Goal: Transaction & Acquisition: Book appointment/travel/reservation

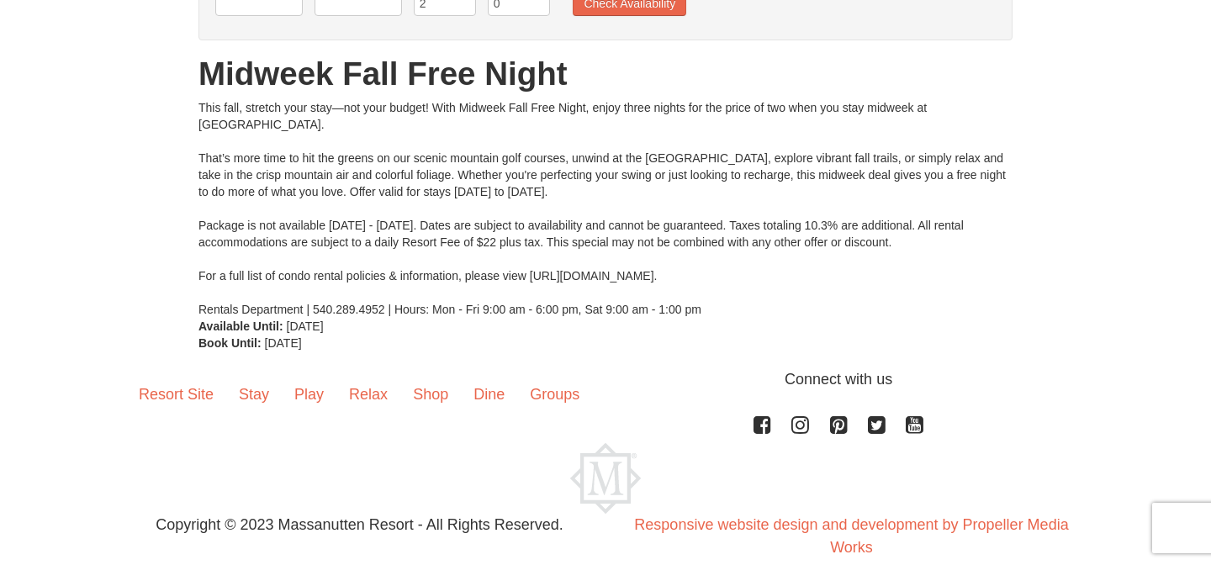
scroll to position [14, 0]
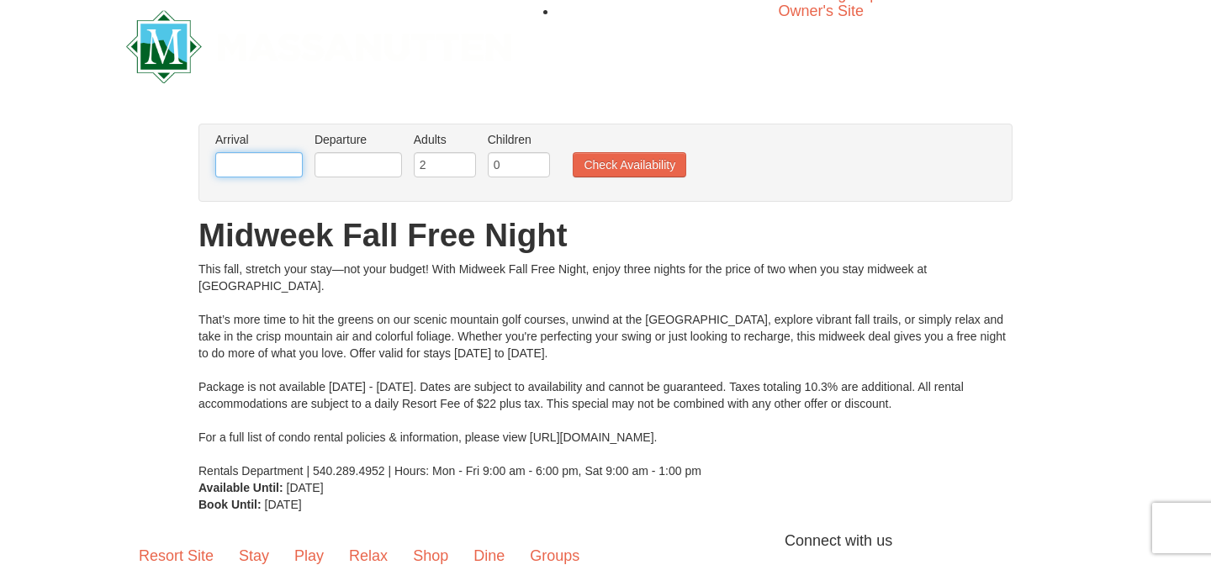
click at [292, 167] on input "text" at bounding box center [258, 164] width 87 height 25
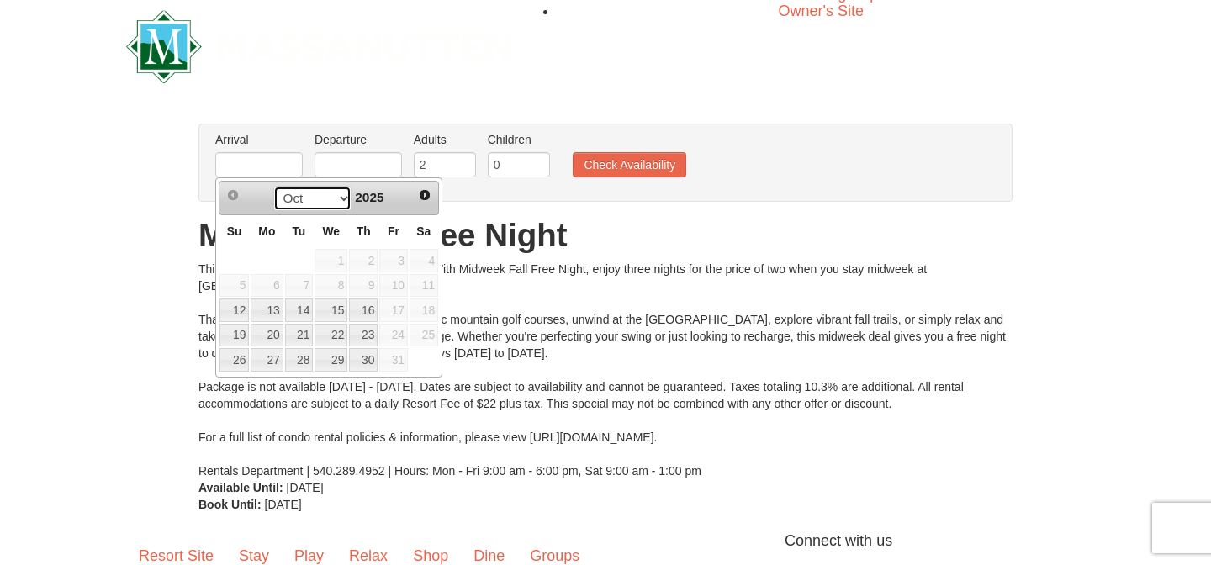
click at [341, 197] on select "Oct Nov Dec" at bounding box center [312, 198] width 78 height 25
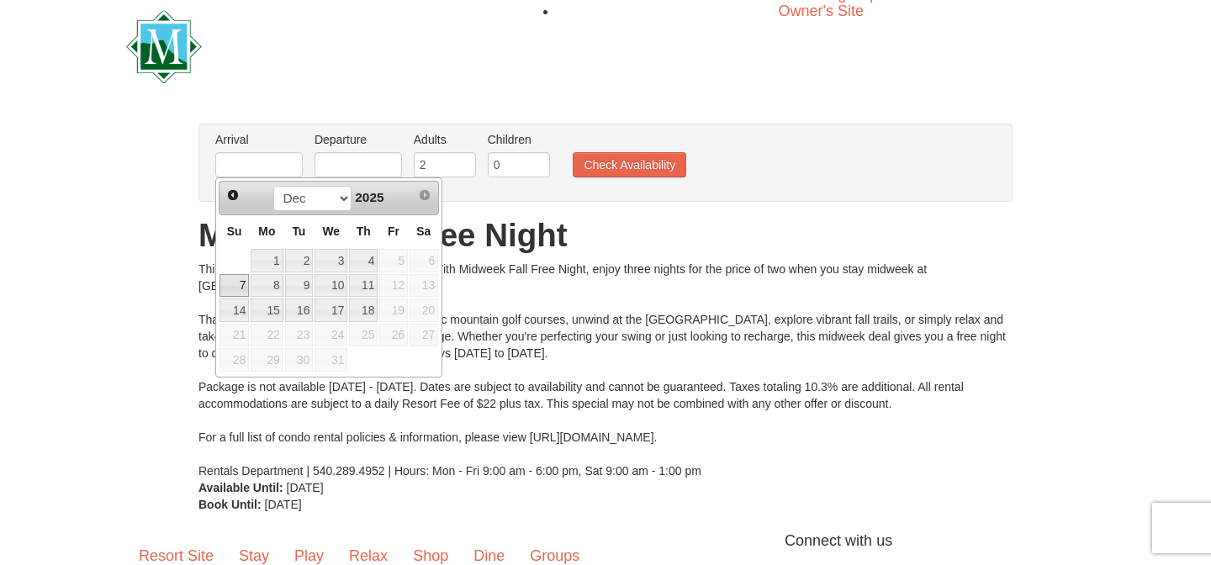
click at [239, 282] on link "7" at bounding box center [233, 286] width 29 height 24
type input "12/07/2025"
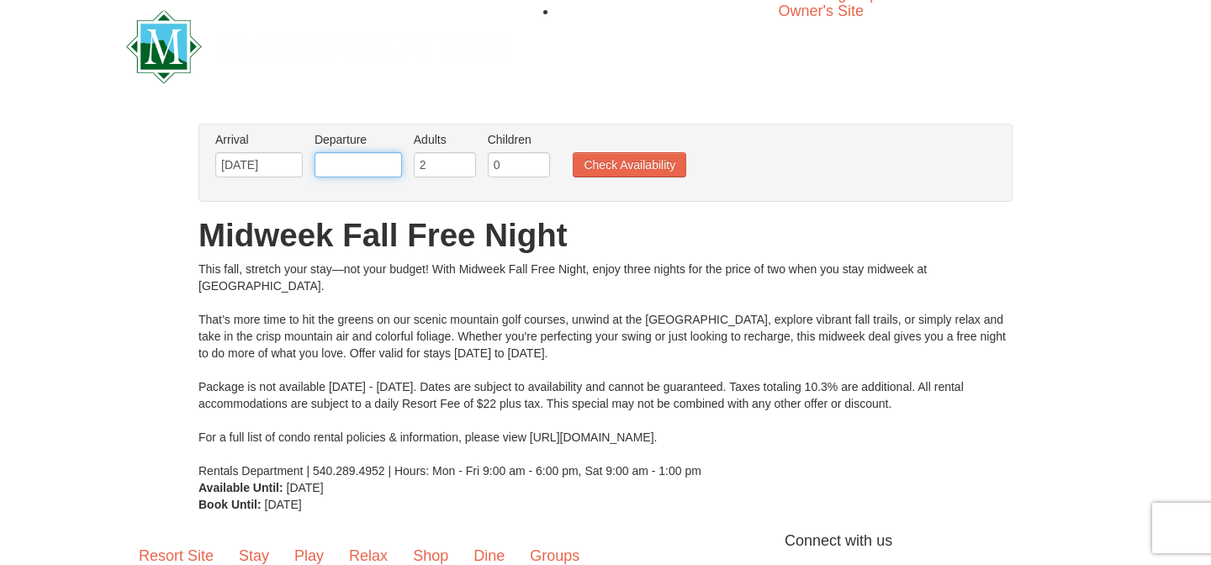
click at [370, 172] on input "text" at bounding box center [358, 164] width 87 height 25
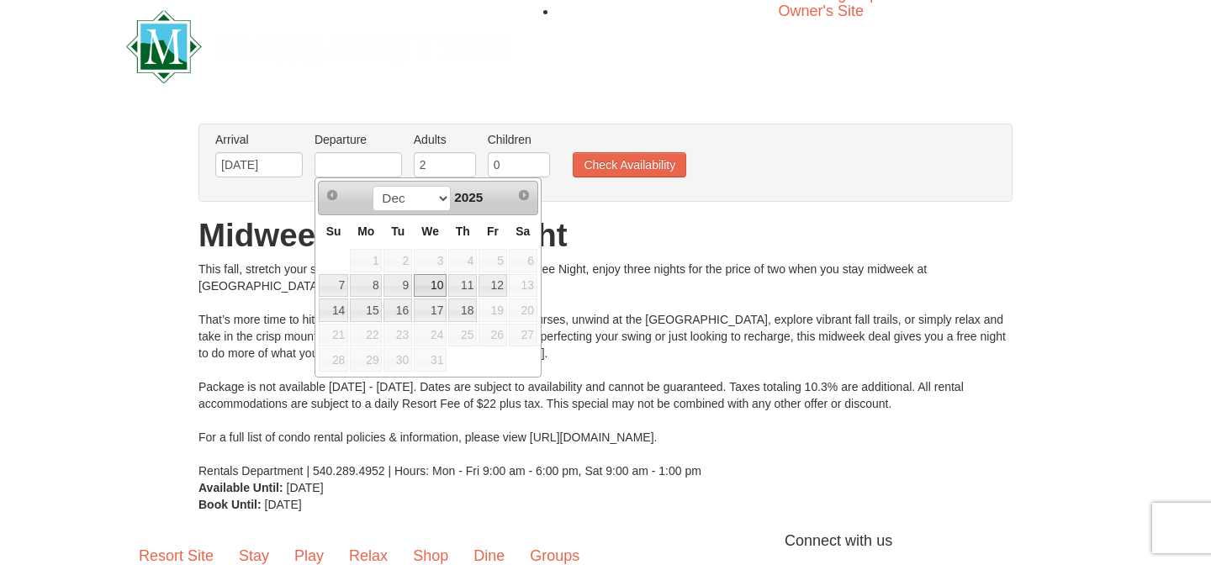
click at [420, 282] on link "10" at bounding box center [430, 286] width 33 height 24
type input "12/10/2025"
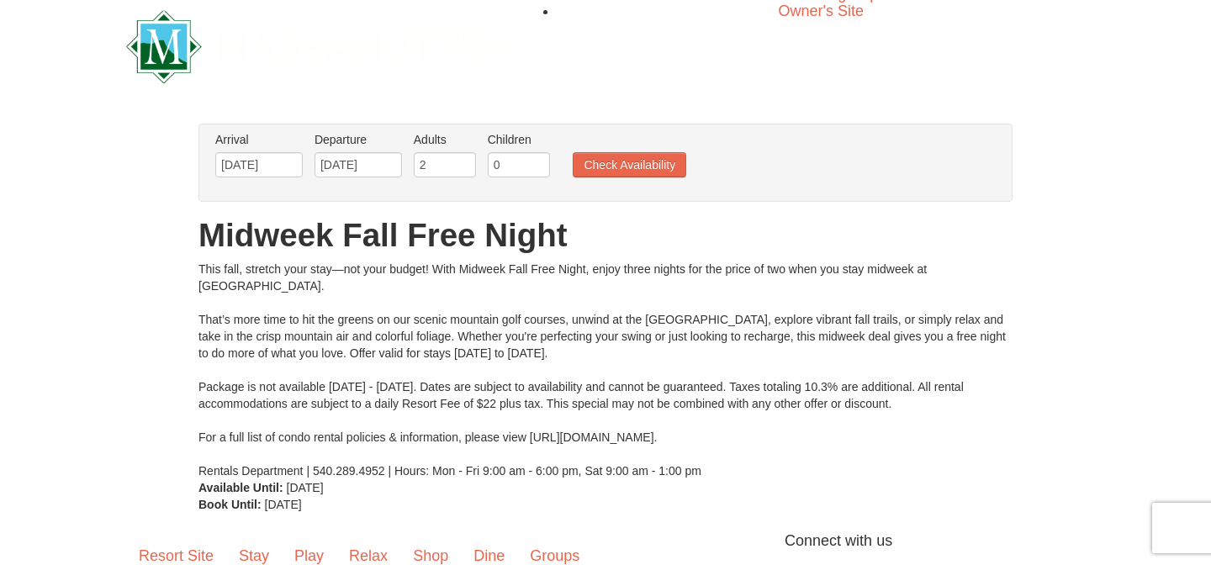
click at [608, 177] on ul "Arrival Please format dates MM/DD/YYYY Please format dates MM/DD/YYYY 12/07/202…" at bounding box center [596, 158] width 771 height 55
click at [608, 176] on button "Check Availability" at bounding box center [630, 164] width 114 height 25
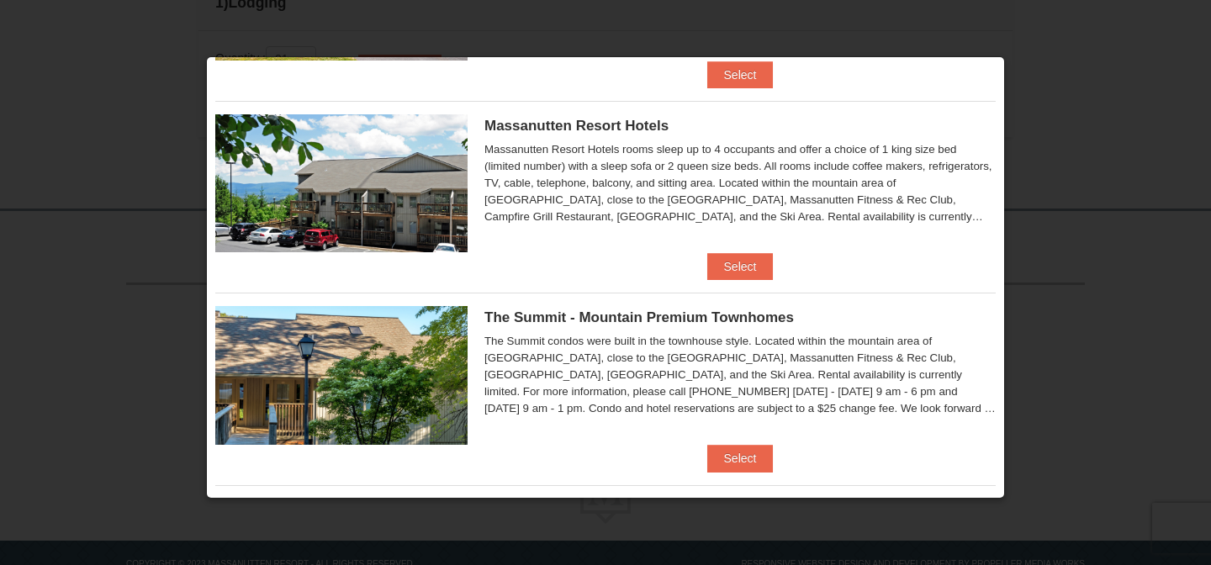
scroll to position [369, 0]
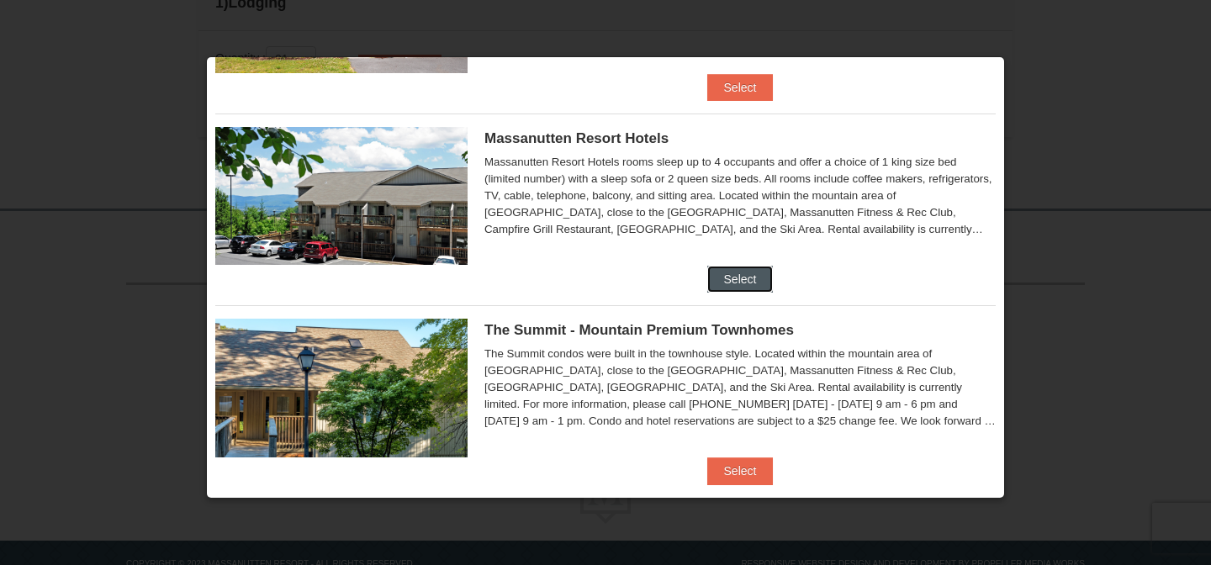
click at [717, 278] on button "Select" at bounding box center [740, 279] width 66 height 27
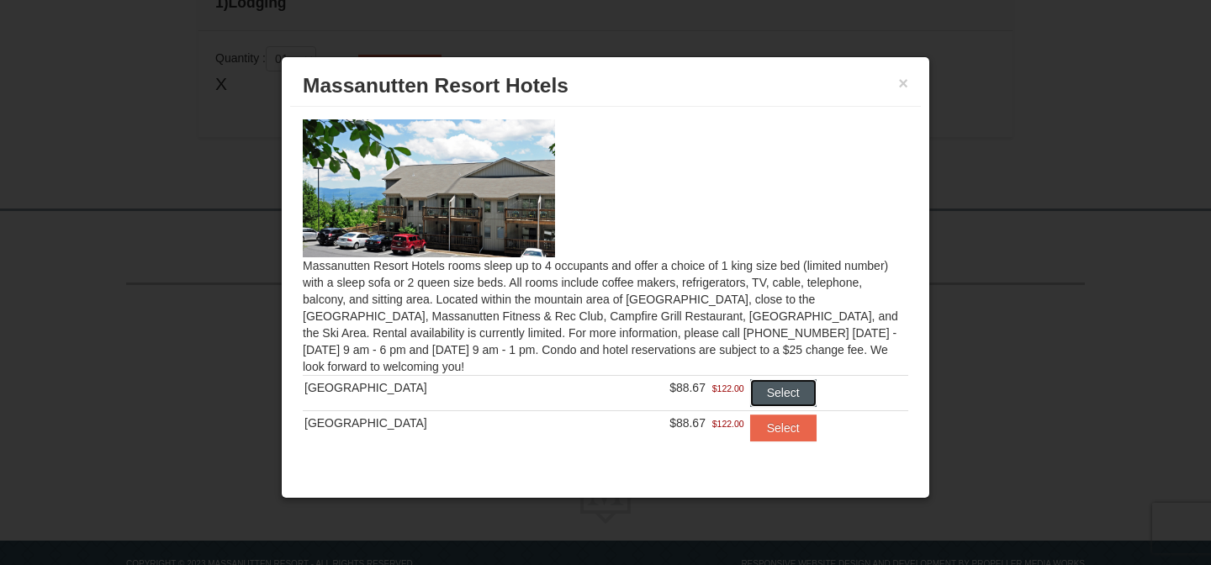
click at [762, 386] on button "Select" at bounding box center [783, 392] width 66 height 27
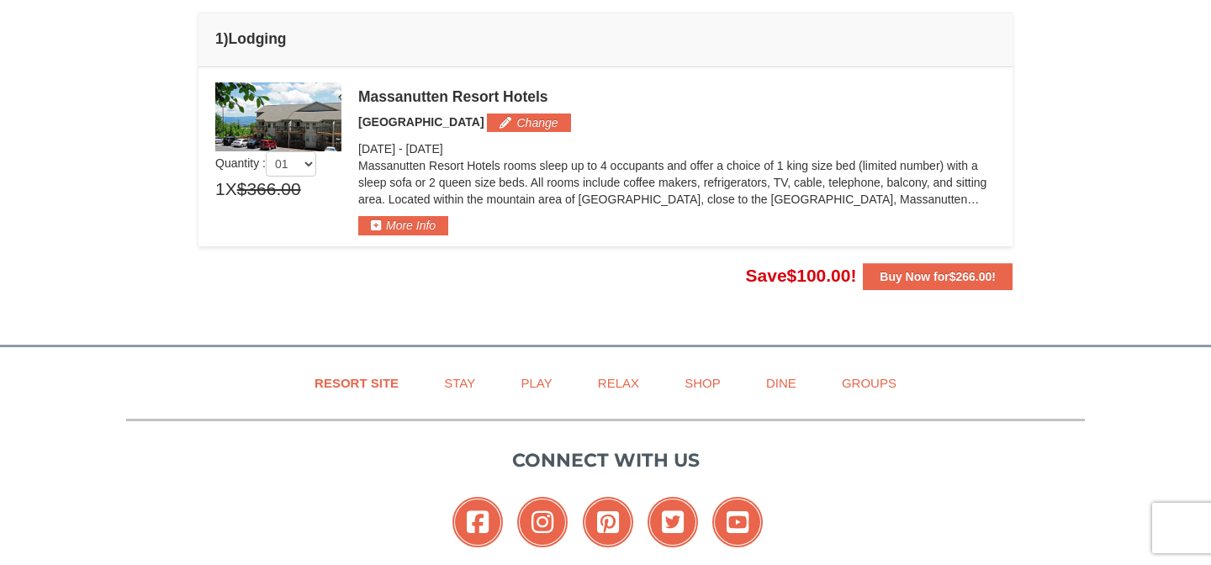
scroll to position [503, 0]
click at [868, 275] on button "Buy Now for $266.00 !" at bounding box center [938, 276] width 150 height 27
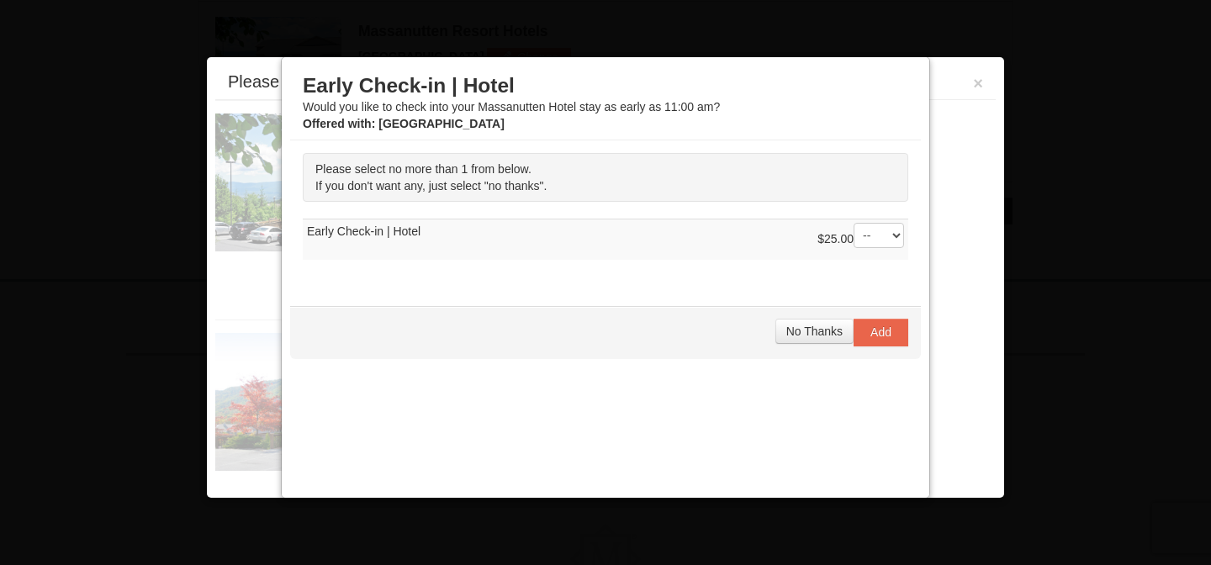
scroll to position [585, 0]
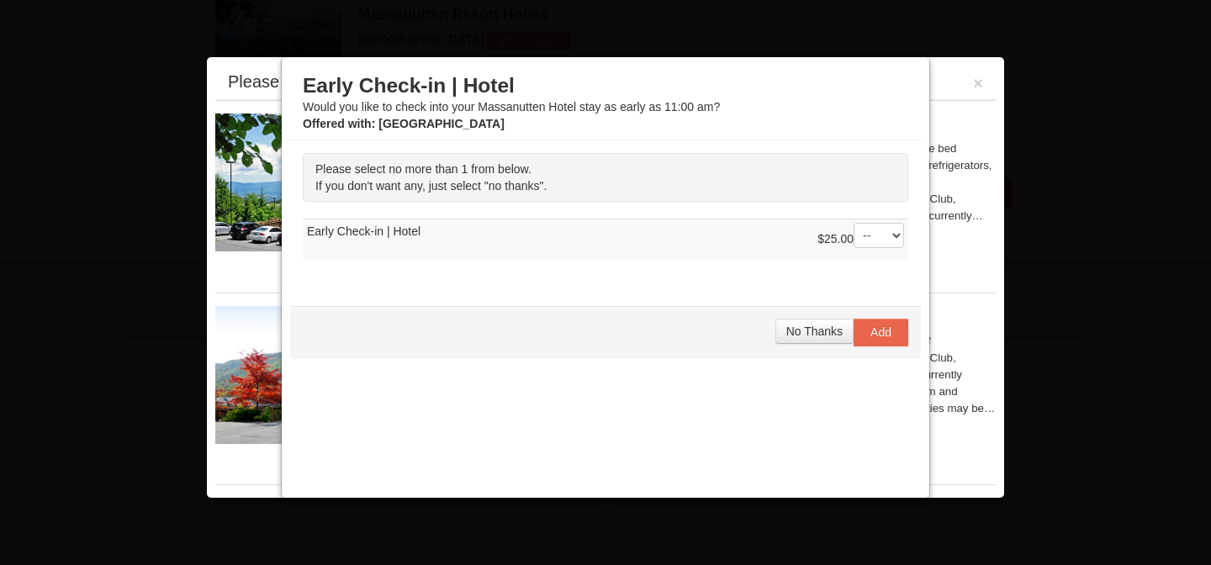
click at [870, 240] on select "-- 01" at bounding box center [879, 235] width 50 height 25
select select "1"
click at [854, 223] on select "-- 01" at bounding box center [879, 235] width 50 height 25
click at [831, 251] on div "$25.00 -- 01" at bounding box center [860, 240] width 87 height 34
click at [868, 247] on select "-- 01" at bounding box center [879, 235] width 50 height 25
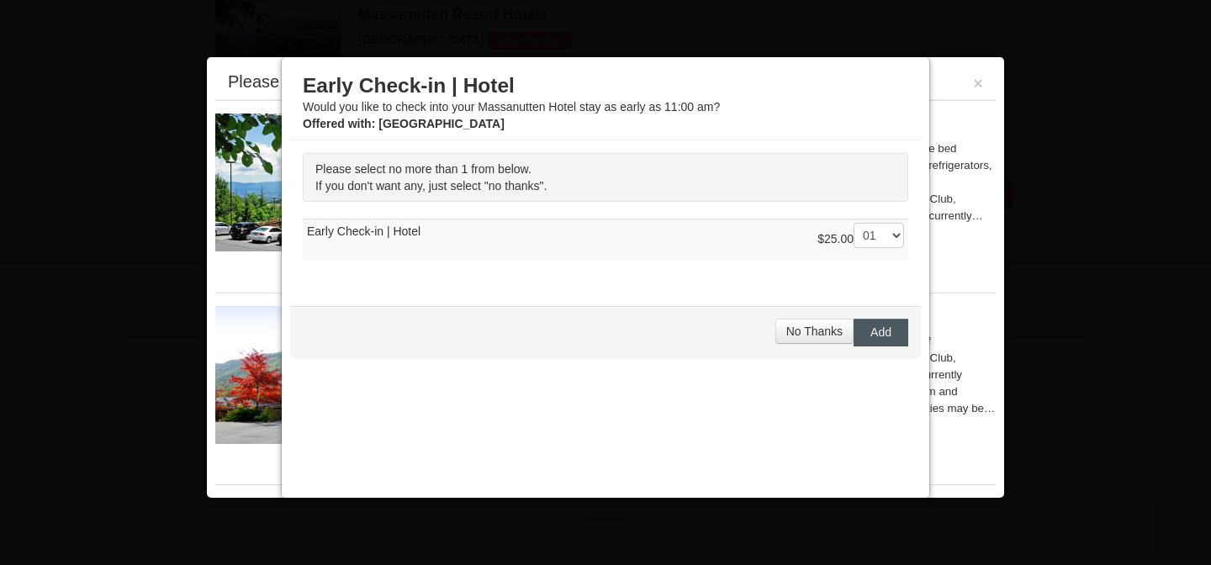
click at [864, 322] on button "Add" at bounding box center [881, 332] width 55 height 27
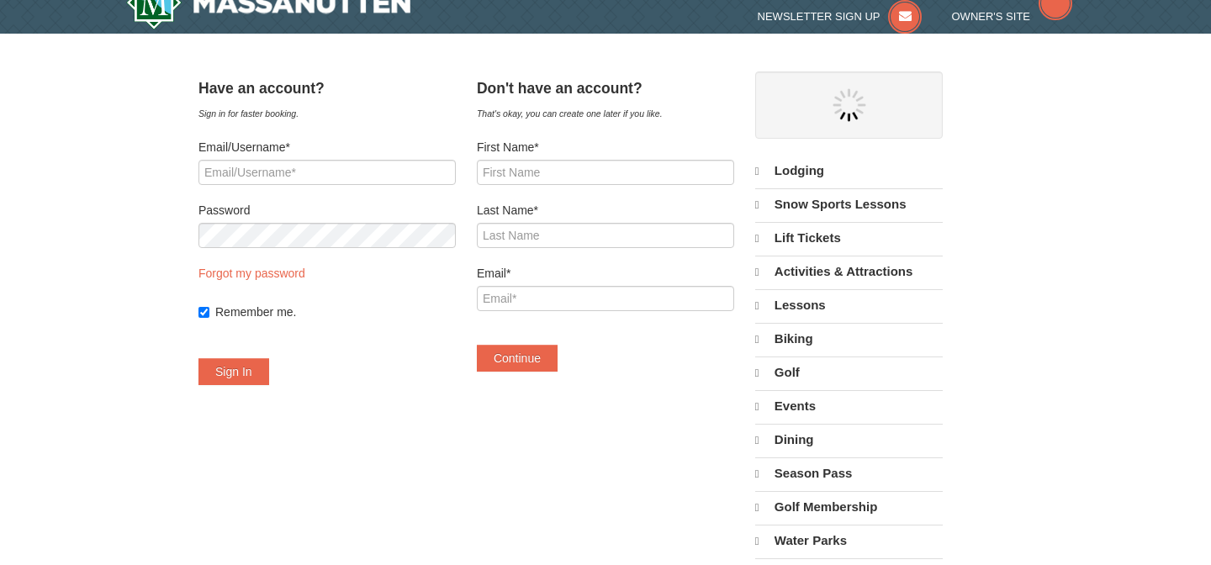
select select "10"
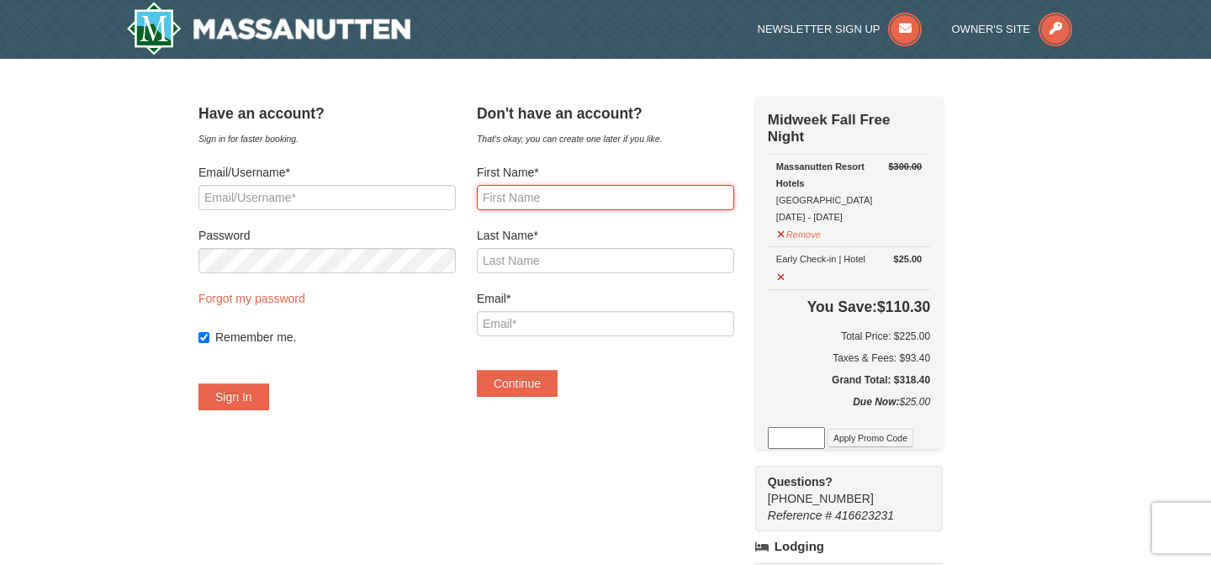
click at [611, 201] on input "First Name*" at bounding box center [605, 197] width 257 height 25
type input "Hannah"
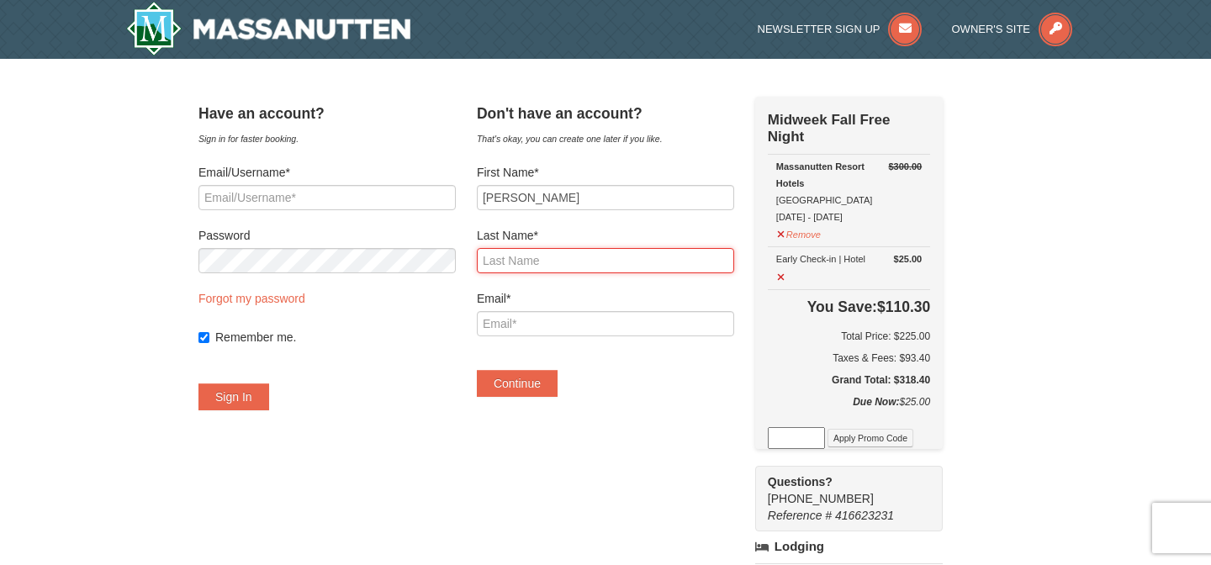
type input "Flippen Clark"
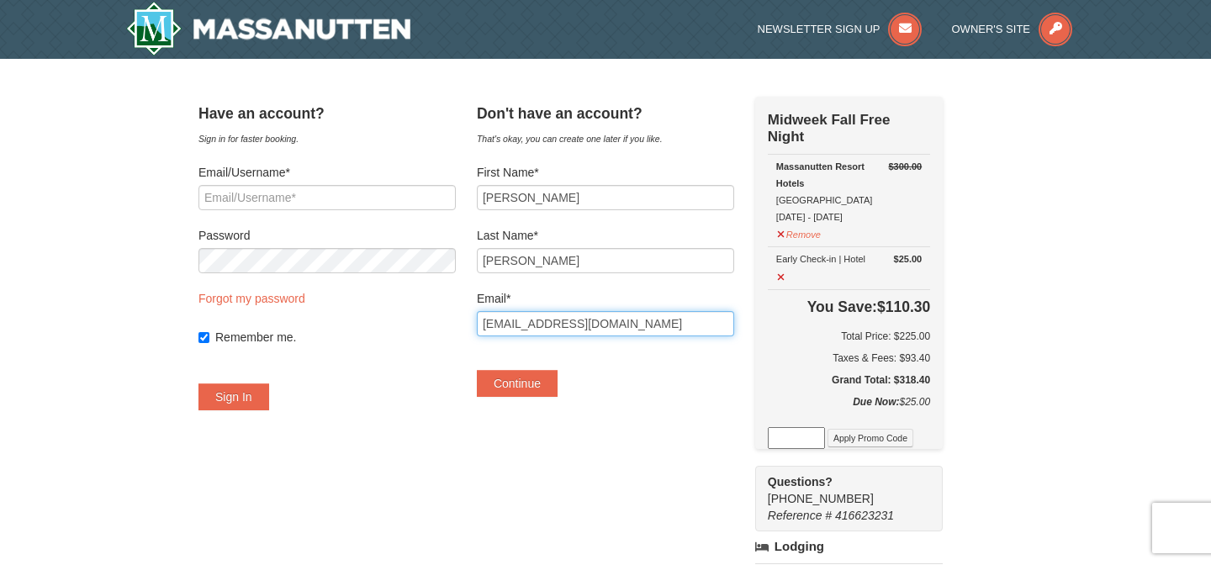
click at [612, 311] on input "hce5933@gmail.com" at bounding box center [605, 323] width 257 height 25
type input "hannahelizaclark01@gmail.com"
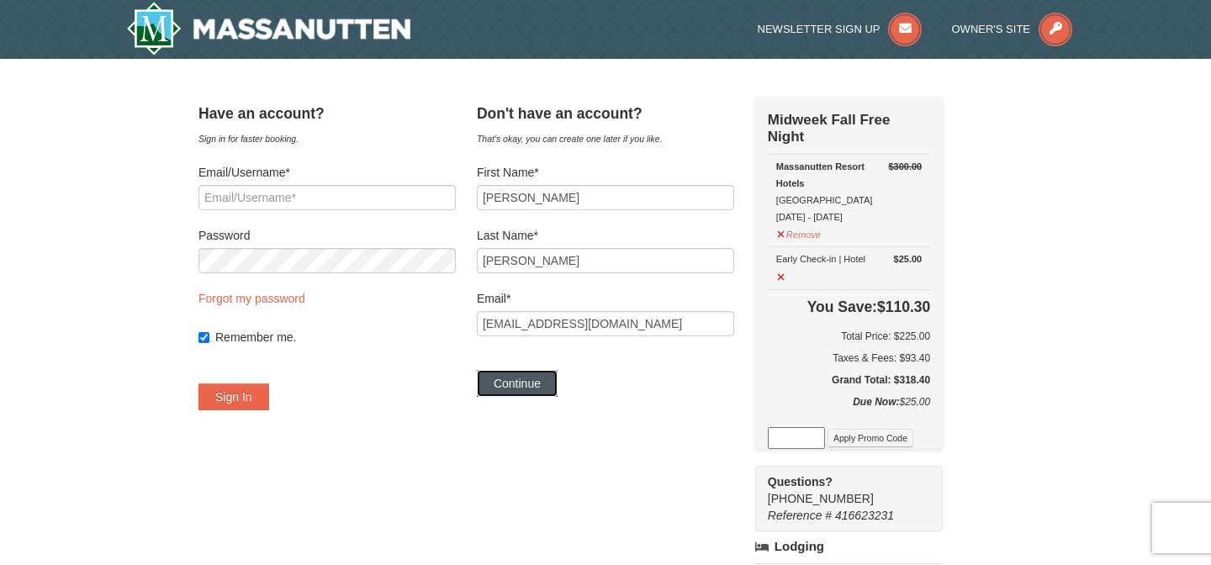
click at [540, 392] on button "Continue" at bounding box center [517, 383] width 81 height 27
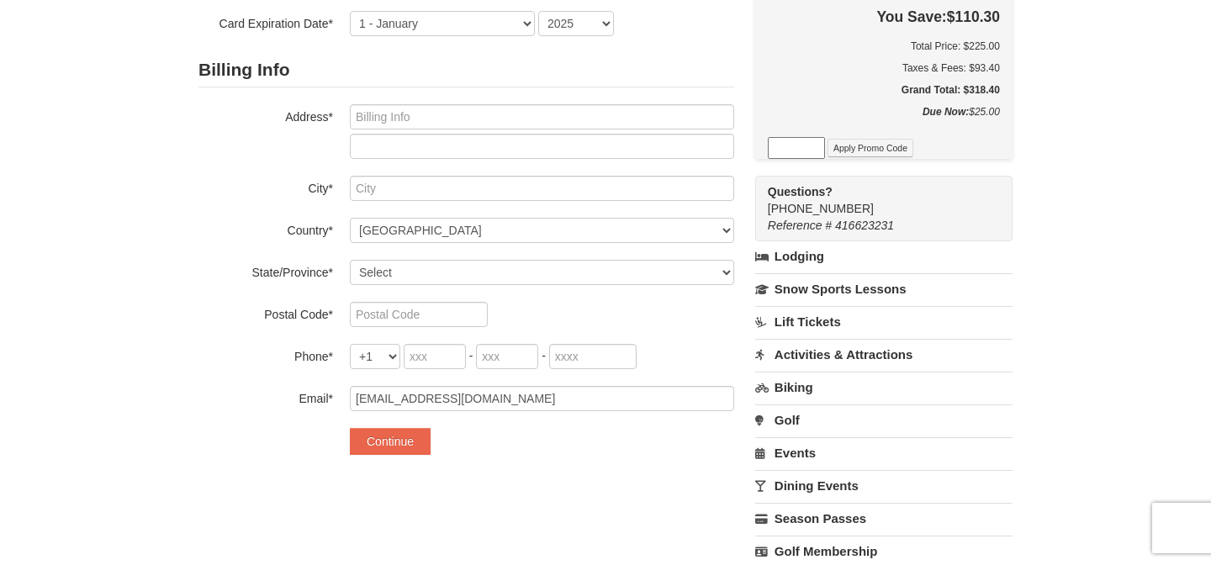
scroll to position [313, 0]
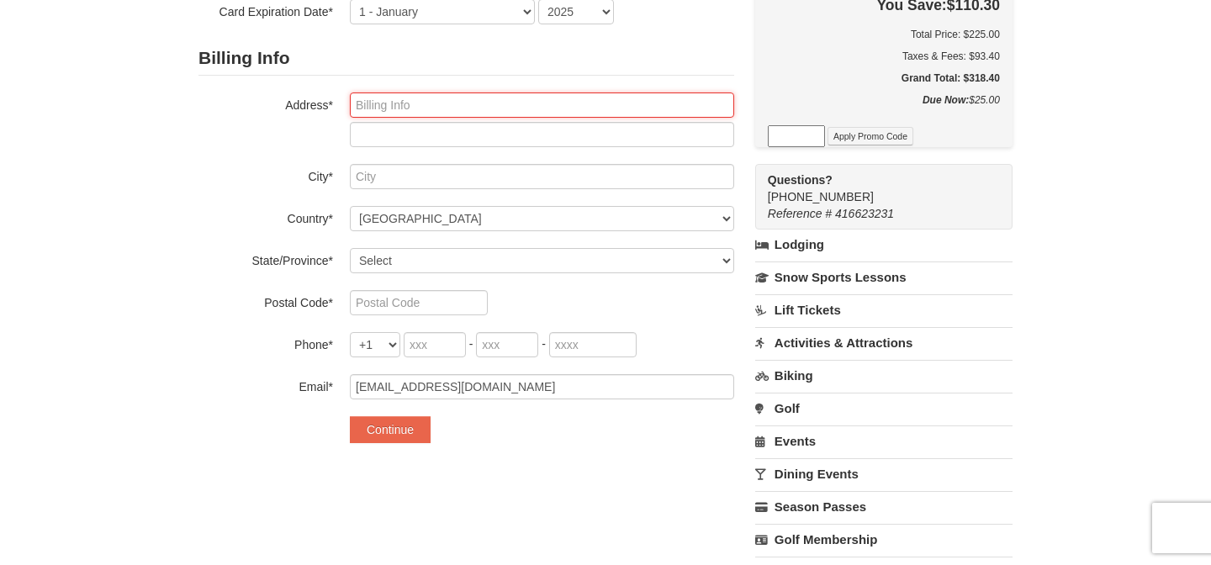
click at [573, 104] on input "text" at bounding box center [542, 105] width 384 height 25
type input "9103 Derbyshire Road"
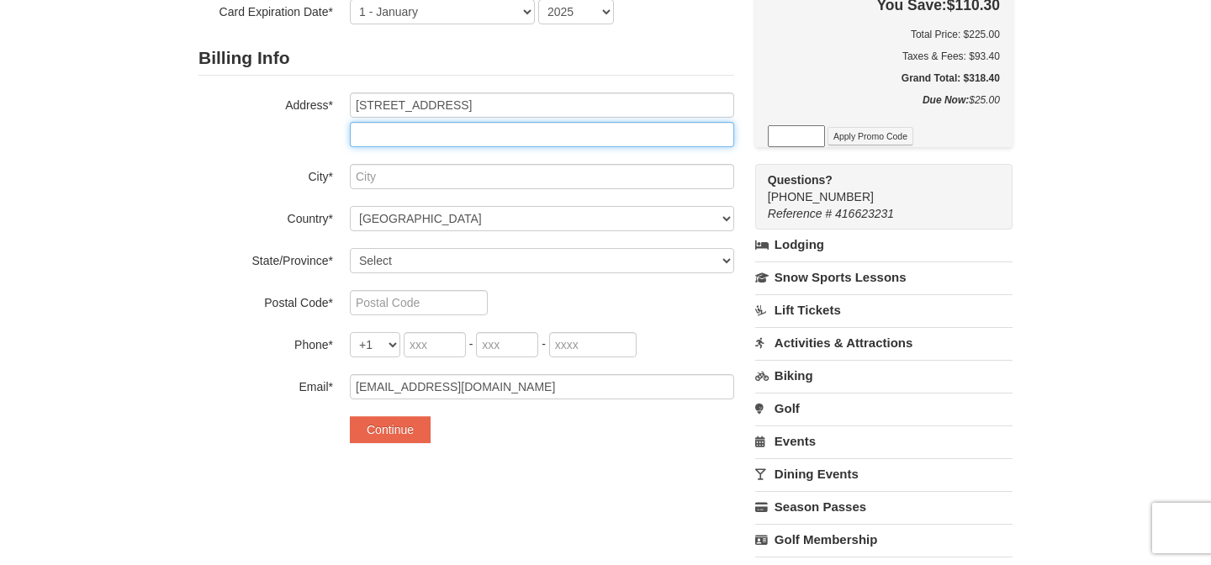
type input "Unit J"
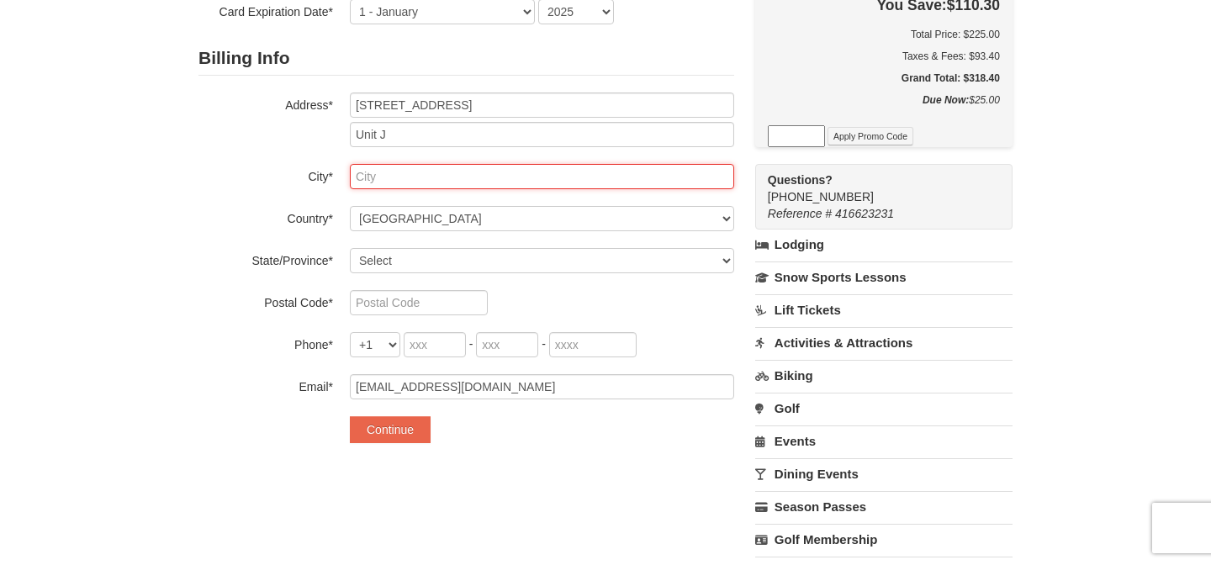
type input "Henrico"
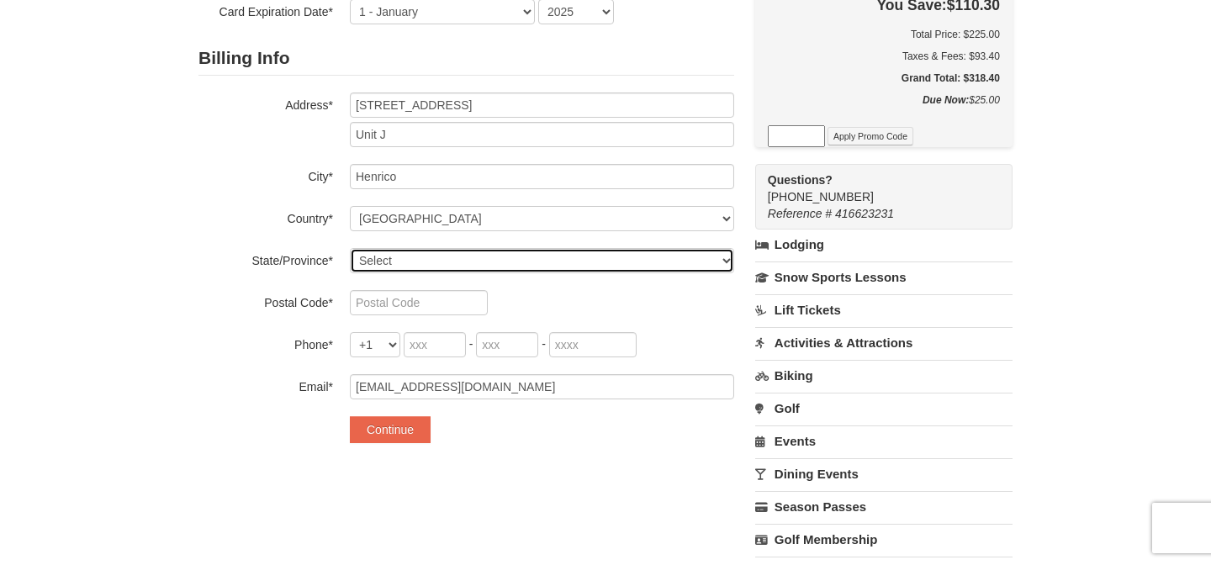
select select "VA"
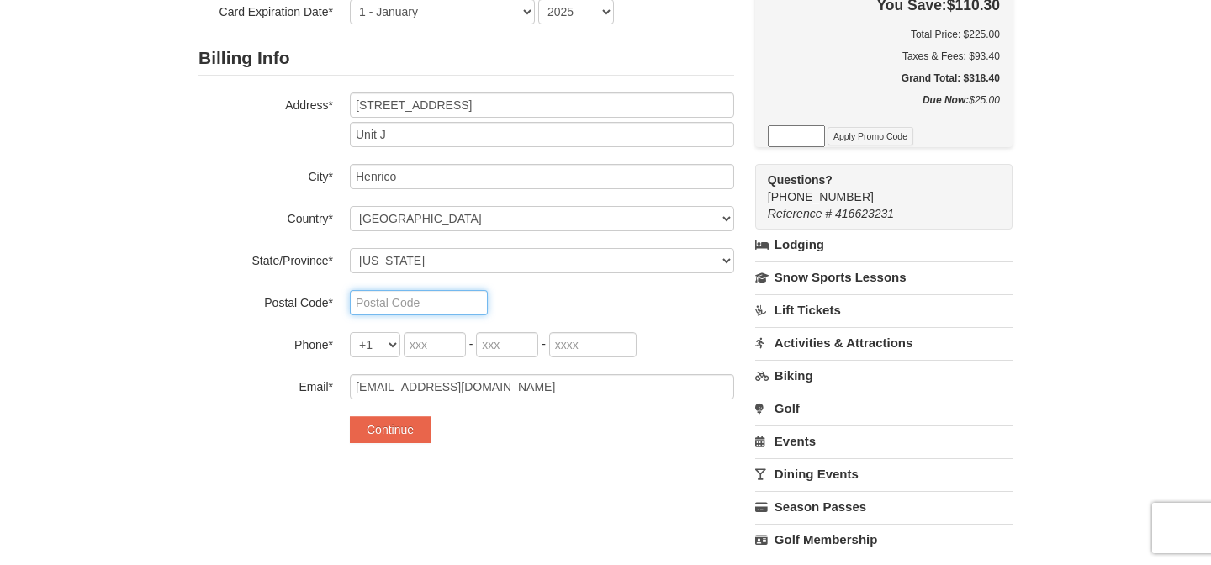
type input "23229-705"
type input "804"
type input "319"
type input "0577"
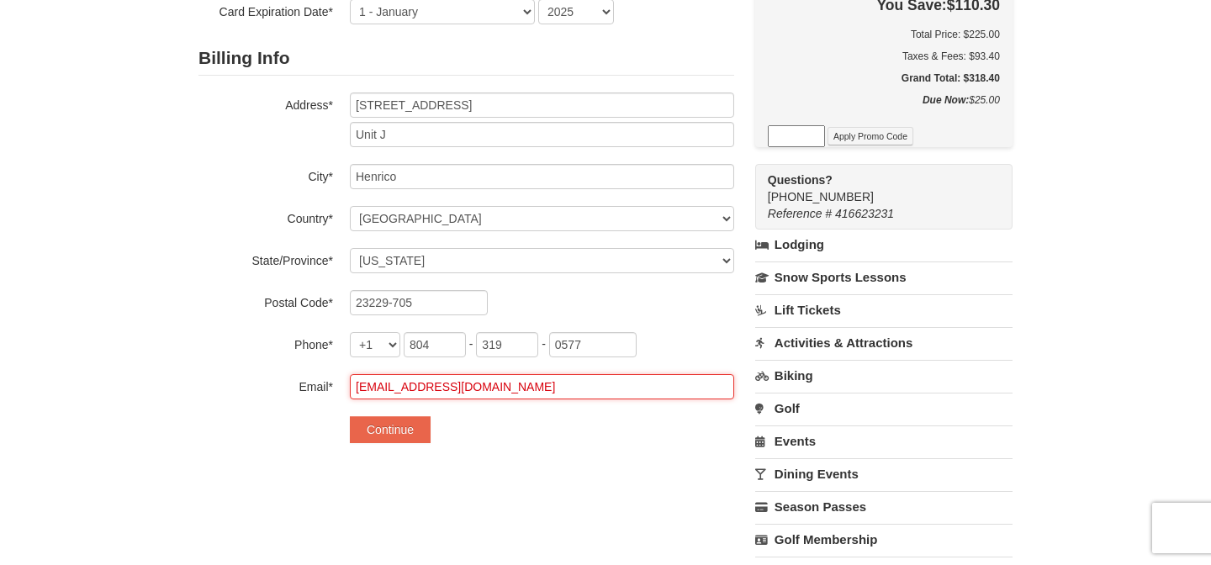
click at [452, 394] on input "hce5933@gmail.com" at bounding box center [542, 386] width 384 height 25
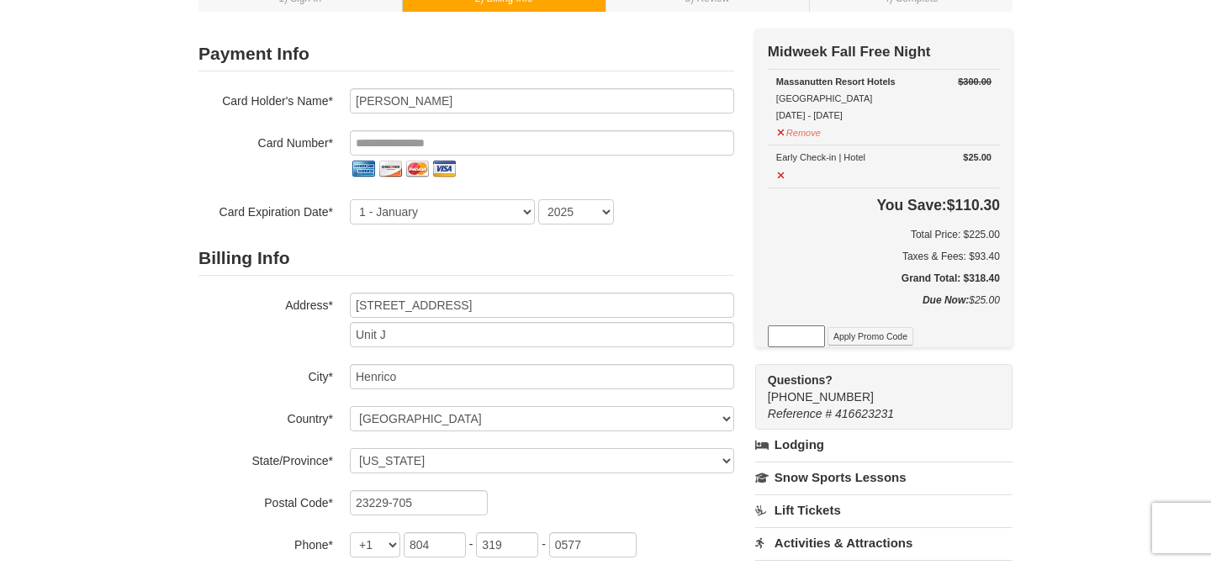
scroll to position [112, 0]
type input "hannahelizaclark01@gmail.com"
click at [497, 216] on select "1 - January 2 - February 3 - March 4 - April 5 - May 6 - June 7 - July 8 - Augu…" at bounding box center [442, 212] width 185 height 25
select select "9"
click at [350, 200] on select "1 - January 2 - February 3 - March 4 - April 5 - May 6 - June 7 - July 8 - Augu…" at bounding box center [442, 212] width 185 height 25
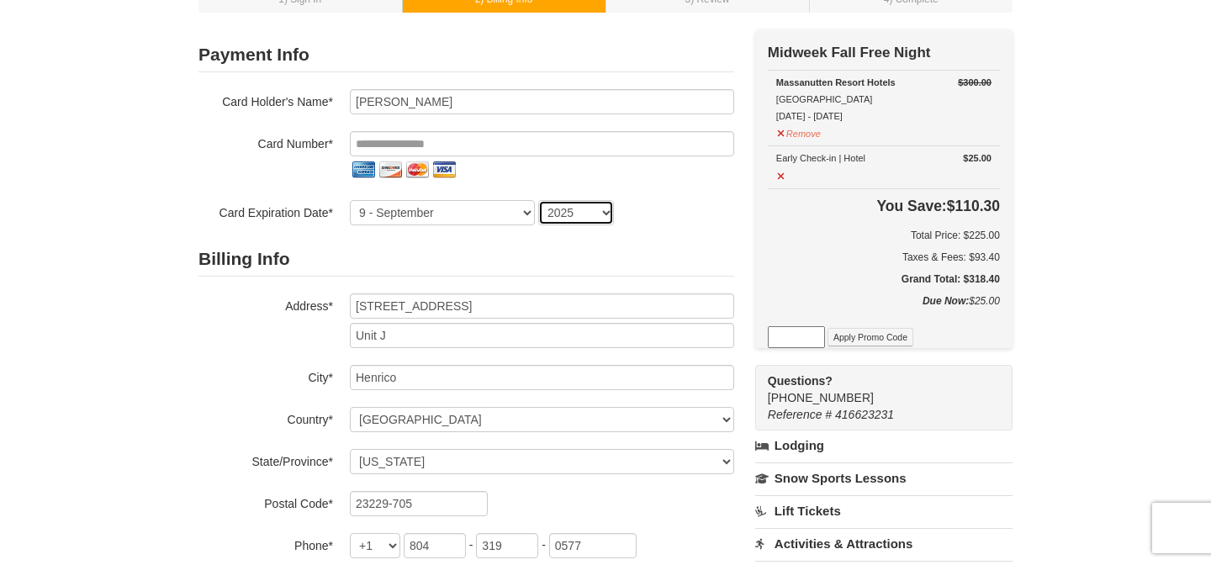
click at [575, 208] on select "2025 2026 2027 2028 2029 2030 2031 2032 2033 2034" at bounding box center [576, 212] width 76 height 25
select select "2028"
click at [538, 200] on select "2025 2026 2027 2028 2029 2030 2031 2032 2033 2034" at bounding box center [576, 212] width 76 height 25
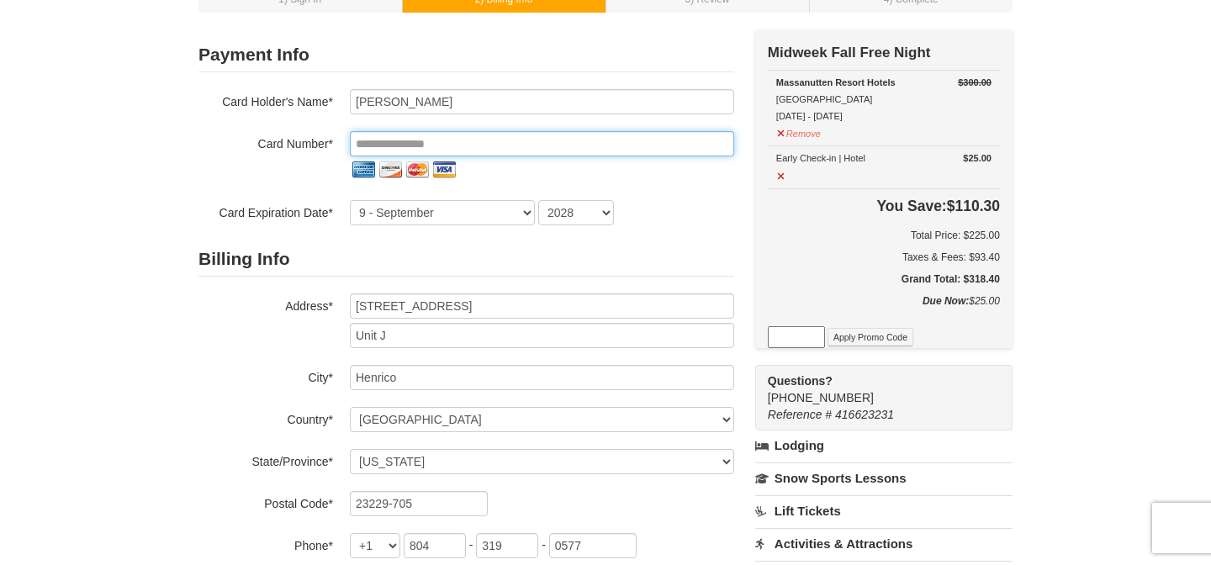
click at [591, 150] on input "tel" at bounding box center [542, 143] width 384 height 25
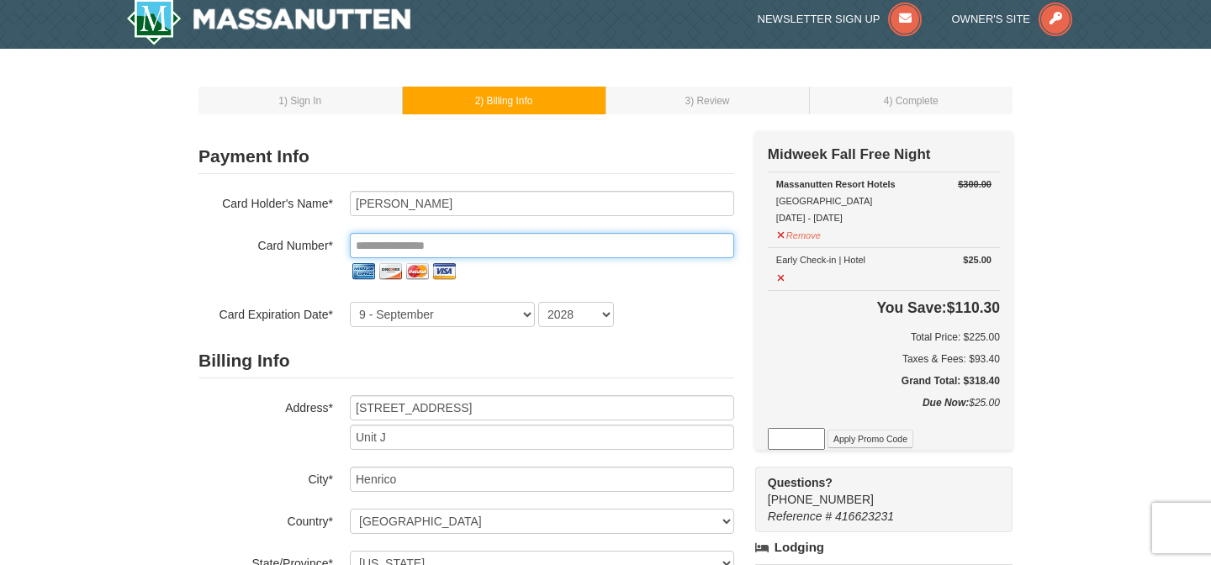
scroll to position [0, 0]
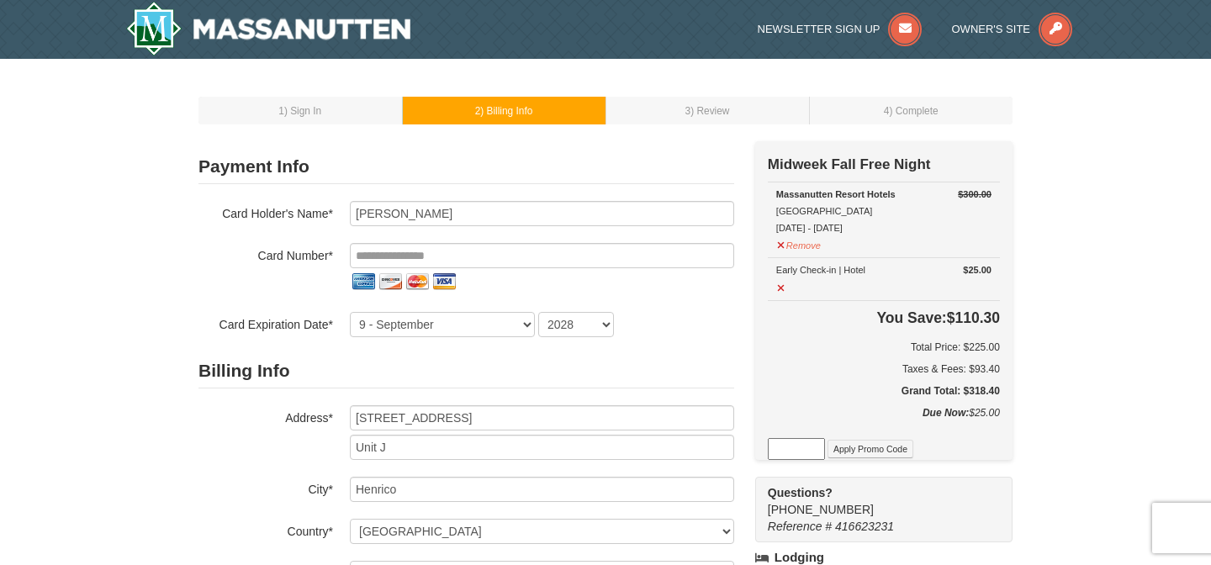
click at [604, 141] on div "Payment Info Card To Use* New Card CVV* Card Holder's Name* Hannah Flippen Clar…" at bounding box center [466, 457] width 536 height 632
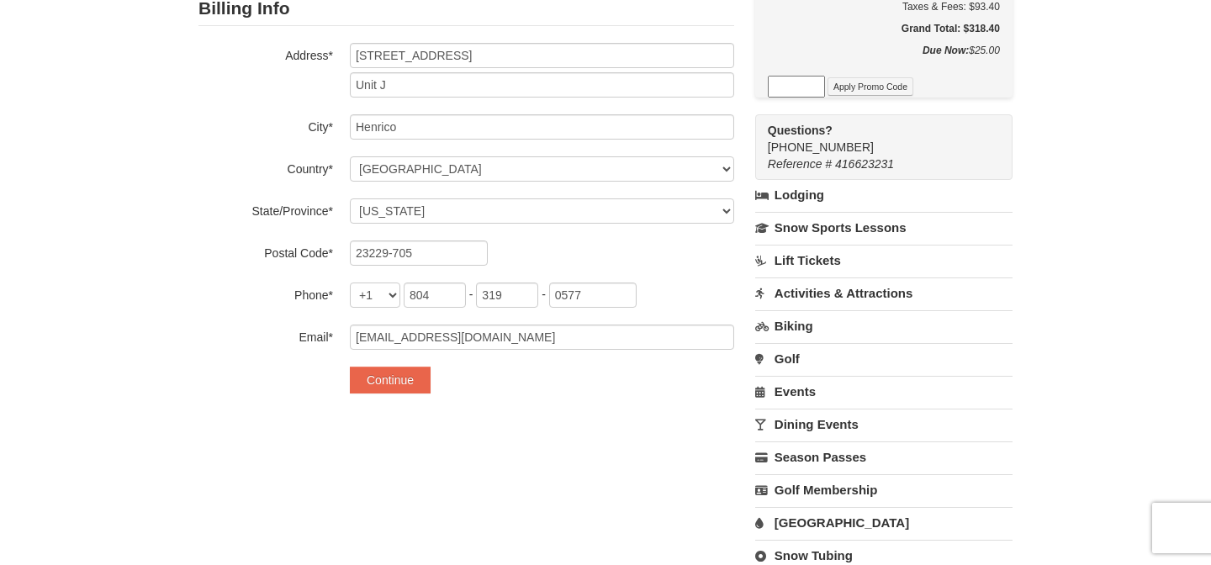
scroll to position [364, 0]
click at [820, 393] on link "Events" at bounding box center [883, 389] width 257 height 31
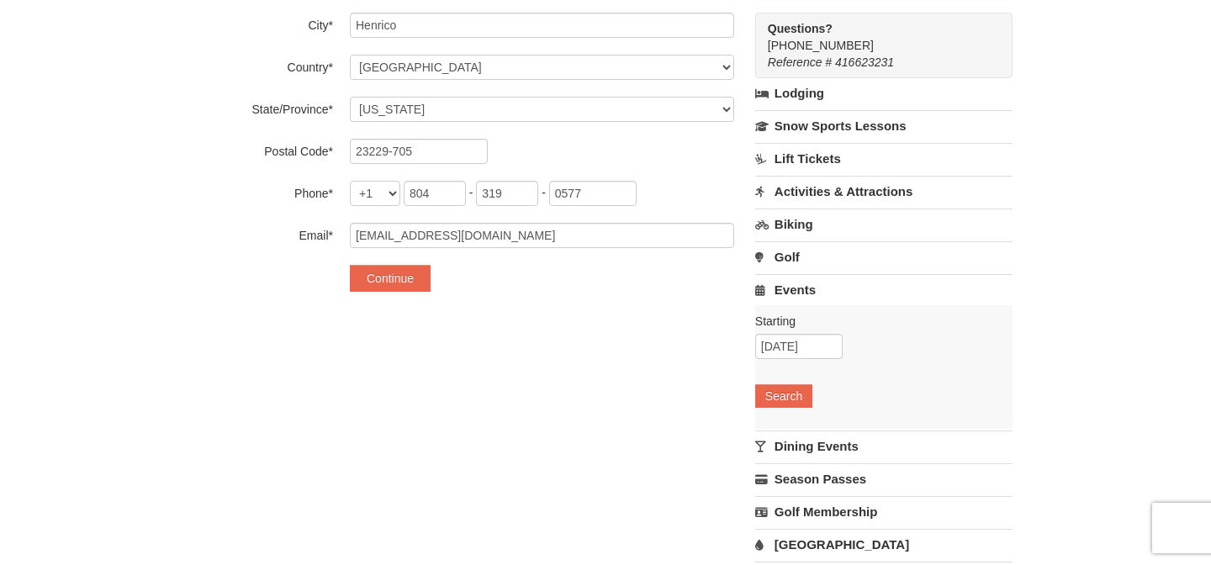
scroll to position [470, 0]
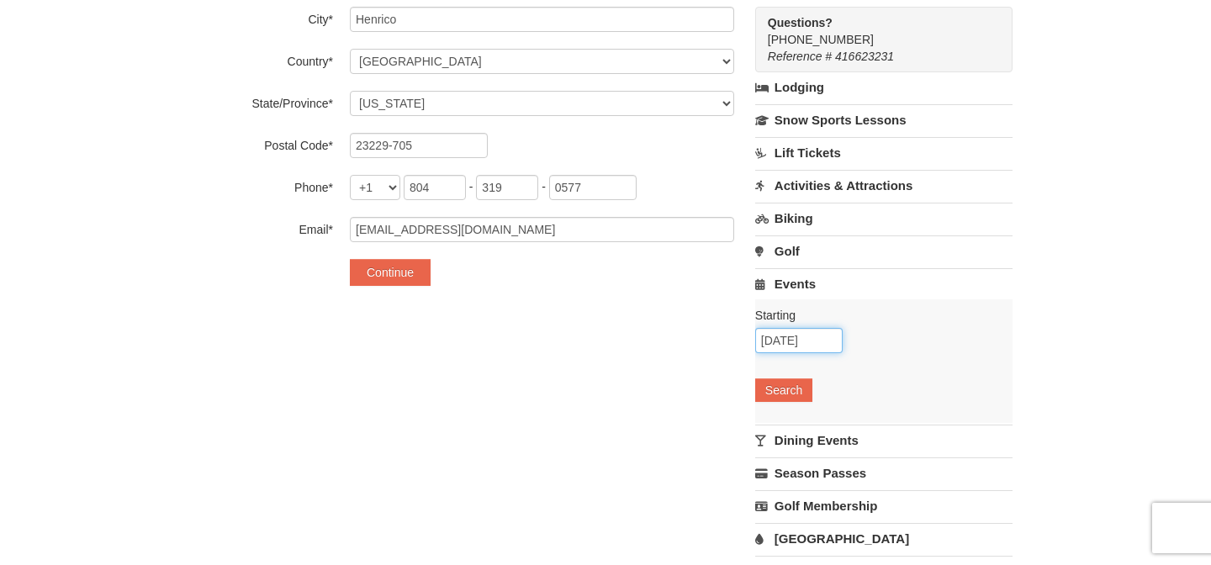
click at [813, 346] on input "10/10/2025" at bounding box center [798, 340] width 87 height 25
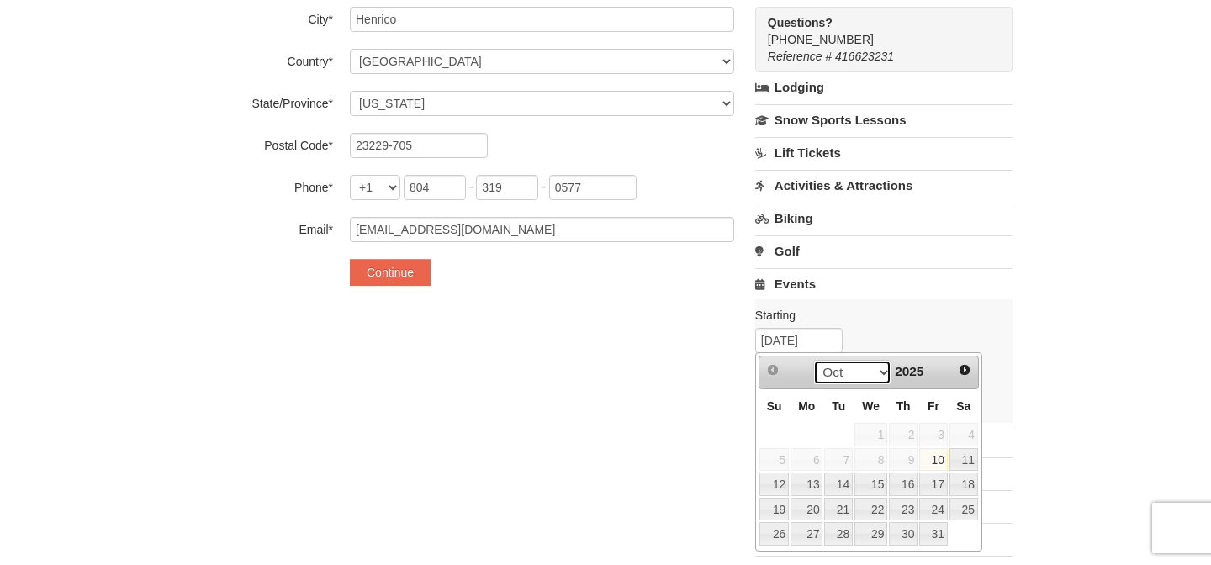
click at [884, 373] on select "Oct Nov Dec" at bounding box center [852, 372] width 78 height 25
click at [863, 369] on select "Oct Nov Dec" at bounding box center [852, 372] width 78 height 25
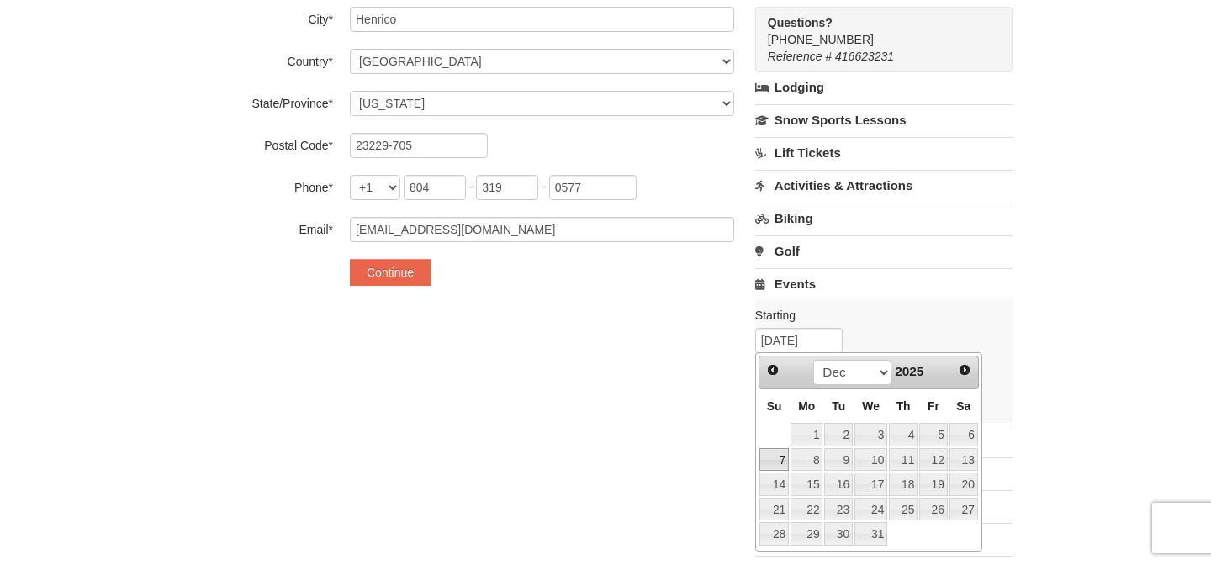
click at [780, 455] on link "7" at bounding box center [773, 460] width 29 height 24
type input "[DATE]"
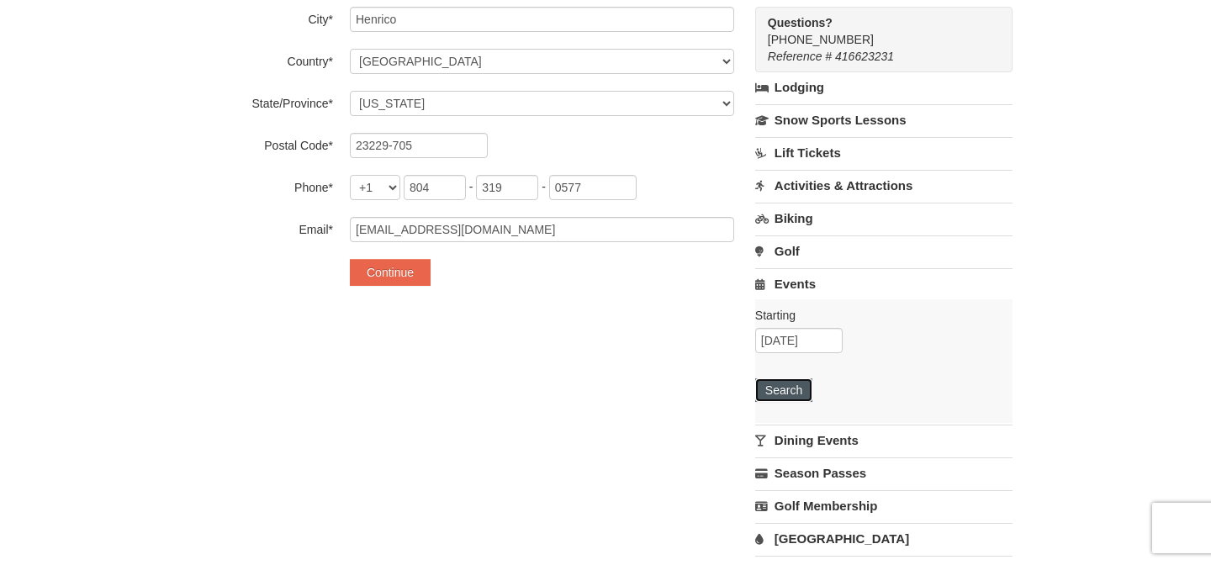
click at [795, 390] on button "Search" at bounding box center [783, 390] width 57 height 24
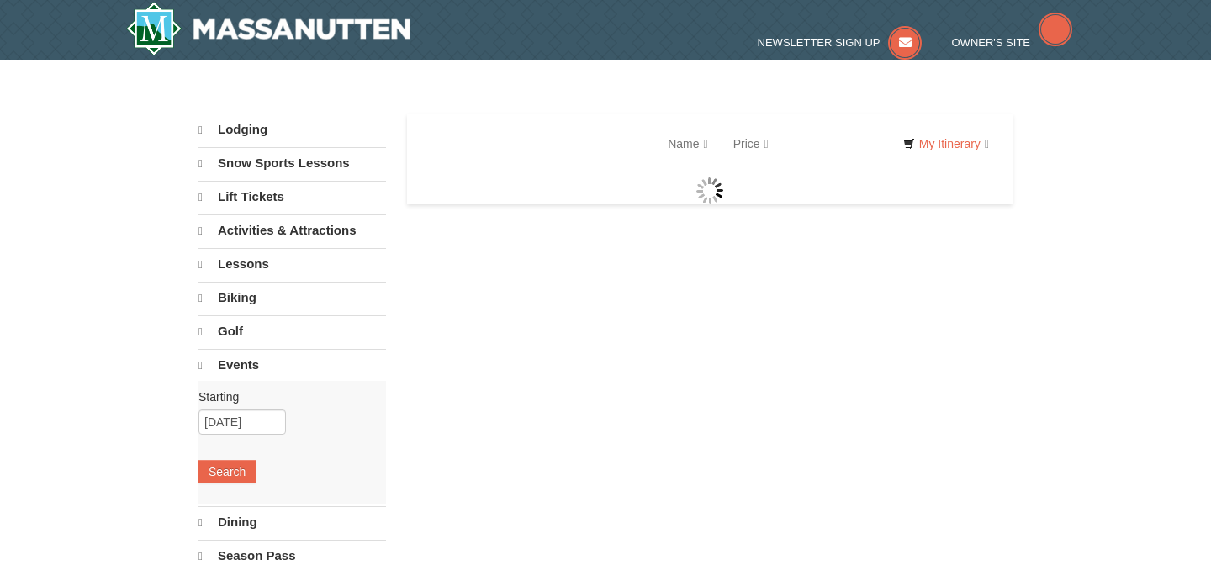
select select "10"
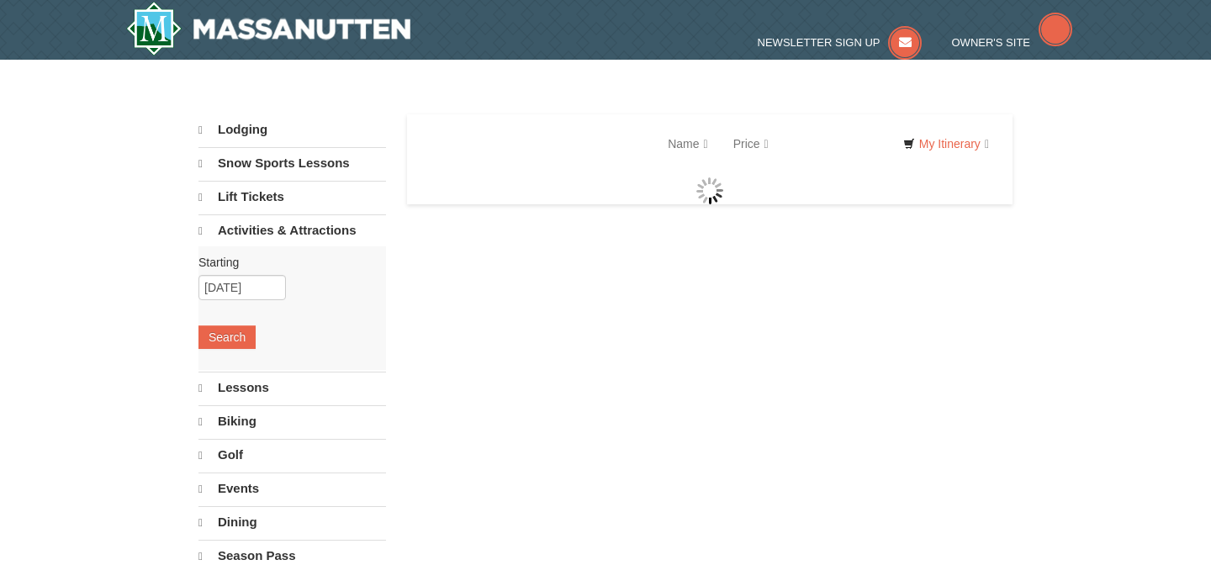
select select "10"
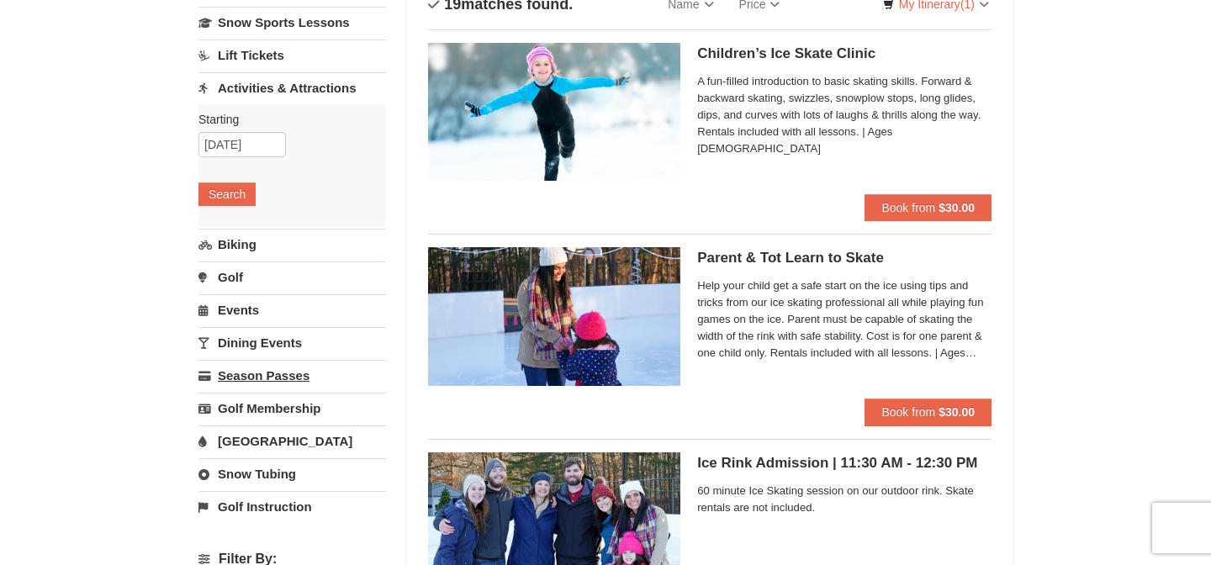
scroll to position [145, 0]
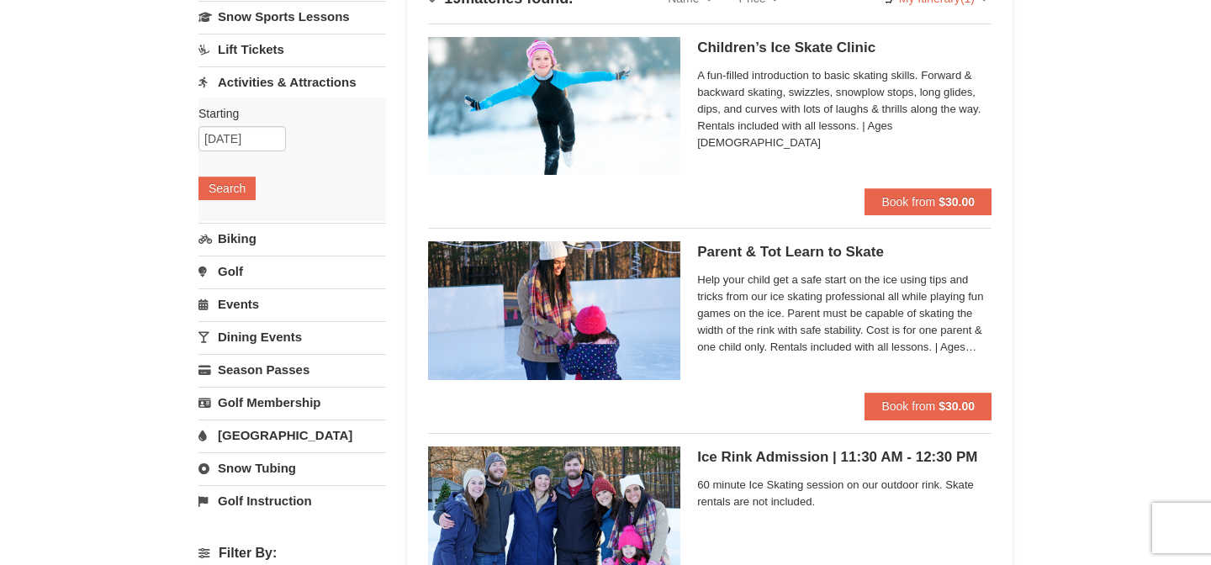
click at [319, 468] on link "Snow Tubing" at bounding box center [292, 467] width 188 height 31
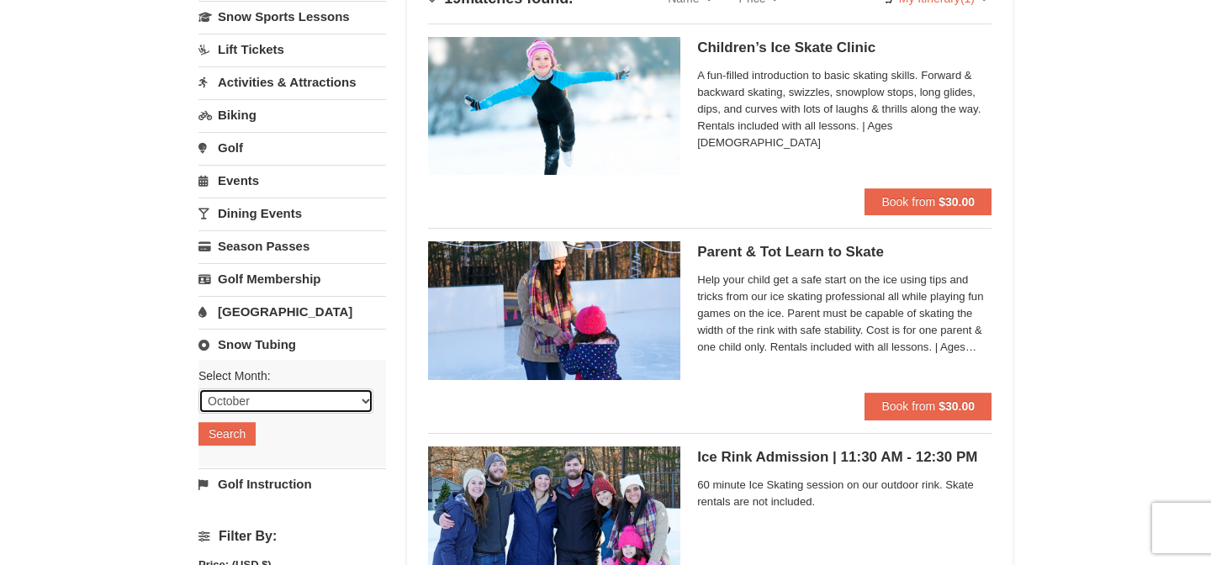
click at [277, 404] on select "October November December January February March April May June July August Sep…" at bounding box center [285, 401] width 175 height 25
select select "12"
click at [198, 389] on select "October November December January February March April May June July August Sep…" at bounding box center [285, 401] width 175 height 25
click at [246, 442] on button "Search" at bounding box center [226, 434] width 57 height 24
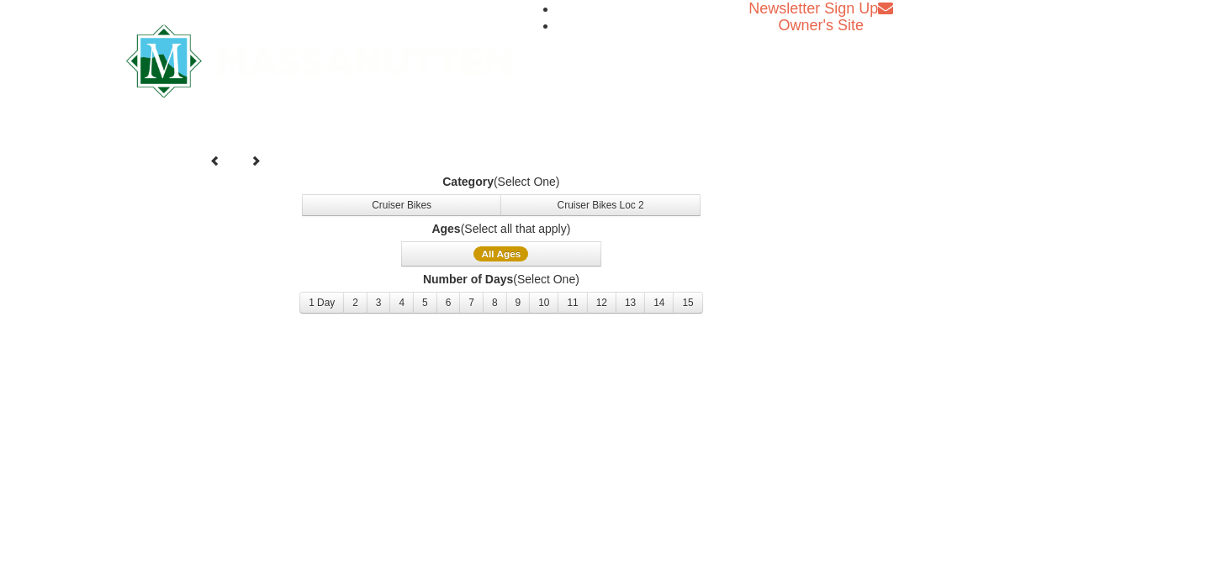
select select "12"
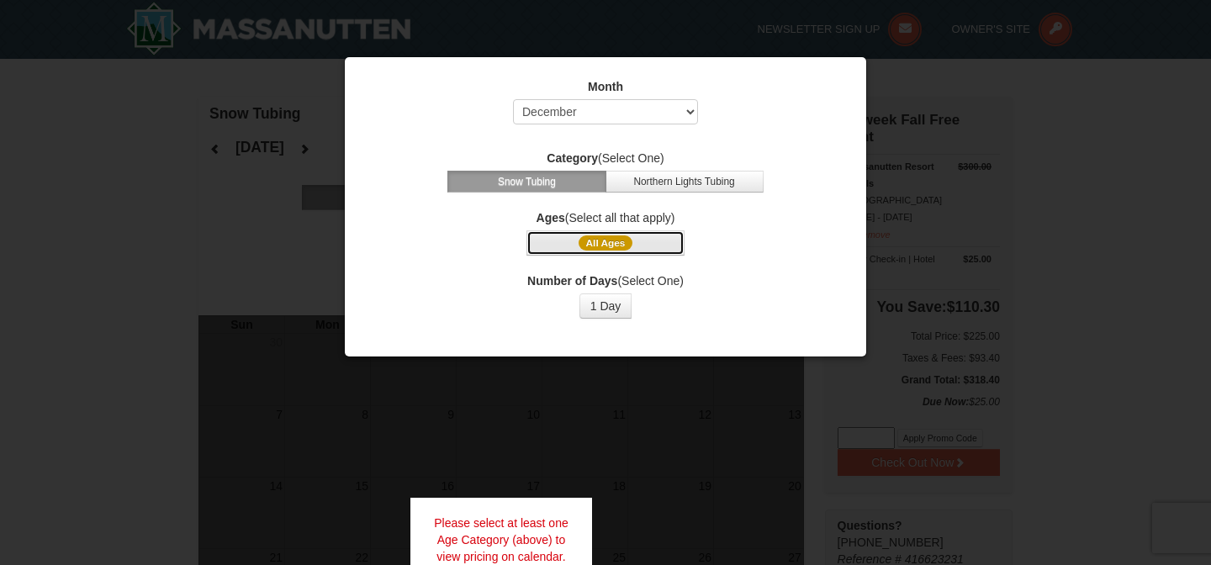
click at [611, 237] on span "All Ages" at bounding box center [606, 242] width 55 height 15
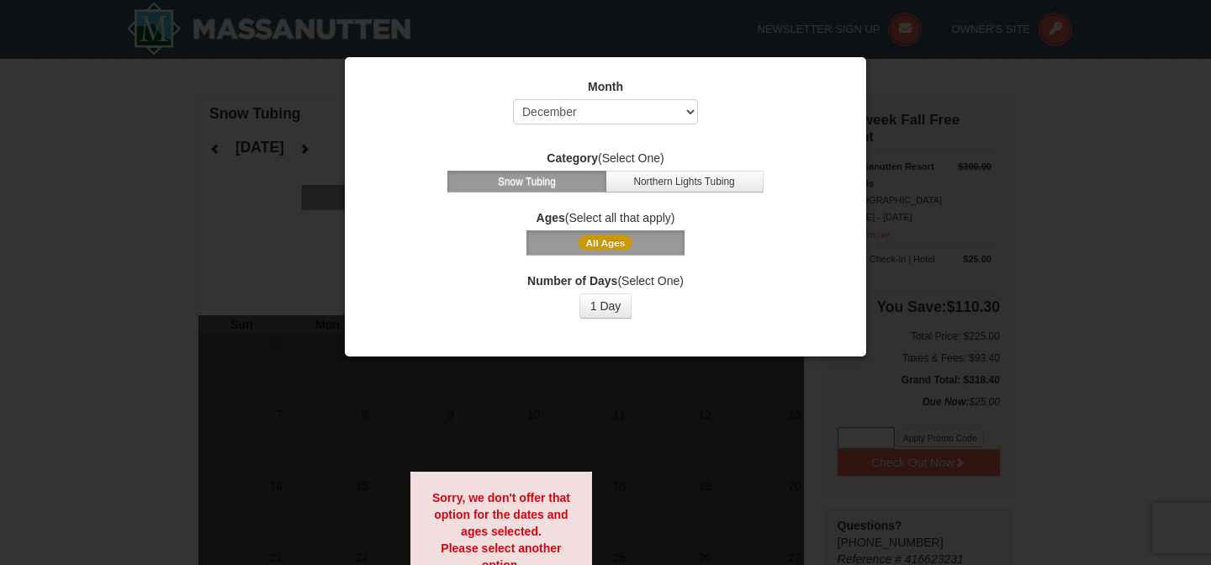
click at [609, 246] on span "All Ages" at bounding box center [606, 242] width 55 height 15
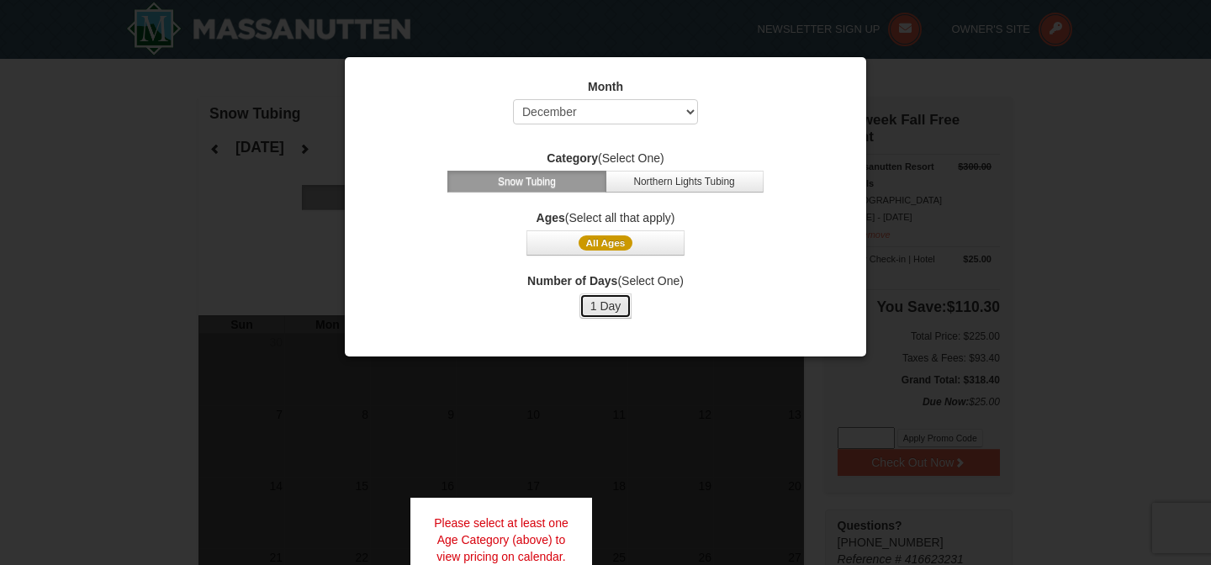
click at [609, 300] on button "1 Day" at bounding box center [605, 305] width 53 height 25
click at [640, 256] on div "Month Select October November December January February March April May June Ju…" at bounding box center [605, 199] width 505 height 266
click at [642, 251] on button "All Ages" at bounding box center [605, 242] width 158 height 25
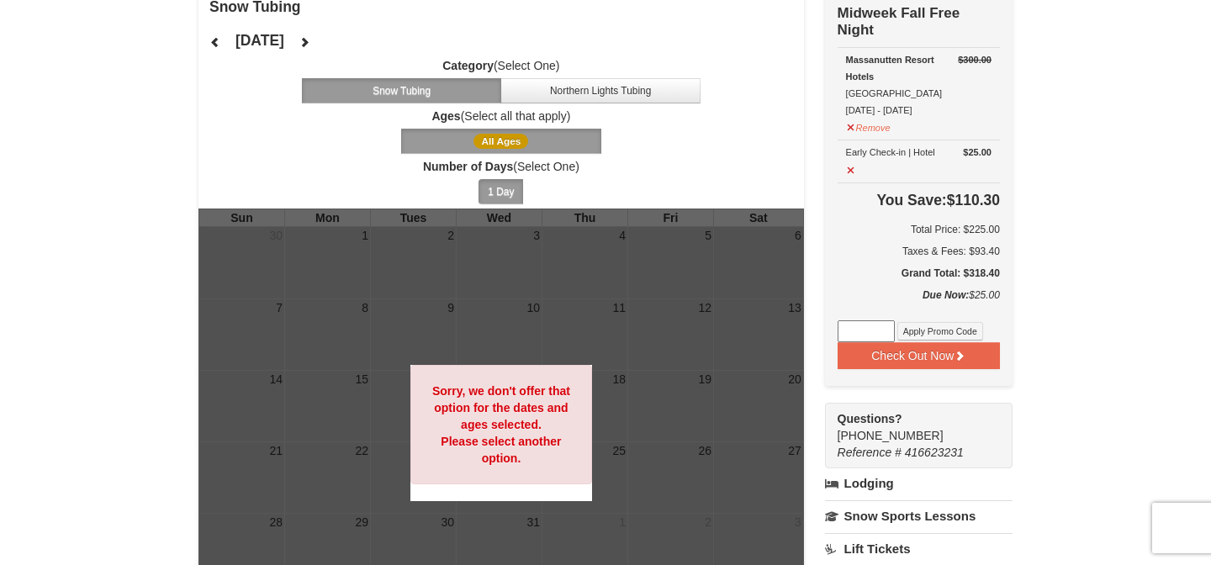
scroll to position [100, 0]
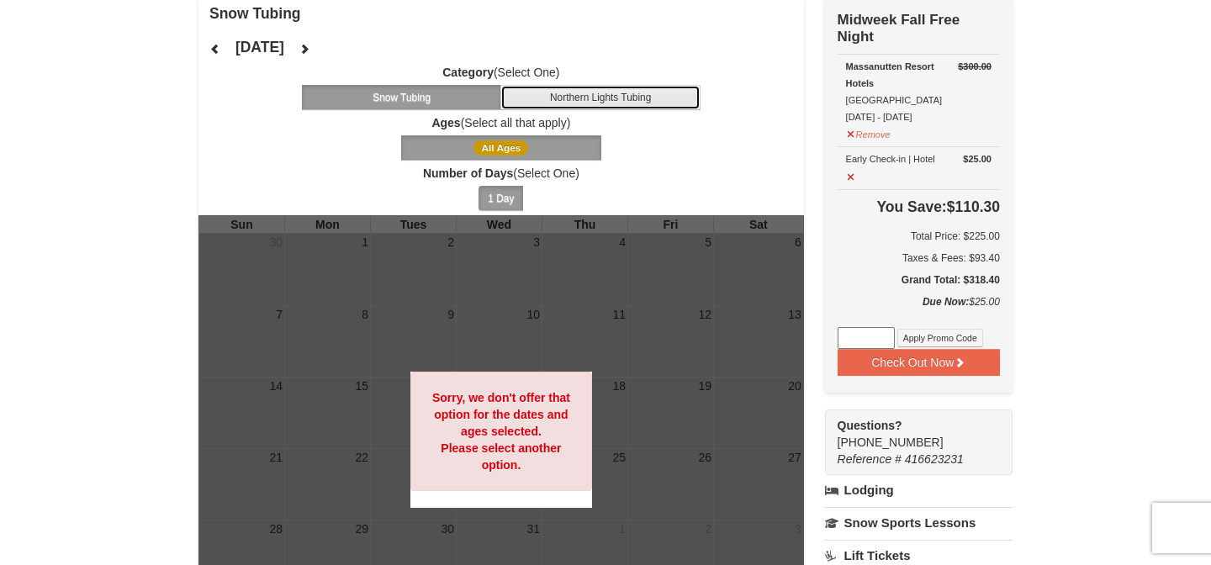
click at [605, 109] on button "Northern Lights Tubing" at bounding box center [600, 97] width 200 height 25
click at [476, 98] on button "Snow Tubing" at bounding box center [402, 97] width 200 height 25
click at [480, 145] on span "All Ages" at bounding box center [500, 147] width 55 height 15
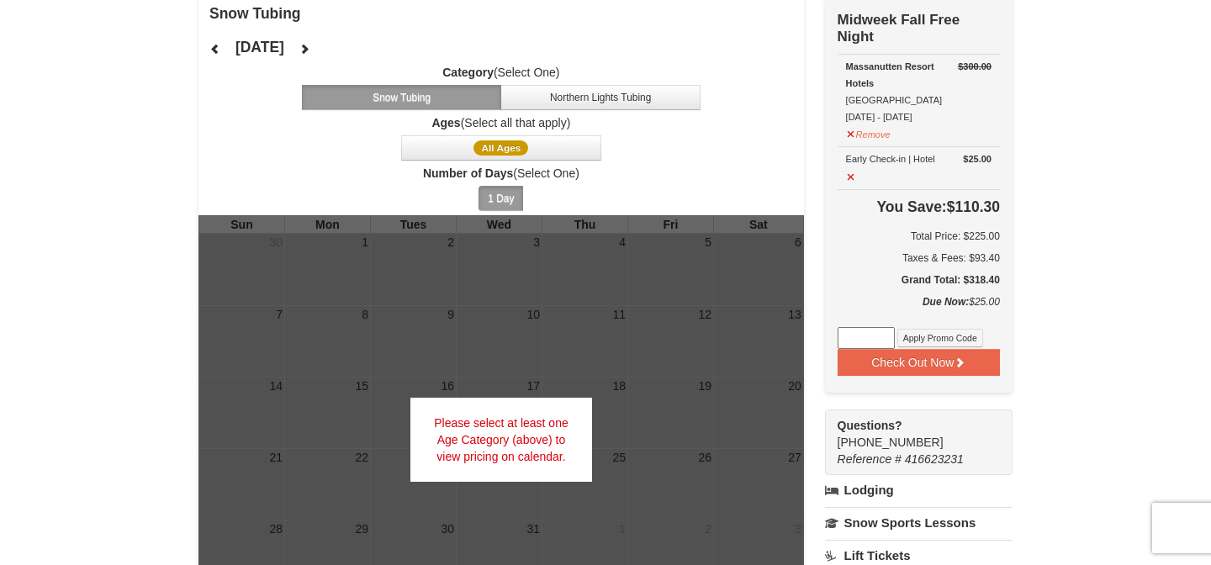
click at [496, 193] on button "1 Day" at bounding box center [501, 198] width 45 height 25
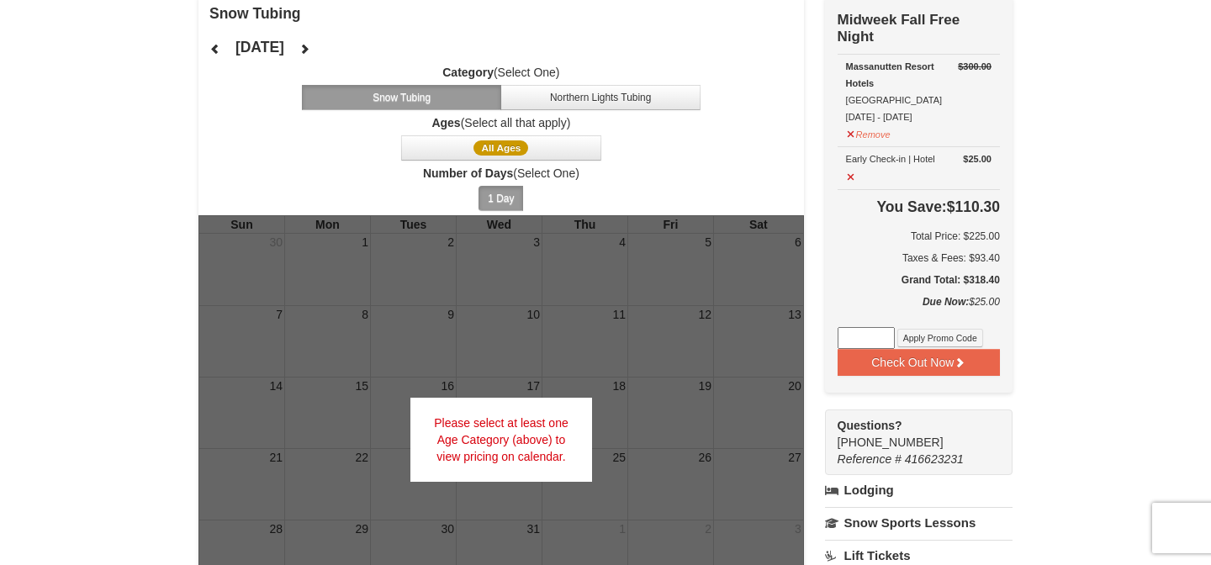
click at [487, 206] on button "1 Day" at bounding box center [501, 198] width 45 height 25
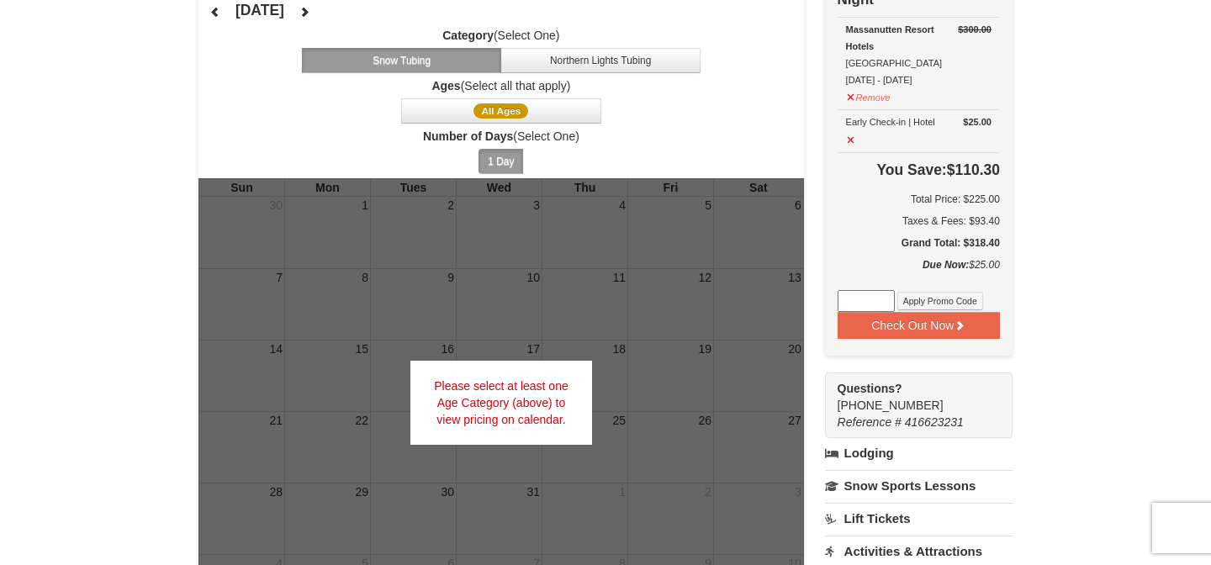
scroll to position [158, 0]
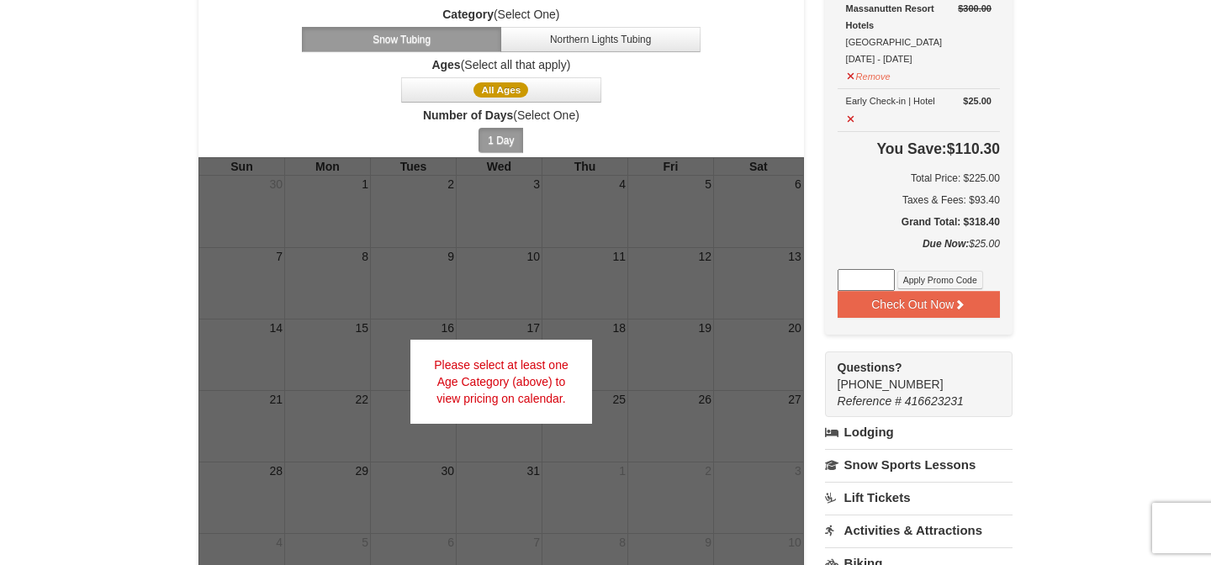
click at [542, 317] on div at bounding box center [501, 381] width 606 height 448
click at [512, 135] on button "1 Day" at bounding box center [501, 140] width 45 height 25
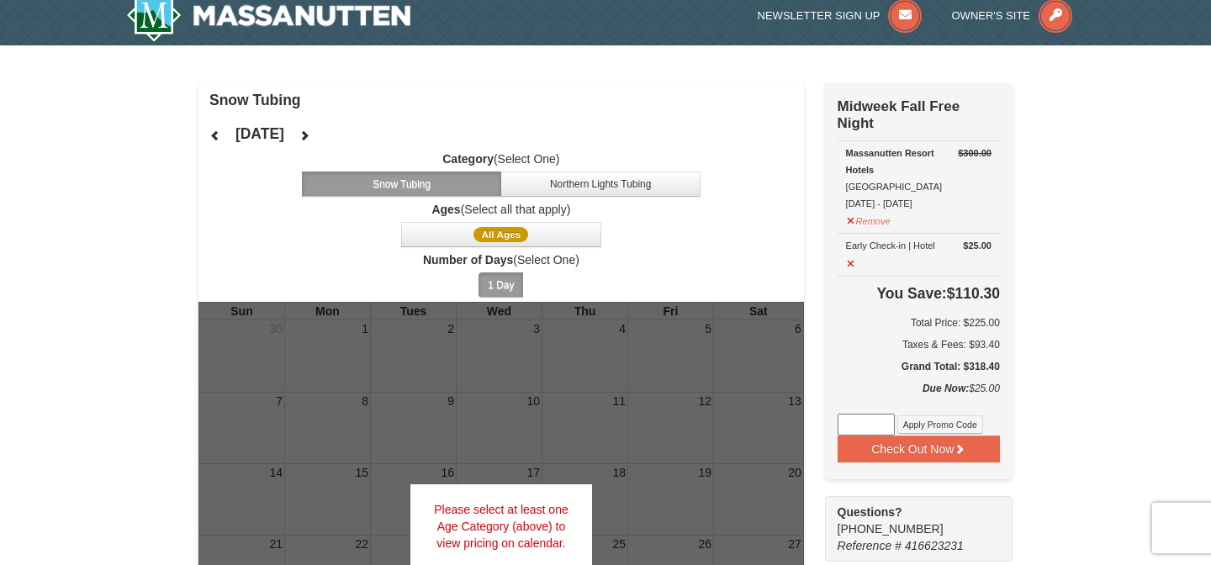
scroll to position [0, 0]
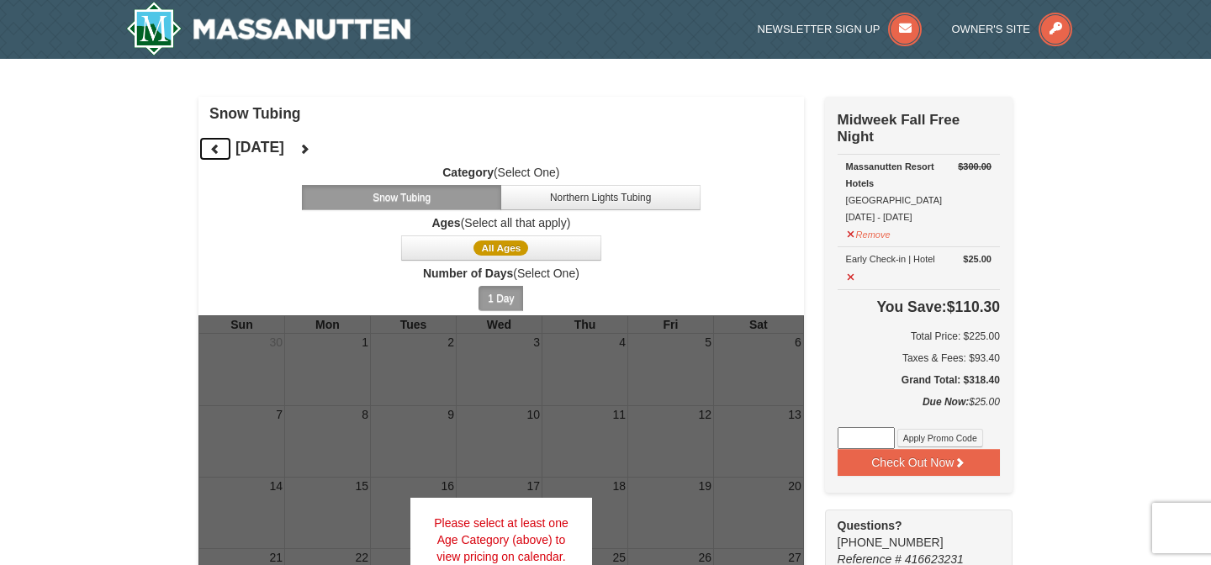
click at [220, 148] on icon at bounding box center [215, 149] width 12 height 12
click at [321, 150] on button at bounding box center [305, 148] width 34 height 25
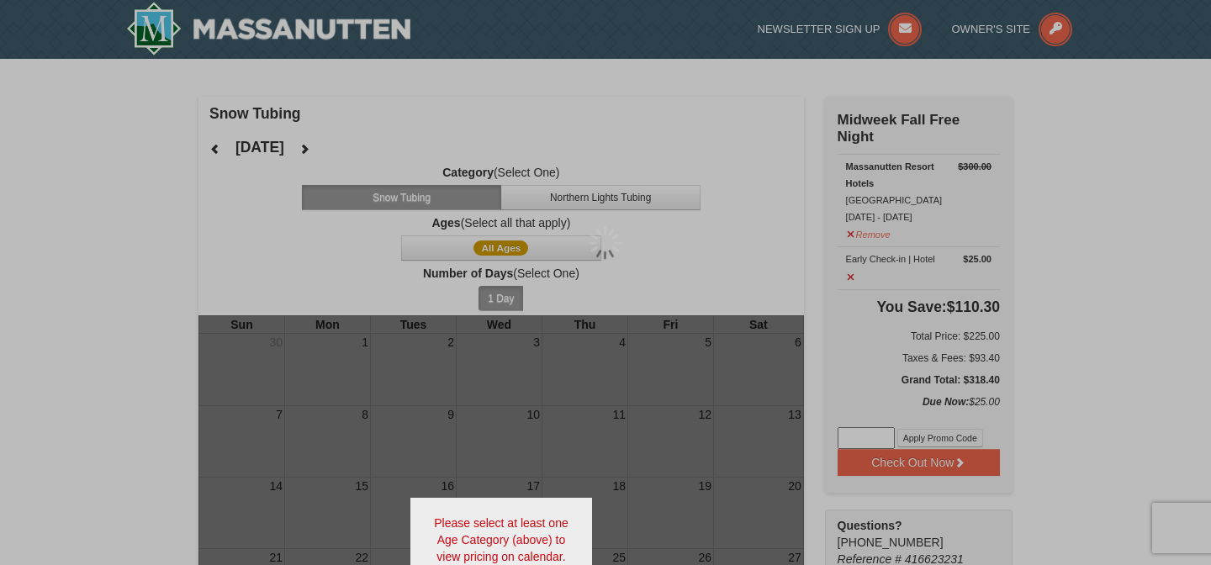
click at [371, 150] on div at bounding box center [605, 282] width 1211 height 565
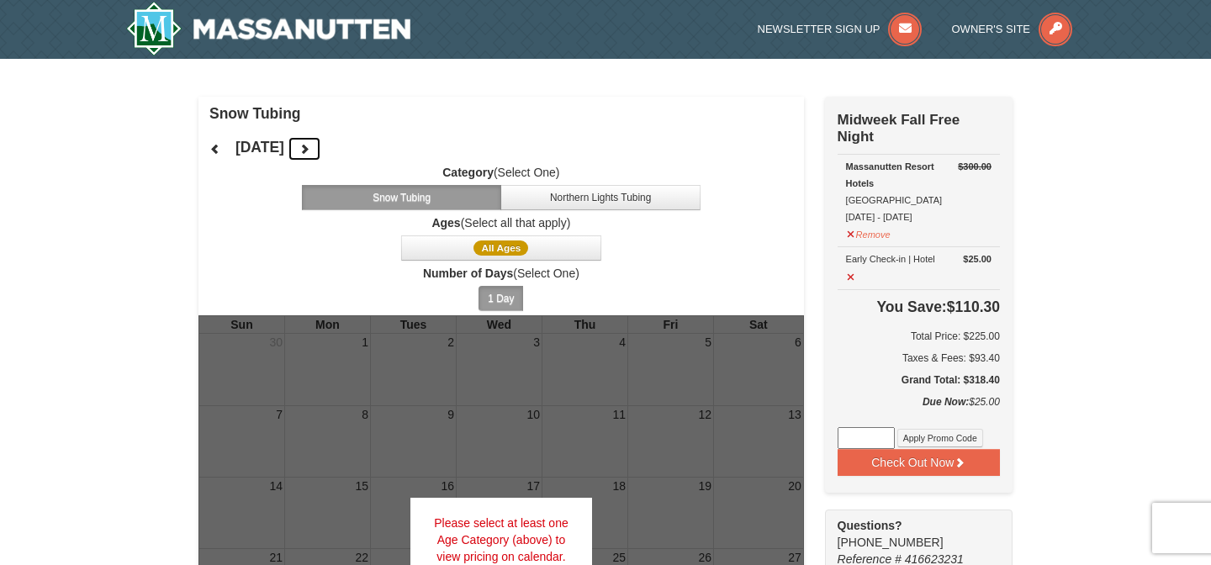
click at [310, 151] on icon at bounding box center [305, 149] width 12 height 12
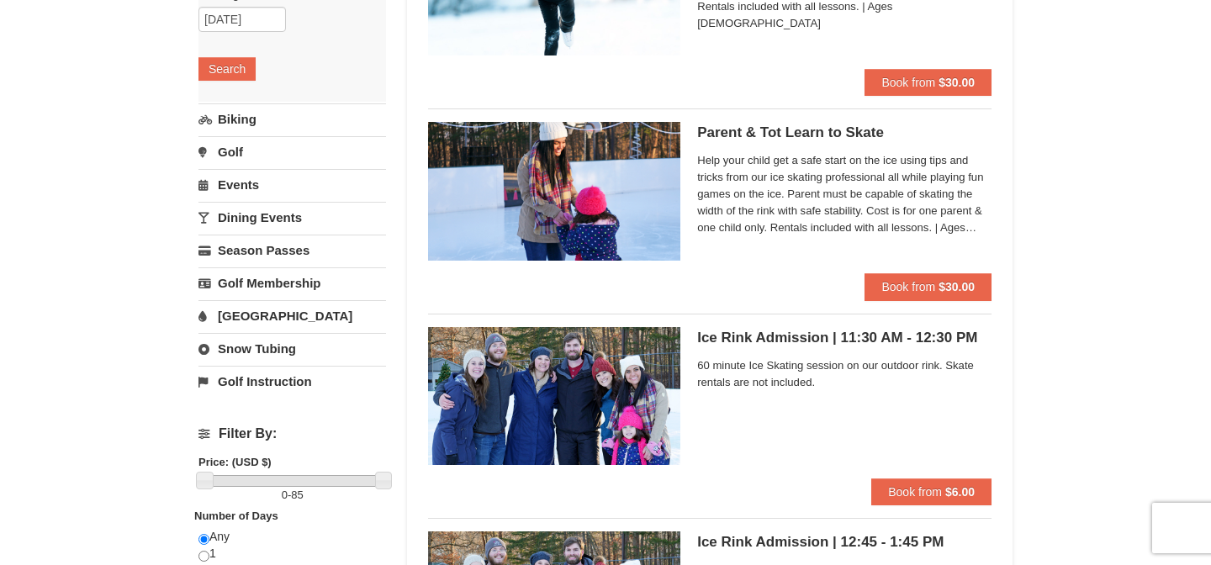
scroll to position [268, 0]
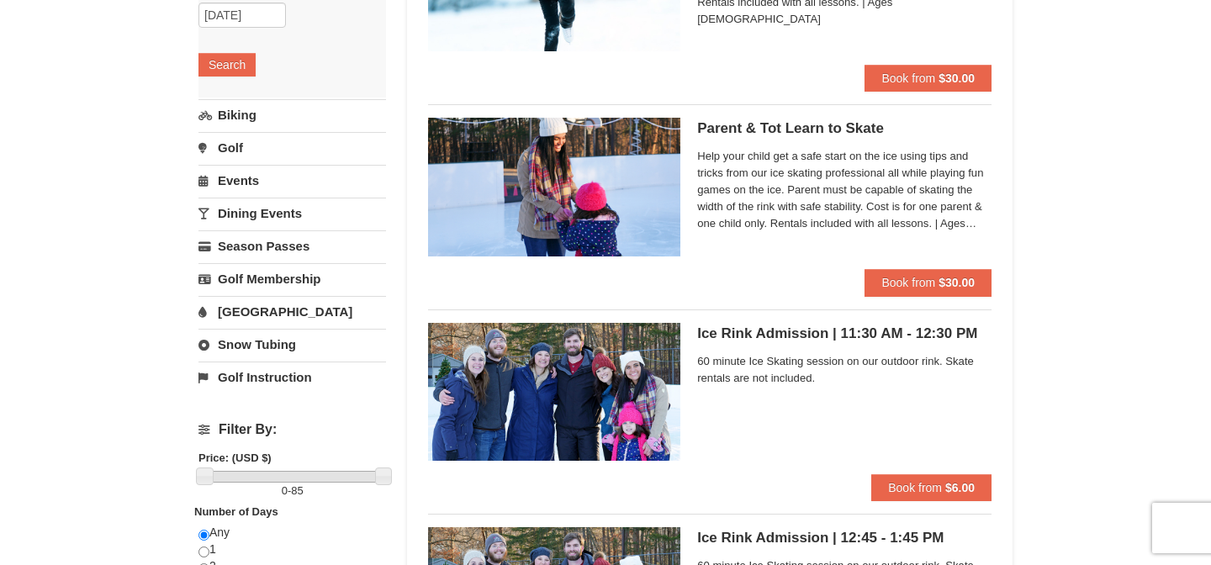
click at [314, 352] on link "Snow Tubing" at bounding box center [292, 344] width 188 height 31
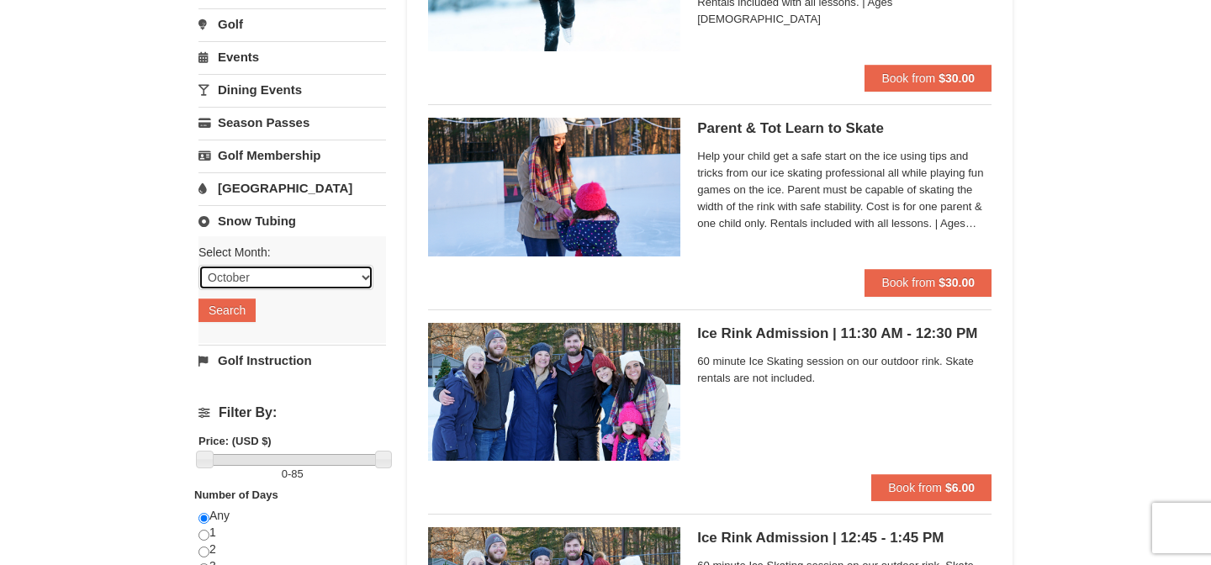
click at [337, 279] on select "October November December January February March April May June July August Sep…" at bounding box center [285, 277] width 175 height 25
select select "12"
click at [198, 265] on select "October November December January February March April May June July August Sep…" at bounding box center [285, 277] width 175 height 25
click at [249, 305] on button "Search" at bounding box center [226, 311] width 57 height 24
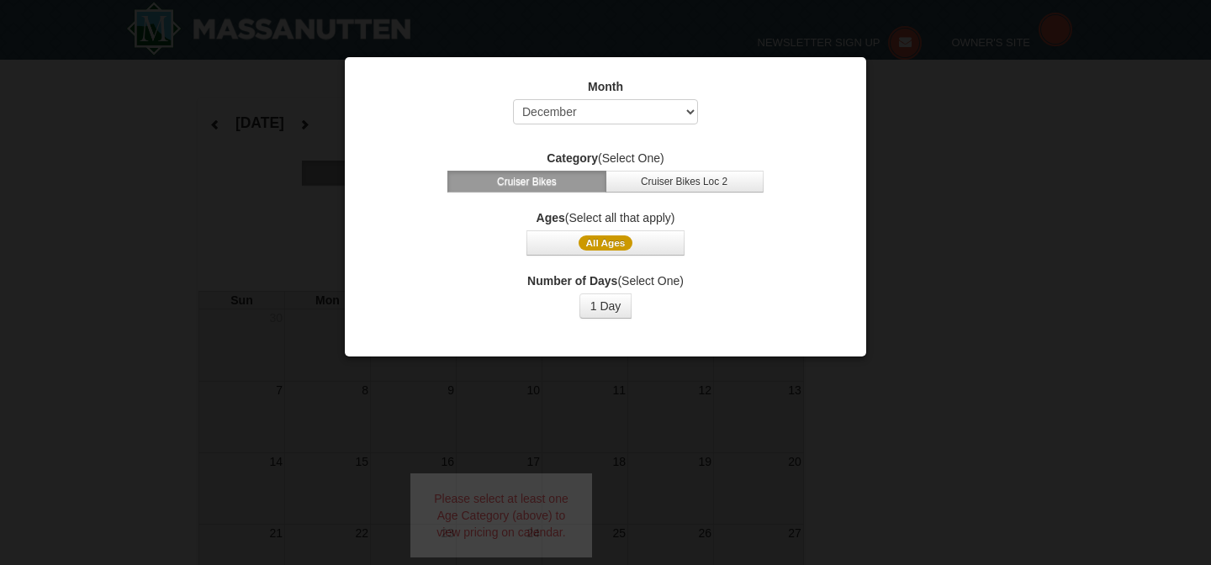
select select "12"
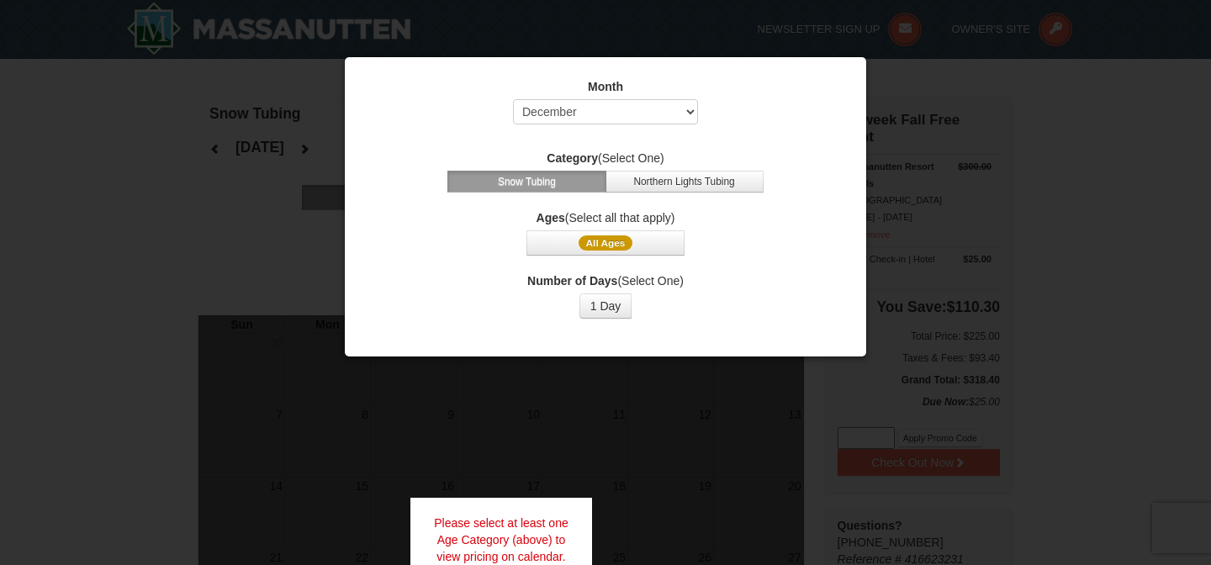
click at [679, 370] on div at bounding box center [605, 282] width 1211 height 565
click at [623, 314] on button "1 Day" at bounding box center [605, 305] width 53 height 25
click at [674, 249] on button "All Ages" at bounding box center [605, 242] width 158 height 25
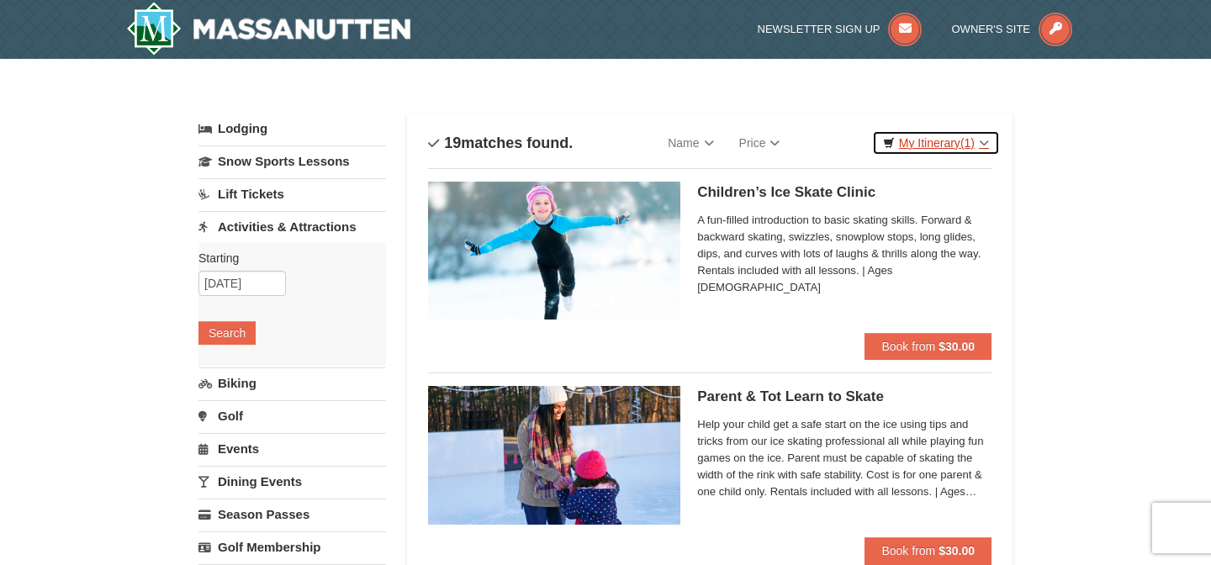
click at [943, 137] on link "My Itinerary (1)" at bounding box center [936, 142] width 128 height 25
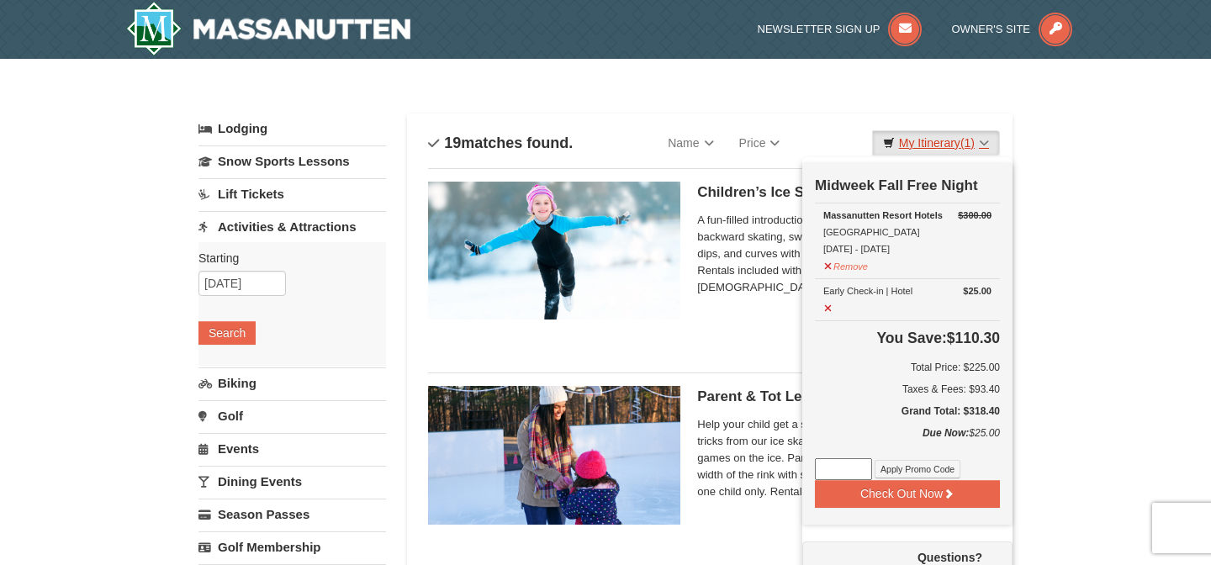
click at [943, 137] on link "My Itinerary (1)" at bounding box center [936, 142] width 128 height 25
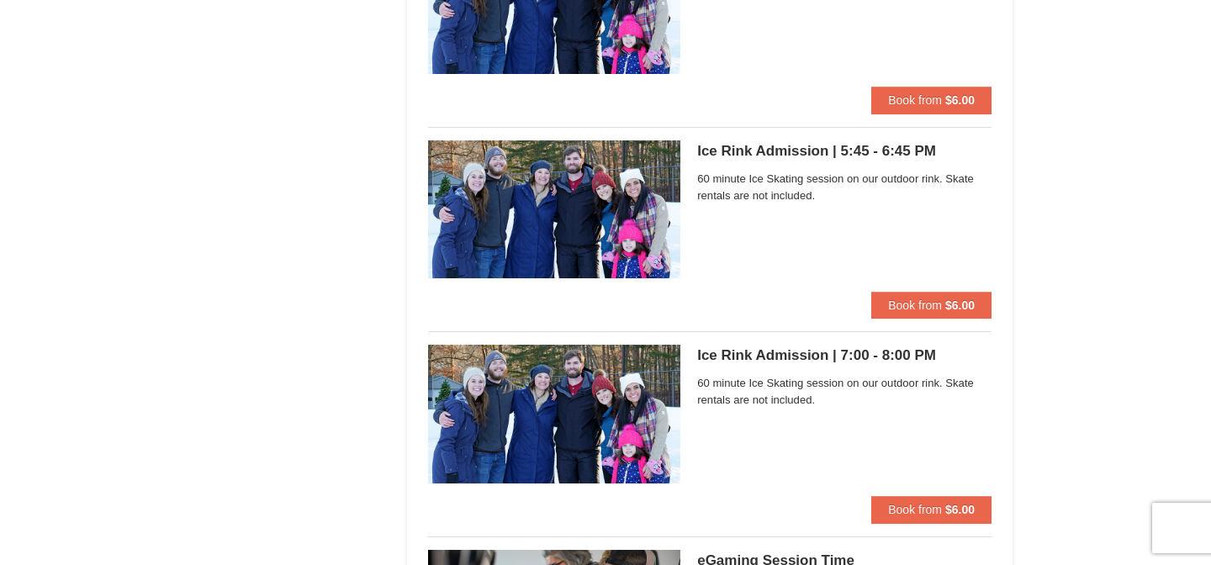
scroll to position [1471, 0]
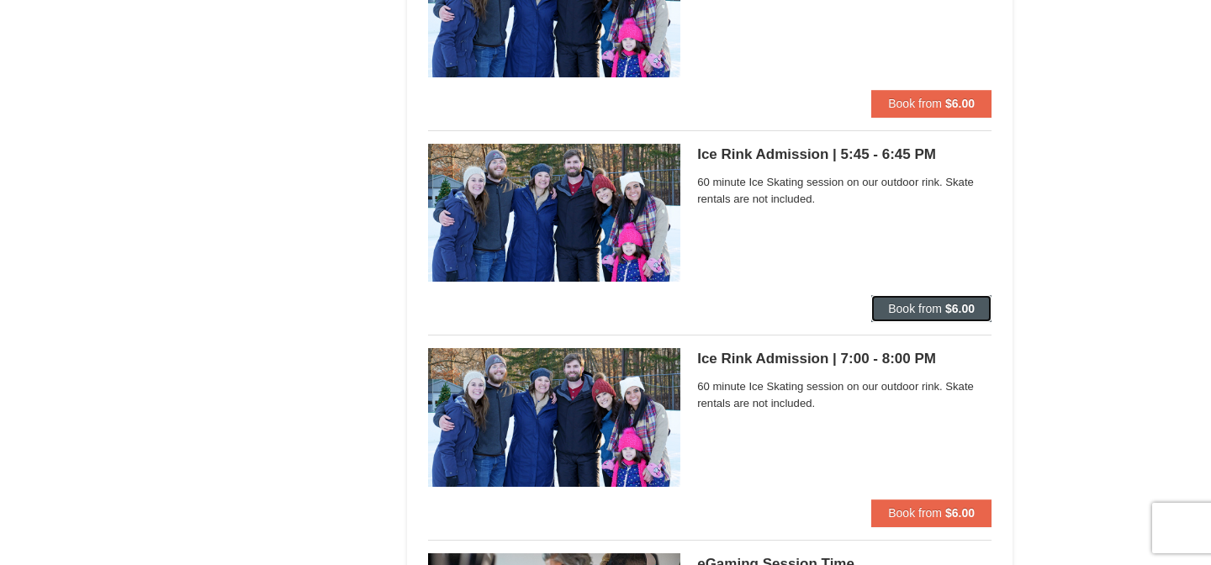
click at [915, 304] on span "Book from" at bounding box center [915, 308] width 54 height 13
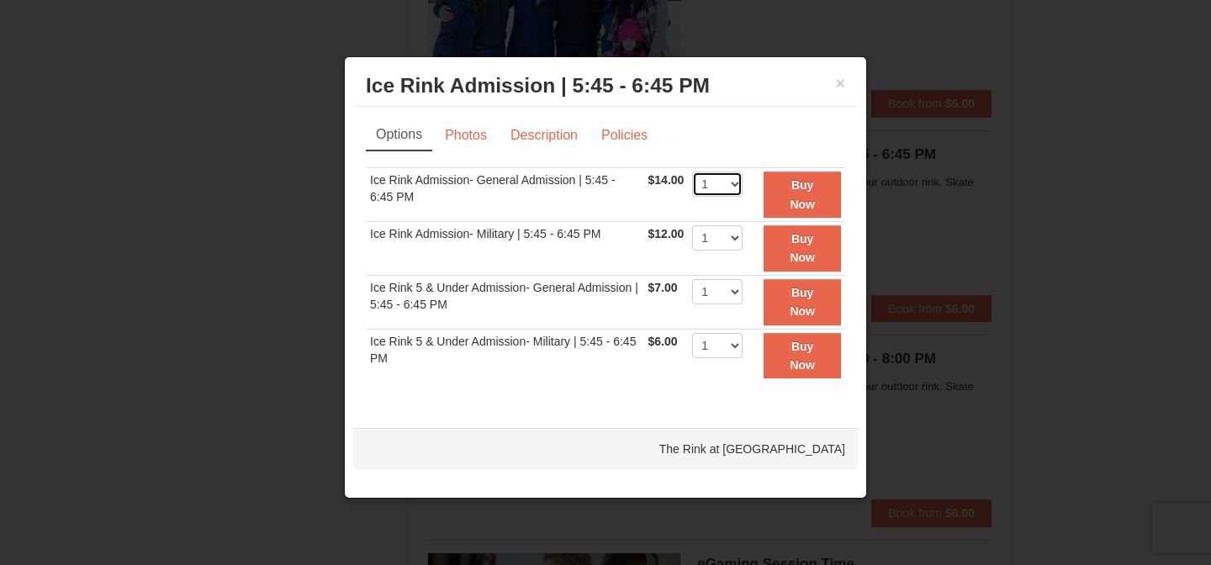
click at [716, 185] on select "1 2 3 4 5 6 7 8 9 10 11 12 13 14 15 16 17 18 19 20 21 22" at bounding box center [717, 184] width 50 height 25
select select "2"
click at [692, 172] on select "1 2 3 4 5 6 7 8 9 10 11 12 13 14 15 16 17 18 19 20 21 22" at bounding box center [717, 184] width 50 height 25
click at [772, 203] on button "Buy Now" at bounding box center [802, 195] width 77 height 46
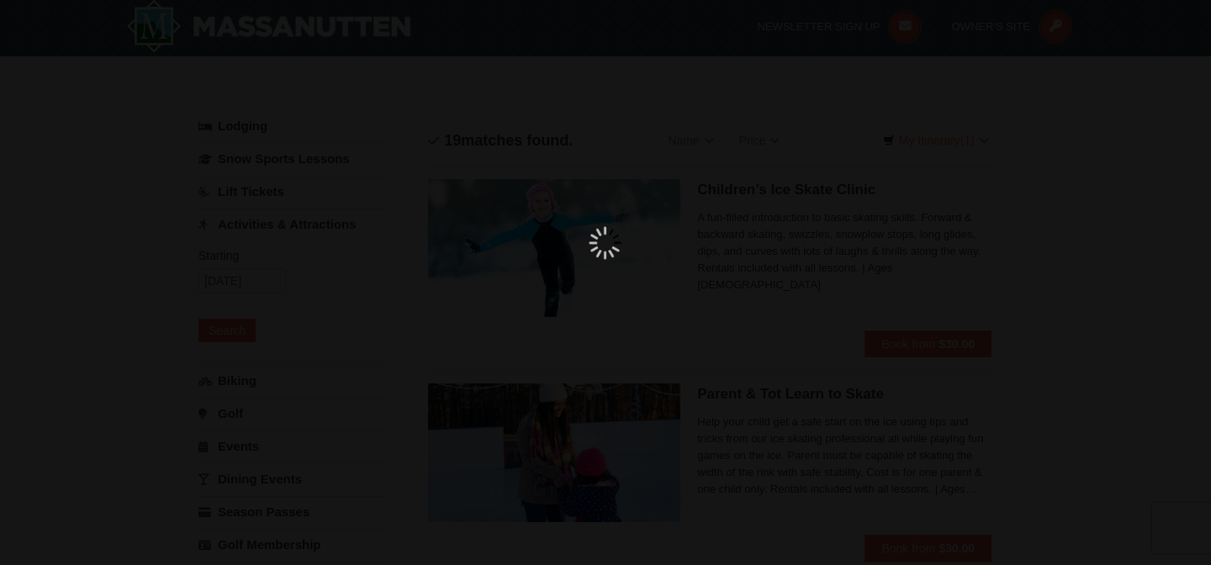
scroll to position [5, 0]
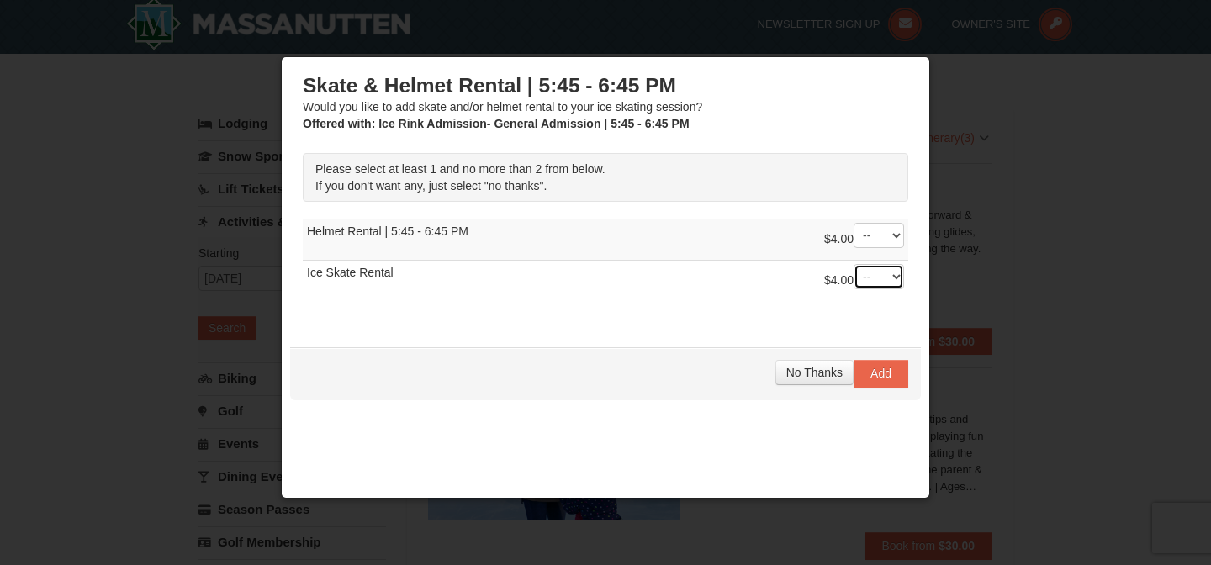
click at [892, 272] on select "-- 01 02" at bounding box center [879, 276] width 50 height 25
select select "2"
click at [854, 264] on select "-- 01 02" at bounding box center [879, 276] width 50 height 25
click at [885, 308] on div "Please select at least 1 and no more than 2 from below. If you don't want any, …" at bounding box center [605, 235] width 631 height 190
click at [879, 375] on span "Add" at bounding box center [880, 373] width 21 height 13
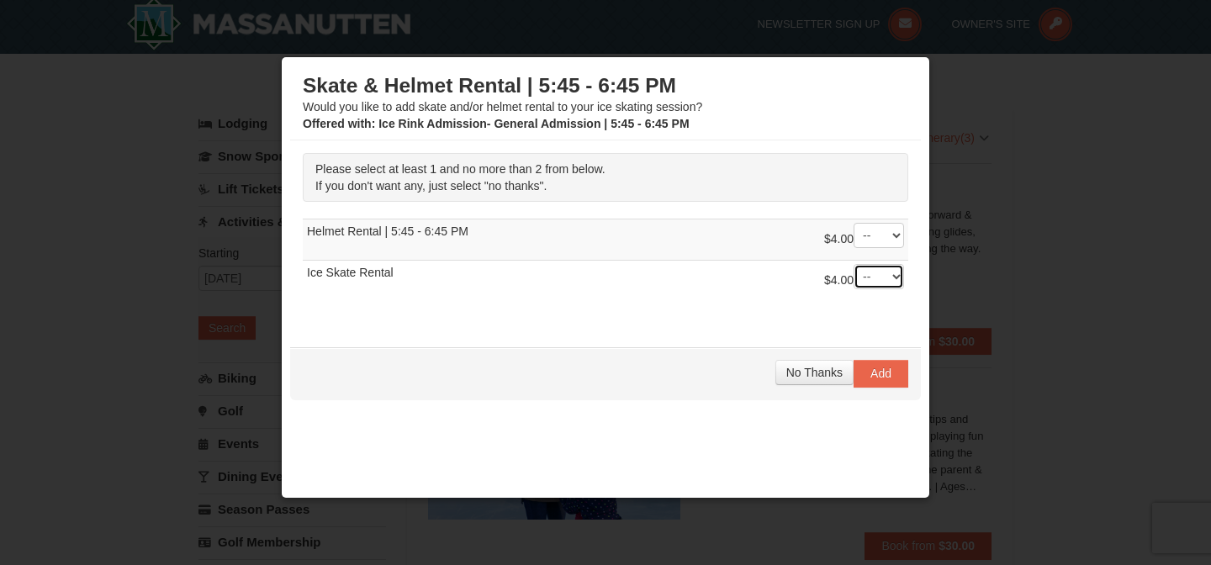
click at [883, 283] on select "-- 01 02" at bounding box center [879, 276] width 50 height 25
select select "2"
click at [854, 264] on select "-- 01 02" at bounding box center [879, 276] width 50 height 25
click at [884, 367] on span "Add" at bounding box center [880, 373] width 21 height 13
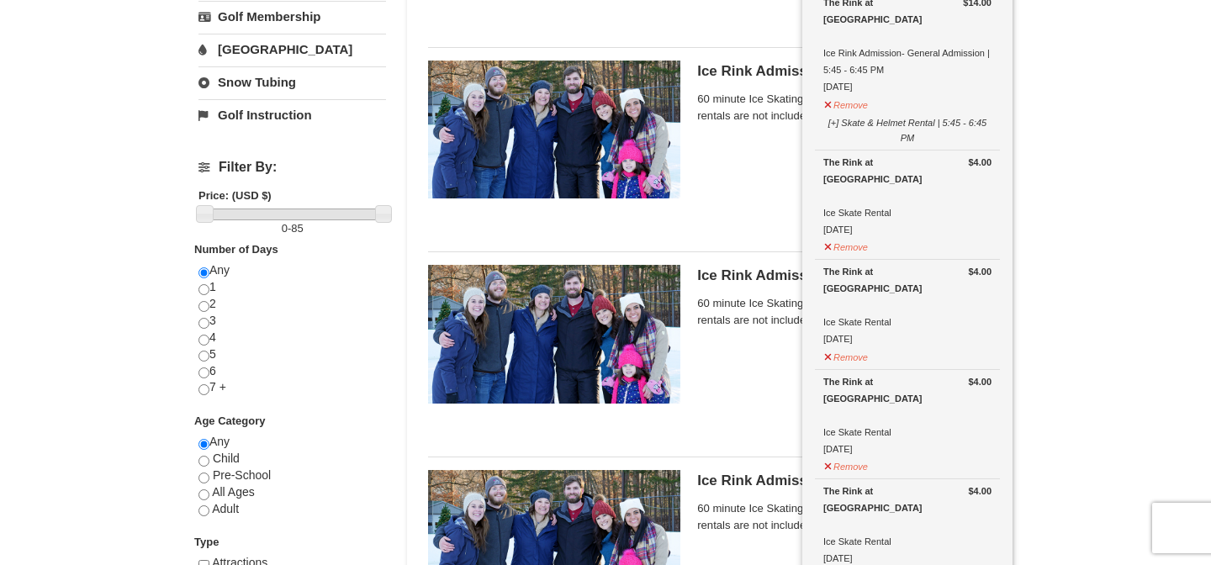
scroll to position [542, 0]
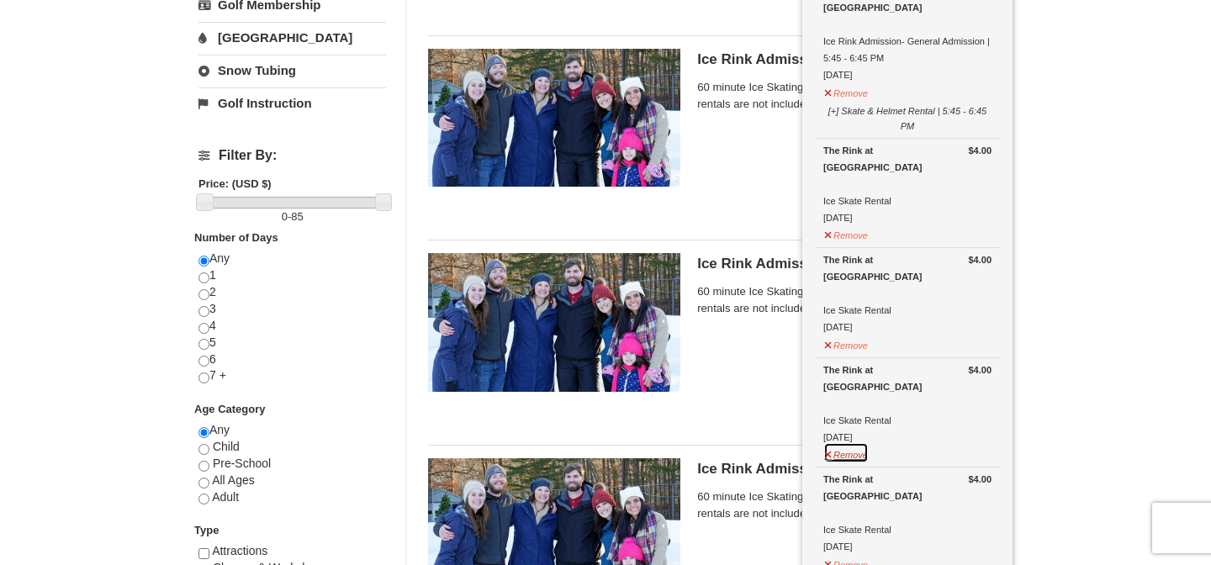
click at [850, 442] on button "Remove" at bounding box center [845, 452] width 45 height 21
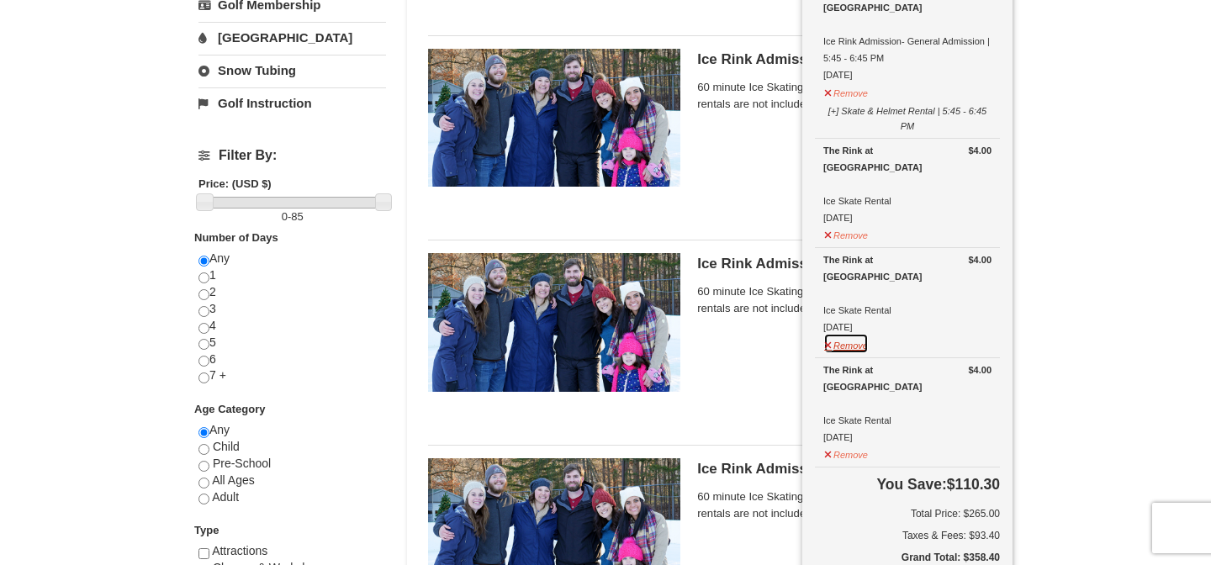
click at [858, 333] on button "Remove" at bounding box center [845, 343] width 45 height 21
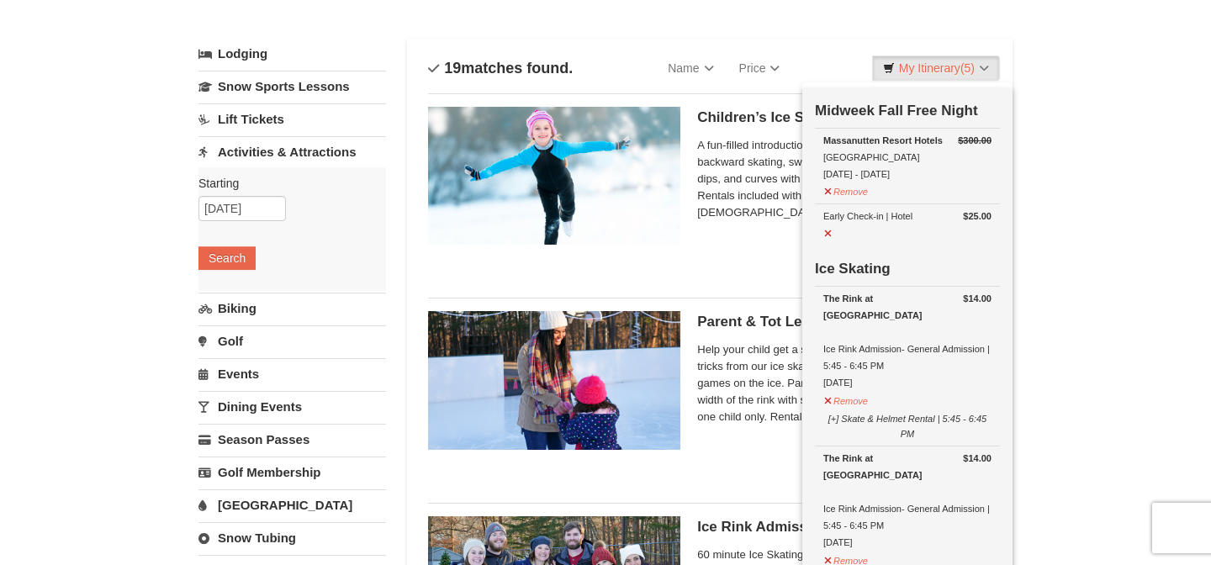
scroll to position [363, 0]
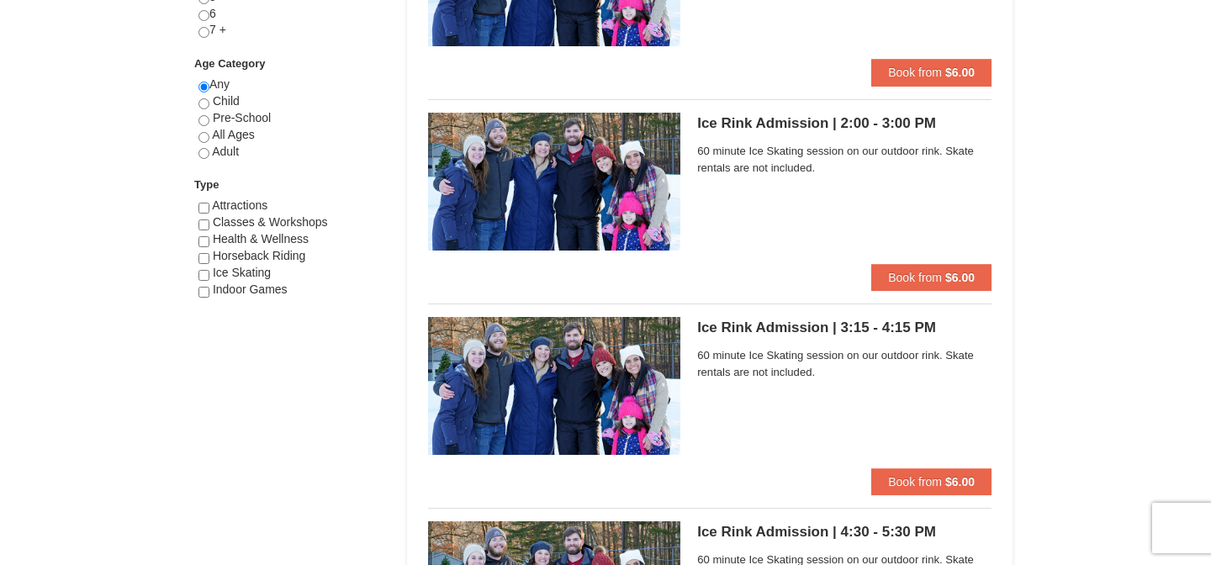
scroll to position [886, 0]
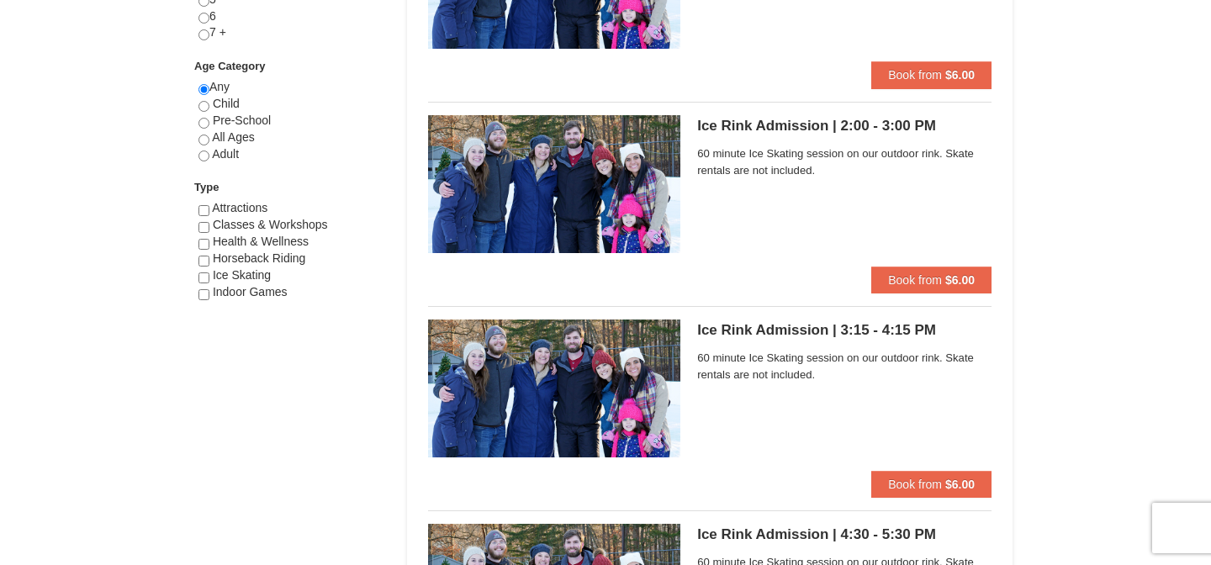
click at [241, 140] on span "All Ages" at bounding box center [233, 136] width 43 height 13
click at [209, 156] on input "radio" at bounding box center [203, 156] width 11 height 11
radio input "true"
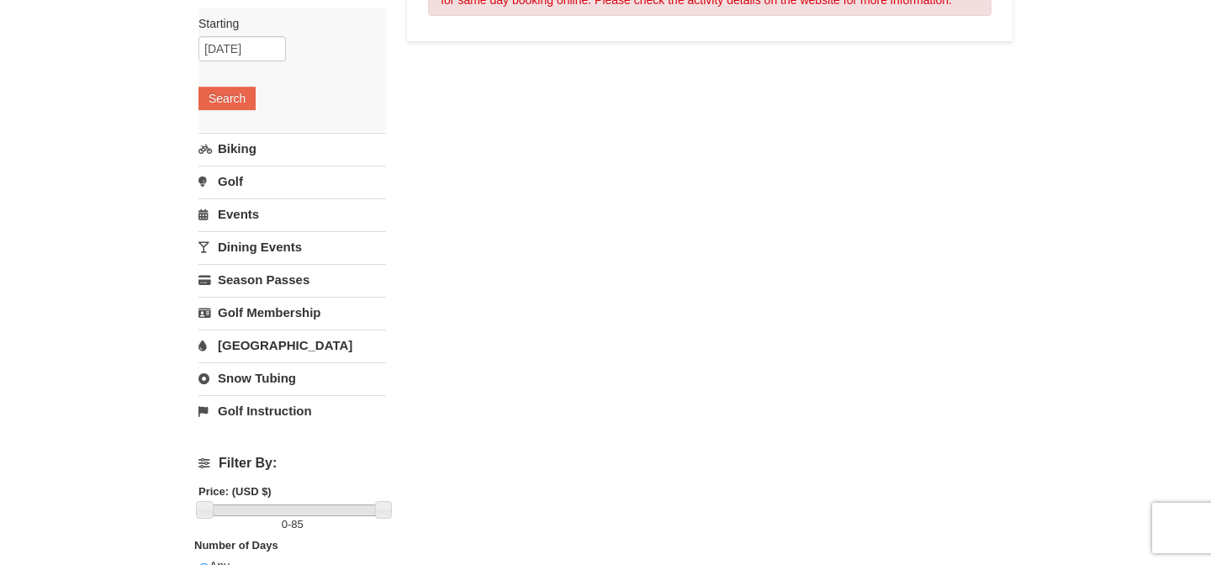
scroll to position [0, 0]
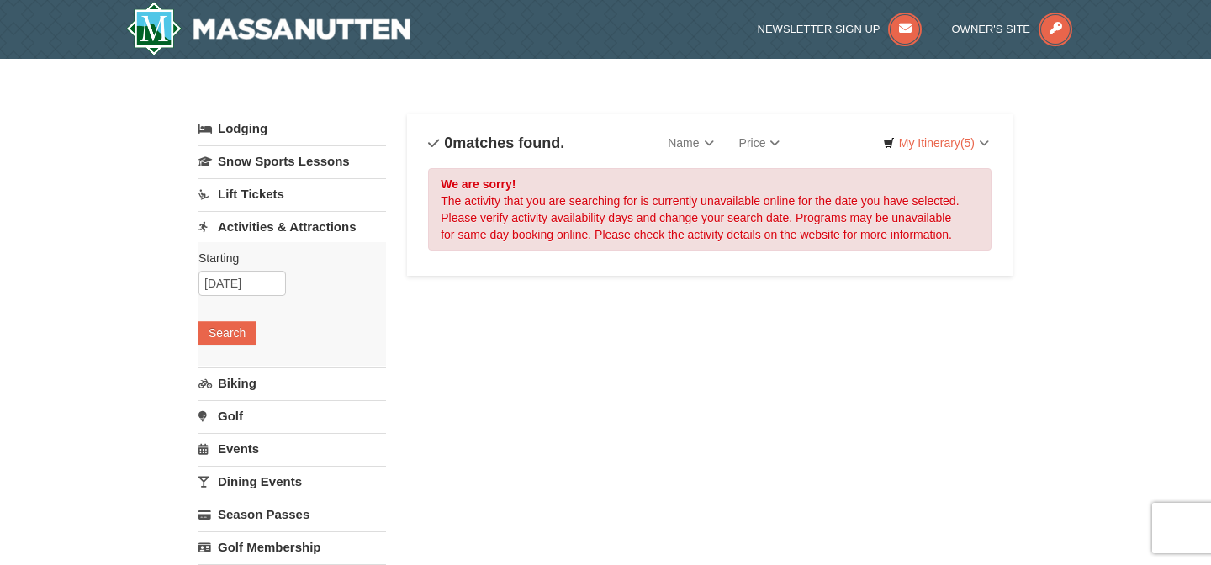
click at [268, 475] on link "Dining Events" at bounding box center [292, 481] width 188 height 31
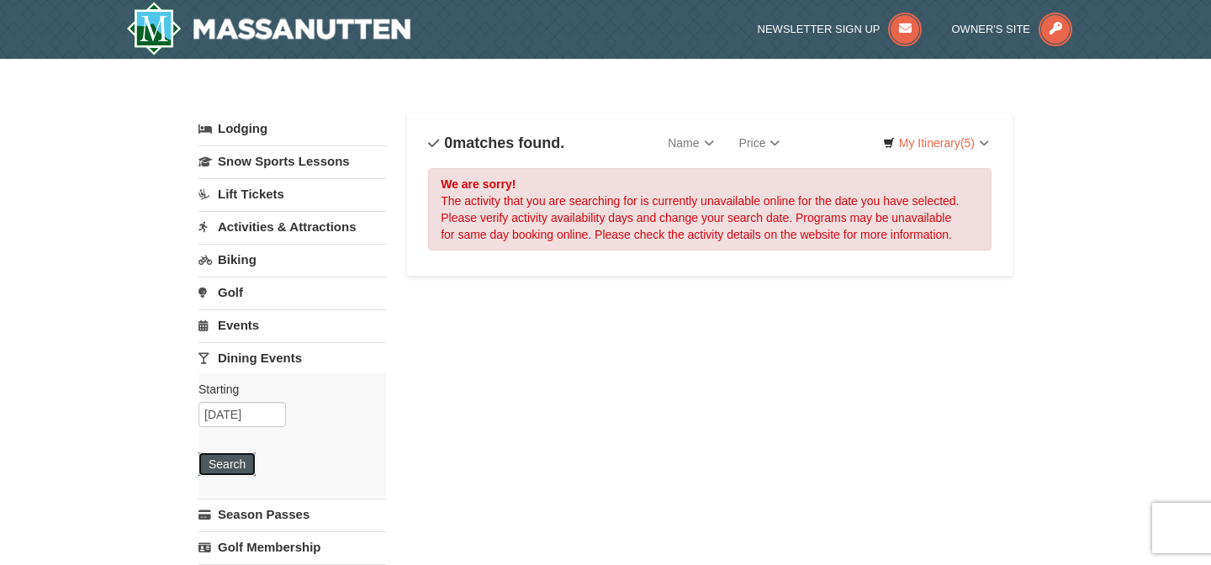
click at [241, 463] on button "Search" at bounding box center [226, 464] width 57 height 24
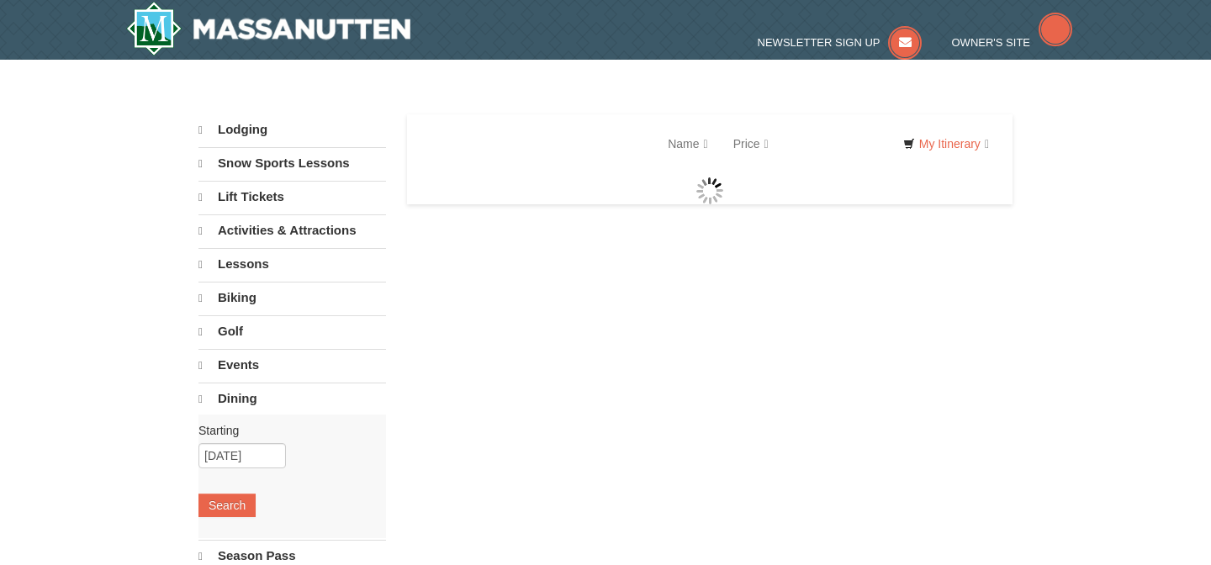
select select "10"
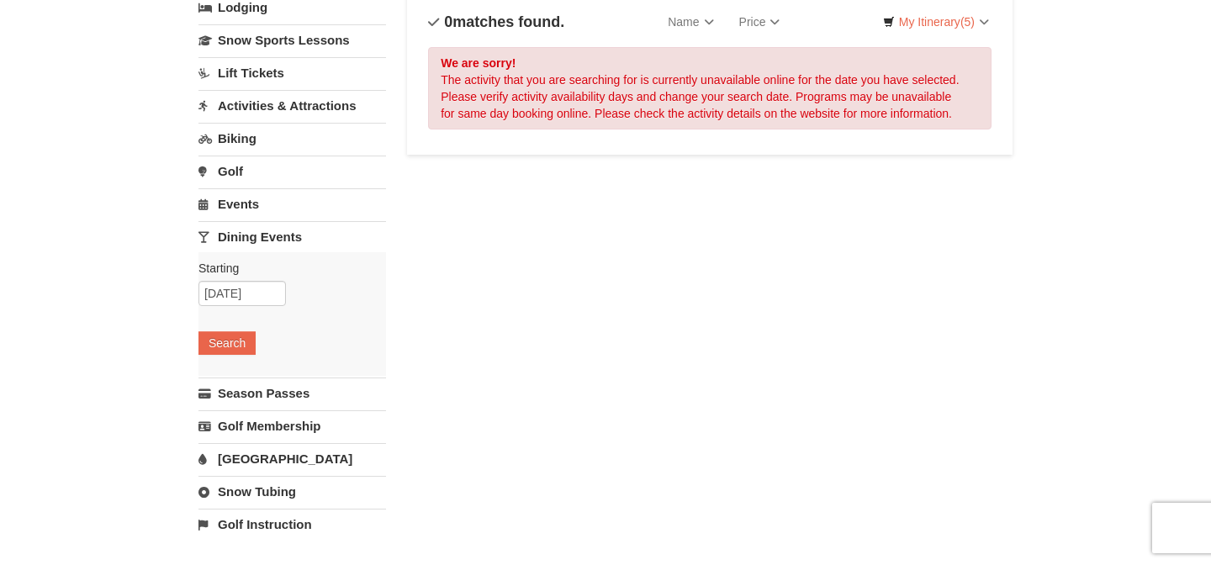
scroll to position [83, 0]
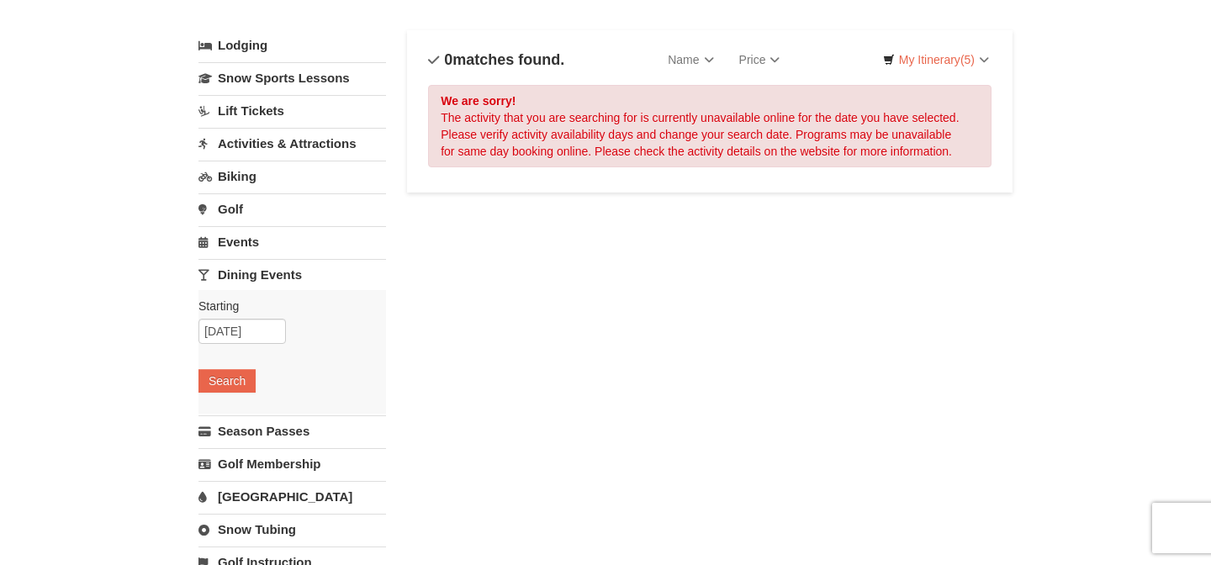
click at [295, 237] on link "Events" at bounding box center [292, 241] width 188 height 31
click at [239, 338] on button "Search" at bounding box center [226, 348] width 57 height 24
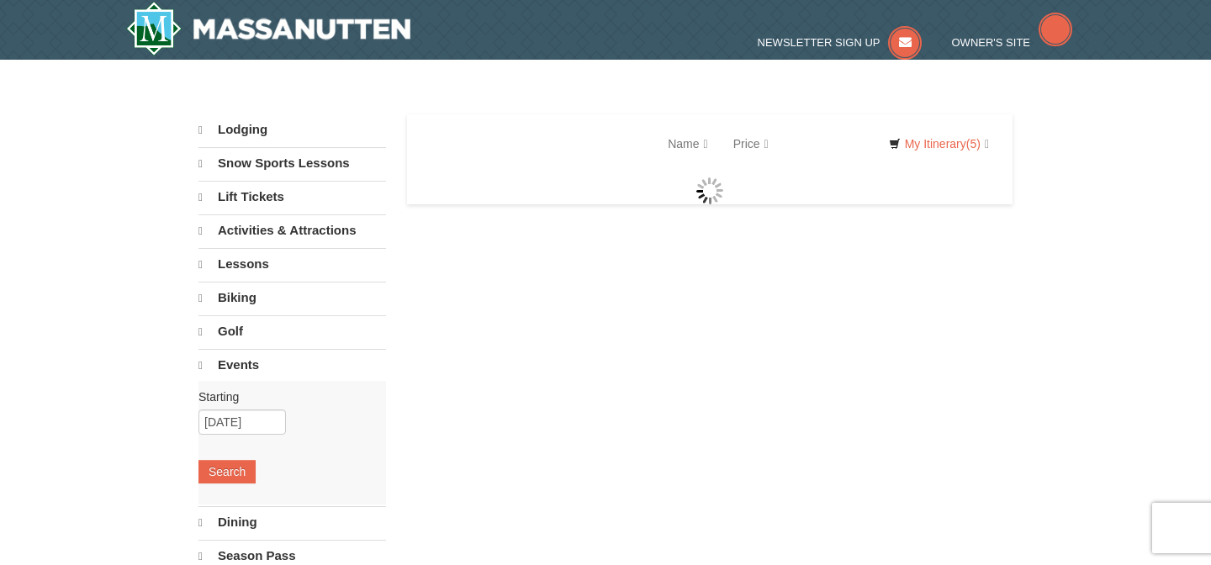
select select "10"
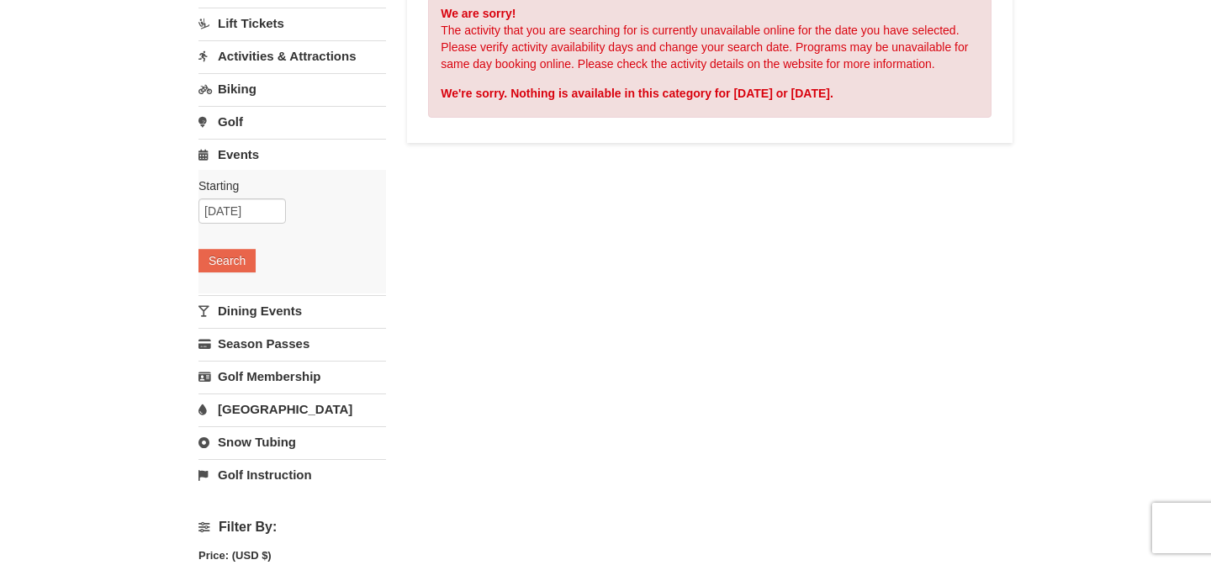
scroll to position [169, 0]
click at [253, 408] on link "[GEOGRAPHIC_DATA]" at bounding box center [292, 410] width 188 height 31
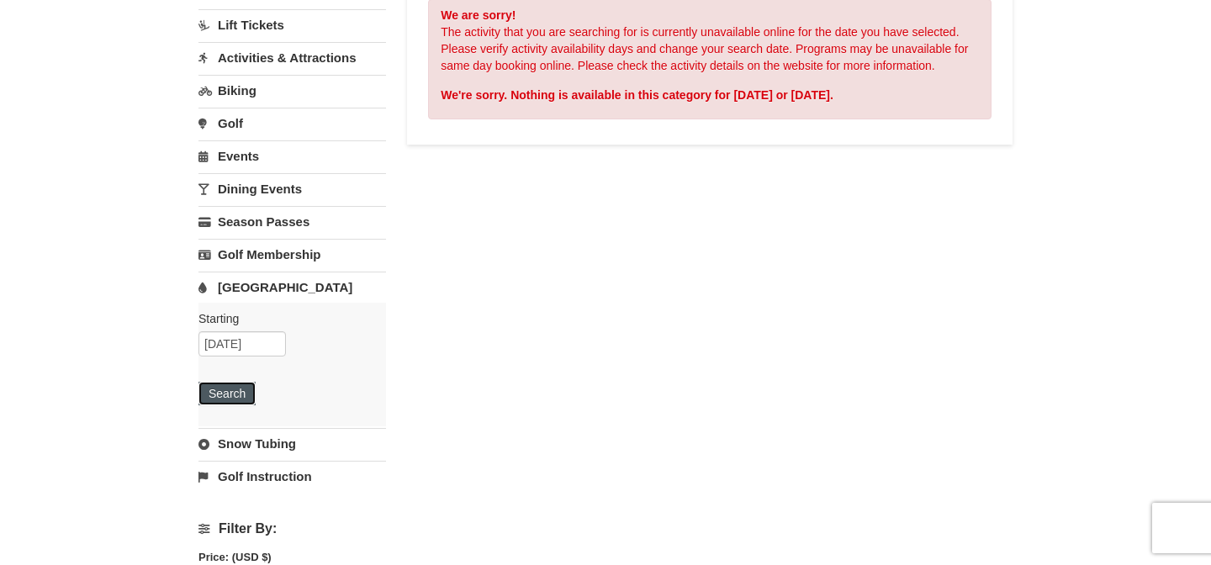
click at [241, 399] on button "Search" at bounding box center [226, 394] width 57 height 24
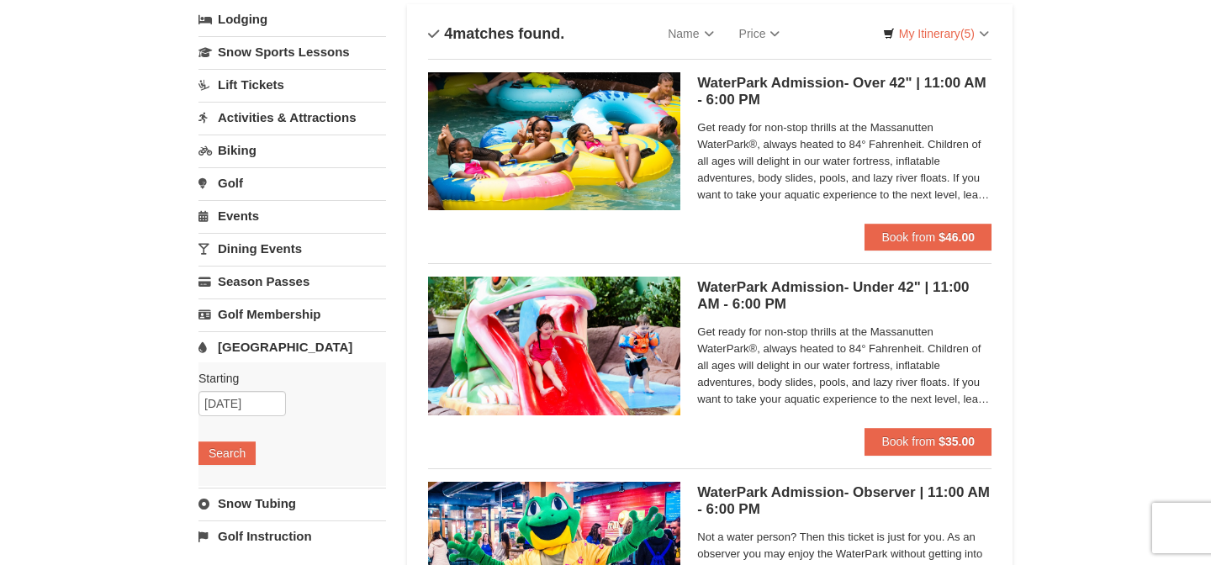
scroll to position [163, 0]
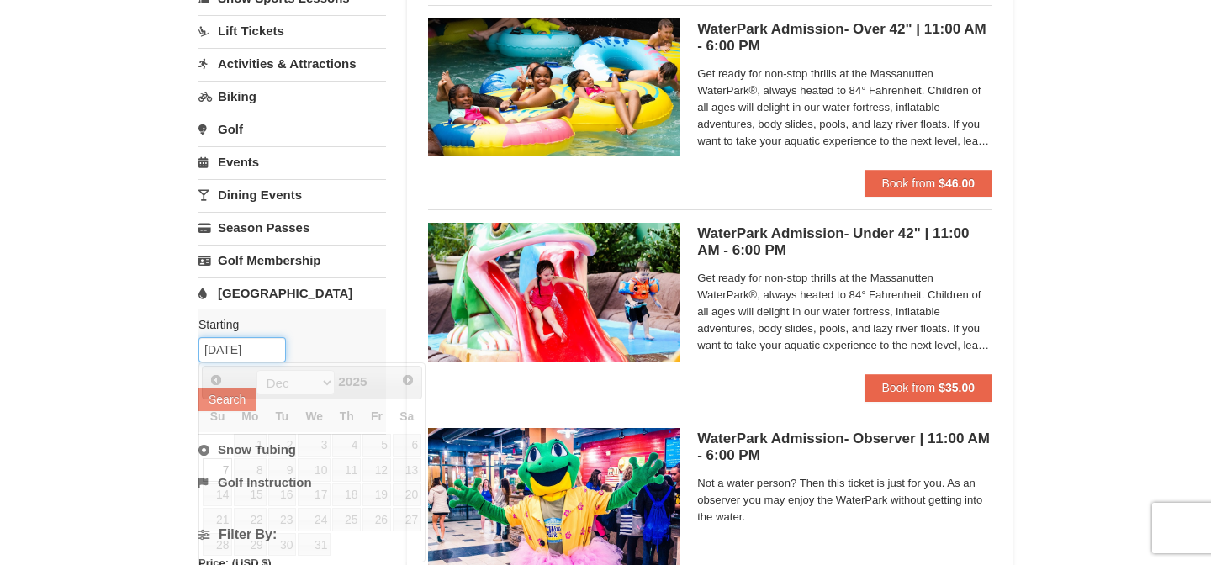
click at [230, 355] on input "[DATE]" at bounding box center [241, 349] width 87 height 25
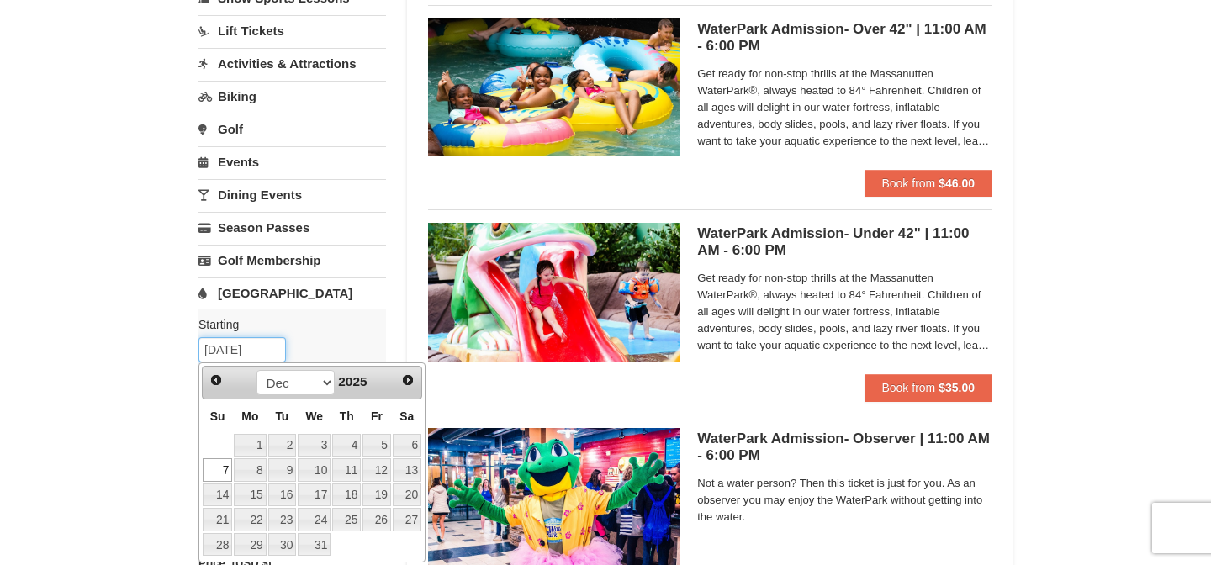
click at [234, 352] on input "[DATE]" at bounding box center [241, 349] width 87 height 25
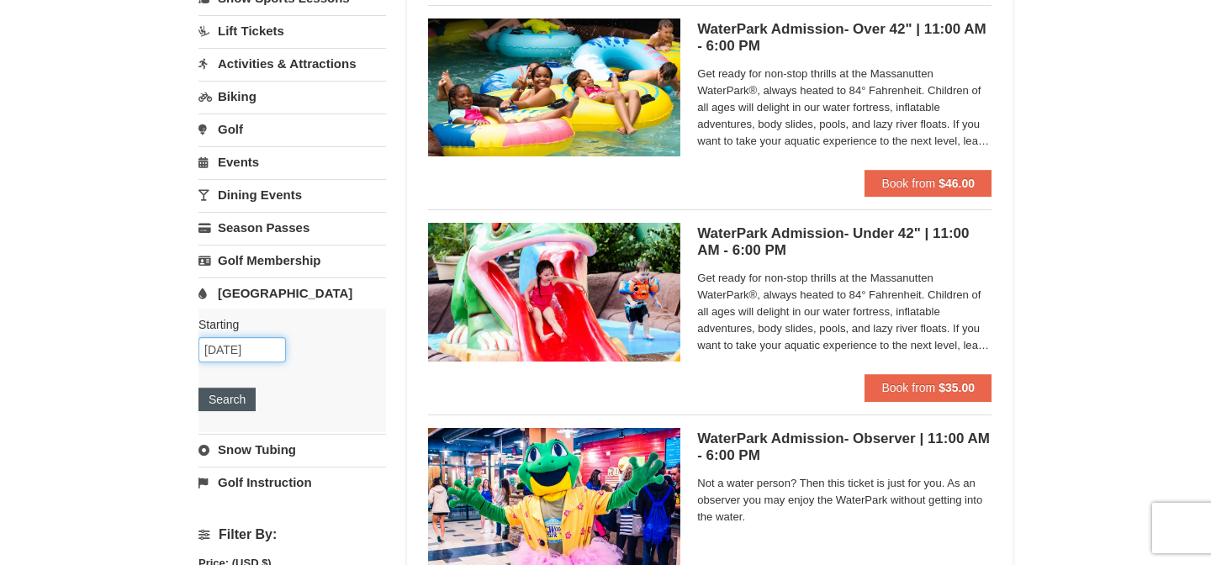
type input "[DATE]"
click at [223, 402] on button "Search" at bounding box center [226, 400] width 57 height 24
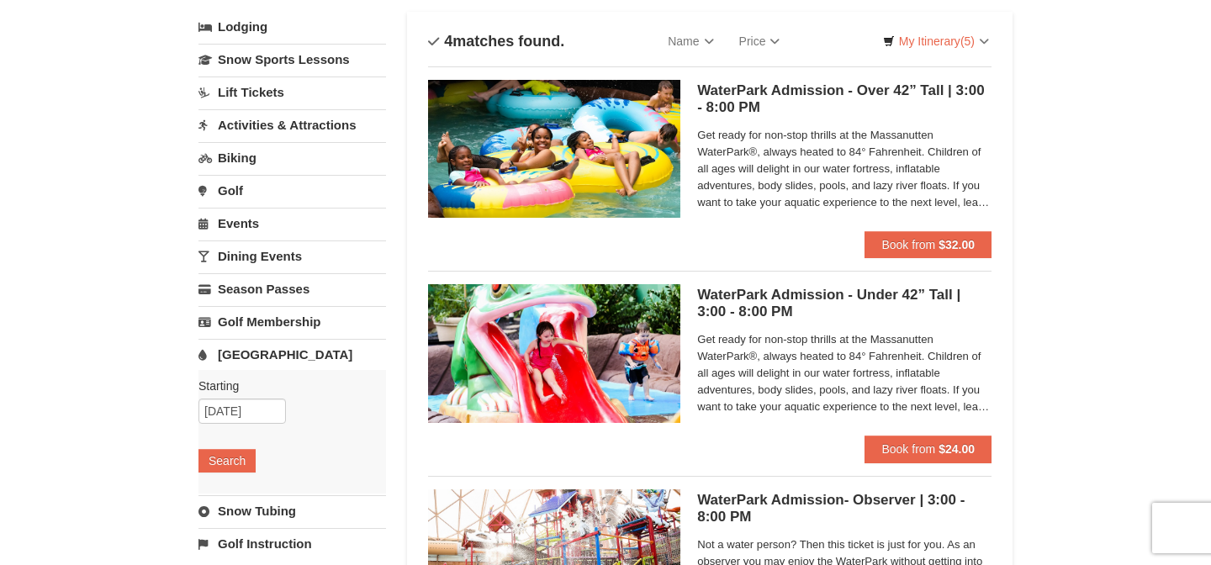
scroll to position [114, 0]
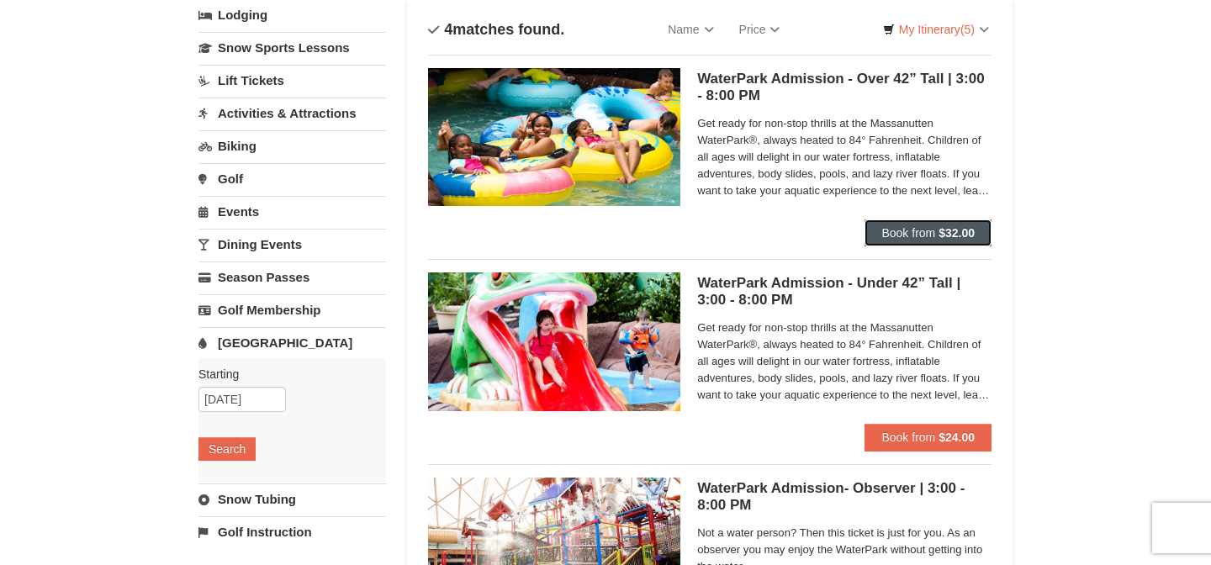
click at [915, 230] on span "Book from" at bounding box center [908, 232] width 54 height 13
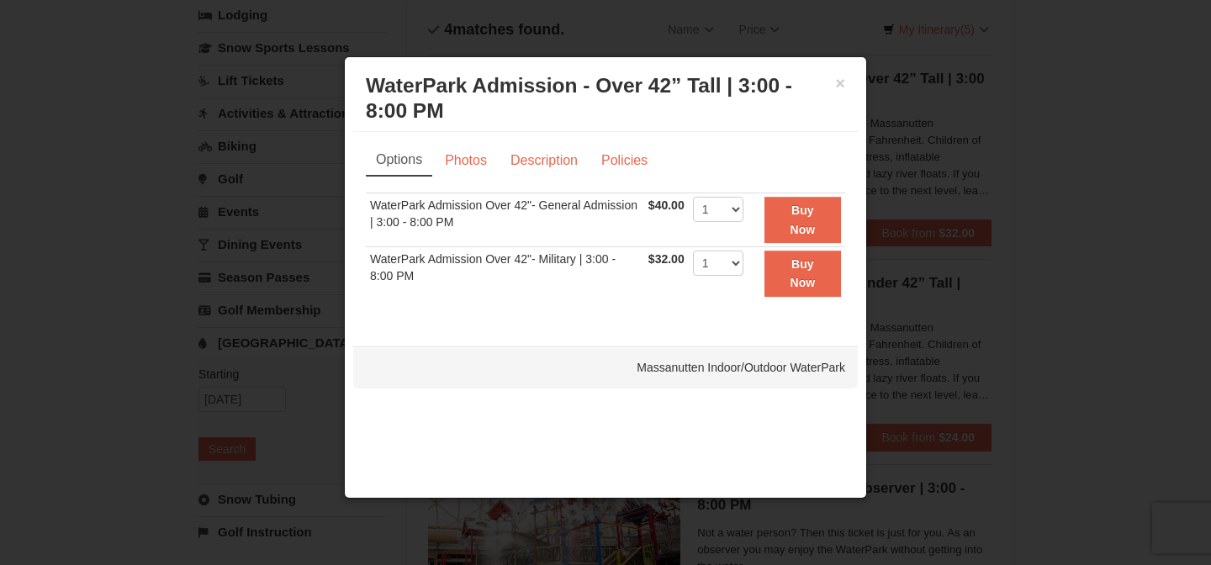
click at [722, 225] on td "1 2 3 4 5 6 7 8 9 10 11 12 13 14 15 16 17 18 19 20" at bounding box center [718, 220] width 59 height 54
click at [724, 217] on select "1 2 3 4 5 6 7 8 9 10 11 12 13 14 15 16 17 18 19 20" at bounding box center [718, 209] width 50 height 25
select select "2"
click at [693, 197] on select "1 2 3 4 5 6 7 8 9 10 11 12 13 14 15 16 17 18 19 20" at bounding box center [718, 209] width 50 height 25
click at [746, 230] on td "1 2 3 4 5 6 7 8 9 10 11 12 13 14 15 16 17 18 19 20" at bounding box center [718, 220] width 59 height 54
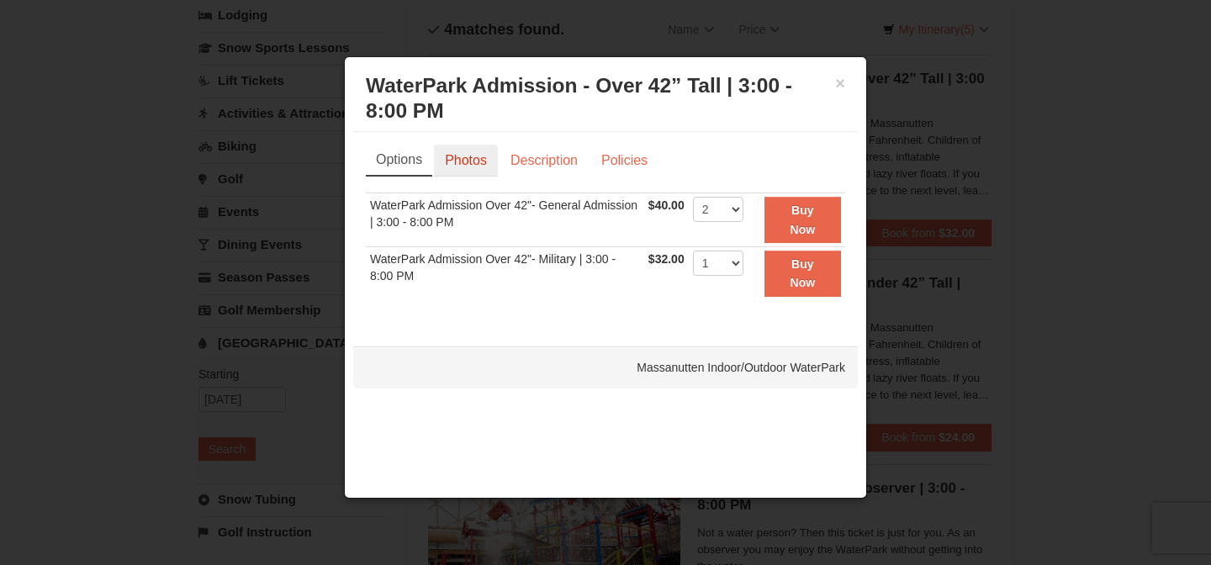
click at [487, 174] on link "Photos" at bounding box center [466, 161] width 64 height 32
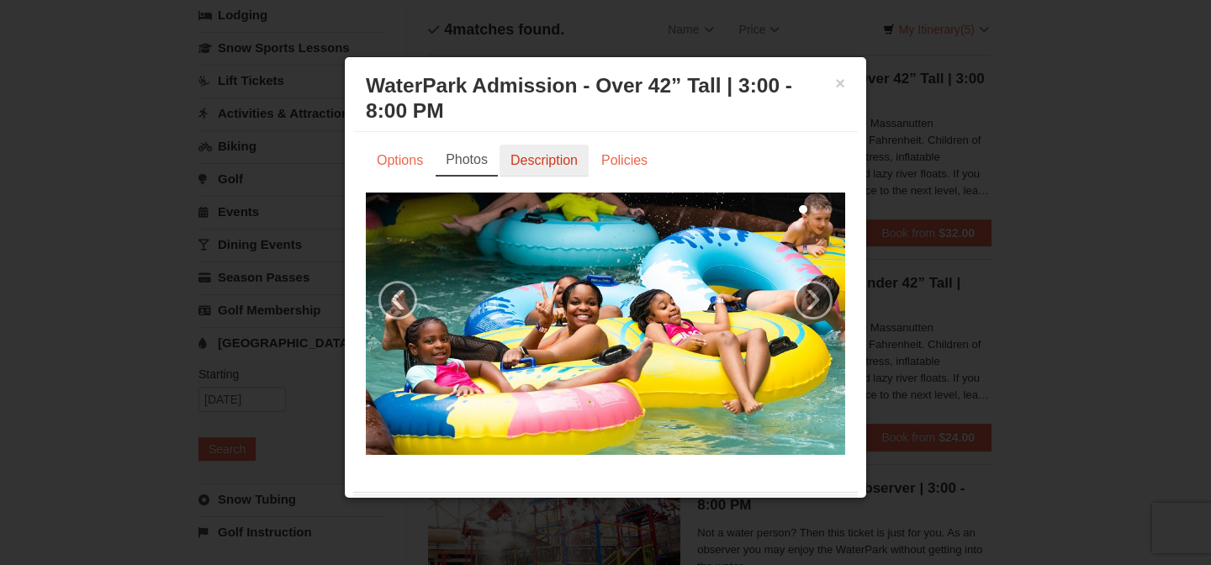
click at [530, 167] on link "Description" at bounding box center [544, 161] width 89 height 32
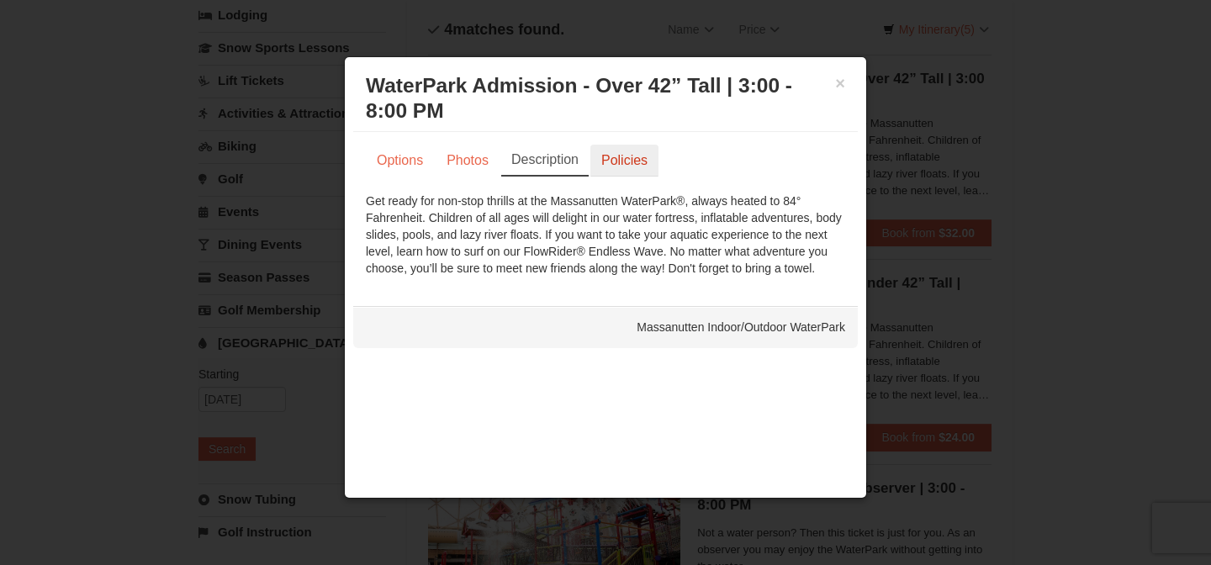
click at [617, 160] on link "Policies" at bounding box center [624, 161] width 68 height 32
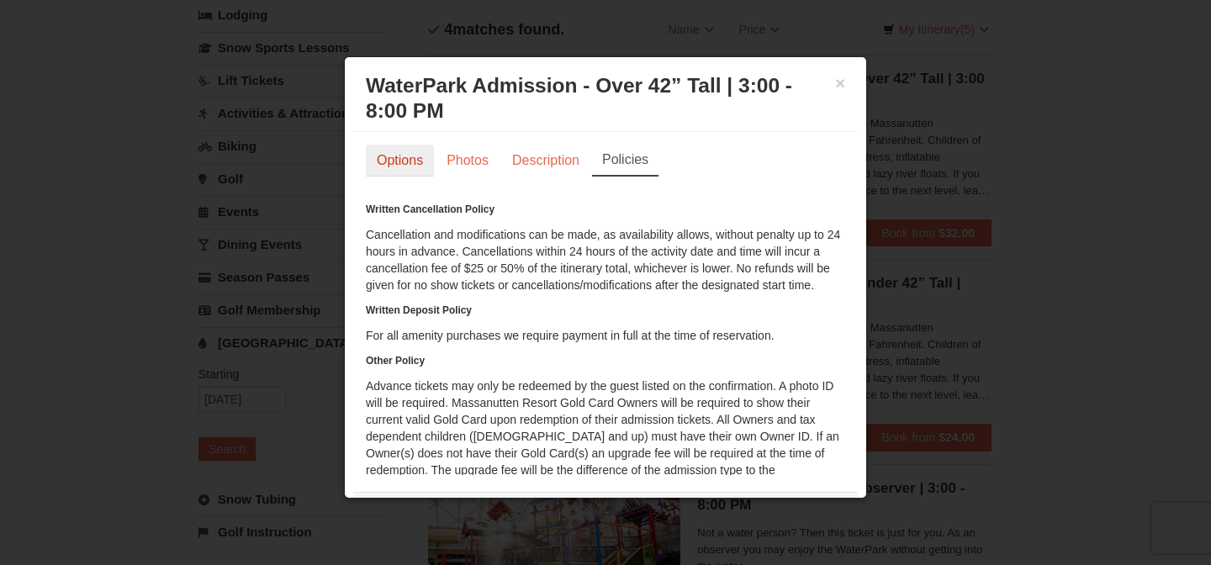
click at [403, 167] on link "Options" at bounding box center [400, 161] width 68 height 32
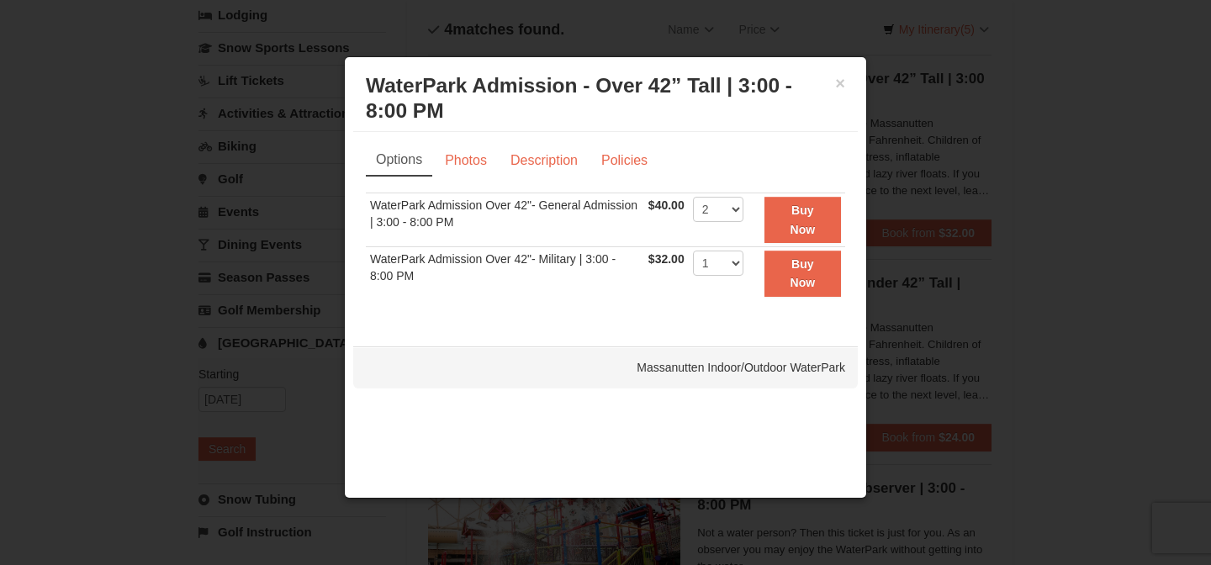
click at [845, 89] on div "× WaterPark Admission - Over 42” Tall | 3:00 - 8:00 PM Massanutten Indoor/Outdo…" at bounding box center [605, 99] width 505 height 66
click at [838, 88] on button "×" at bounding box center [840, 83] width 10 height 17
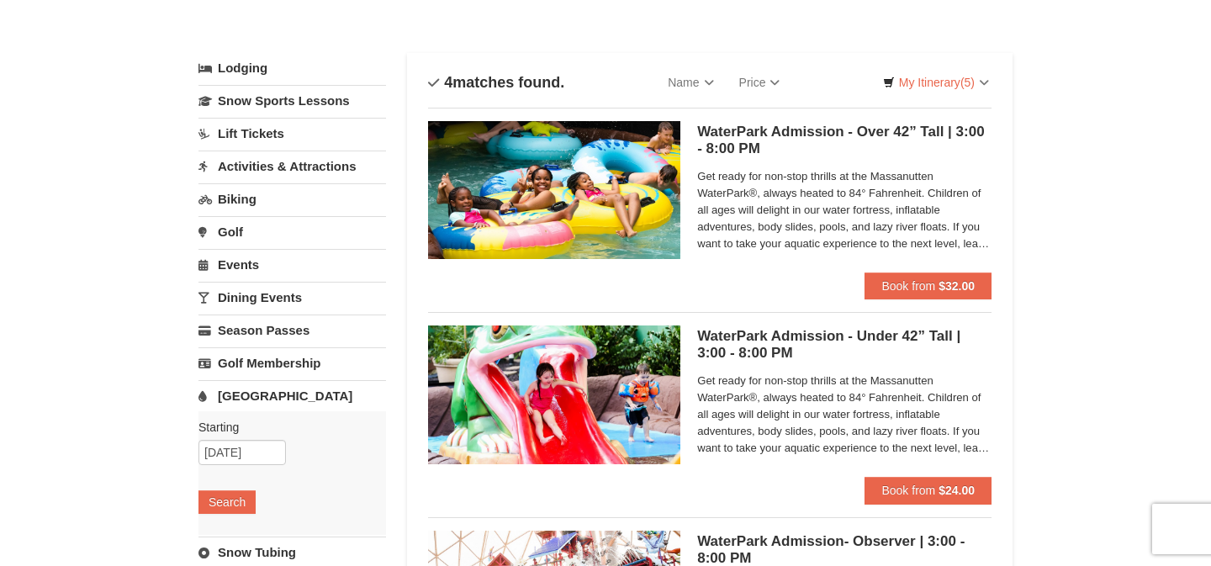
scroll to position [0, 0]
